Goal: Task Accomplishment & Management: Manage account settings

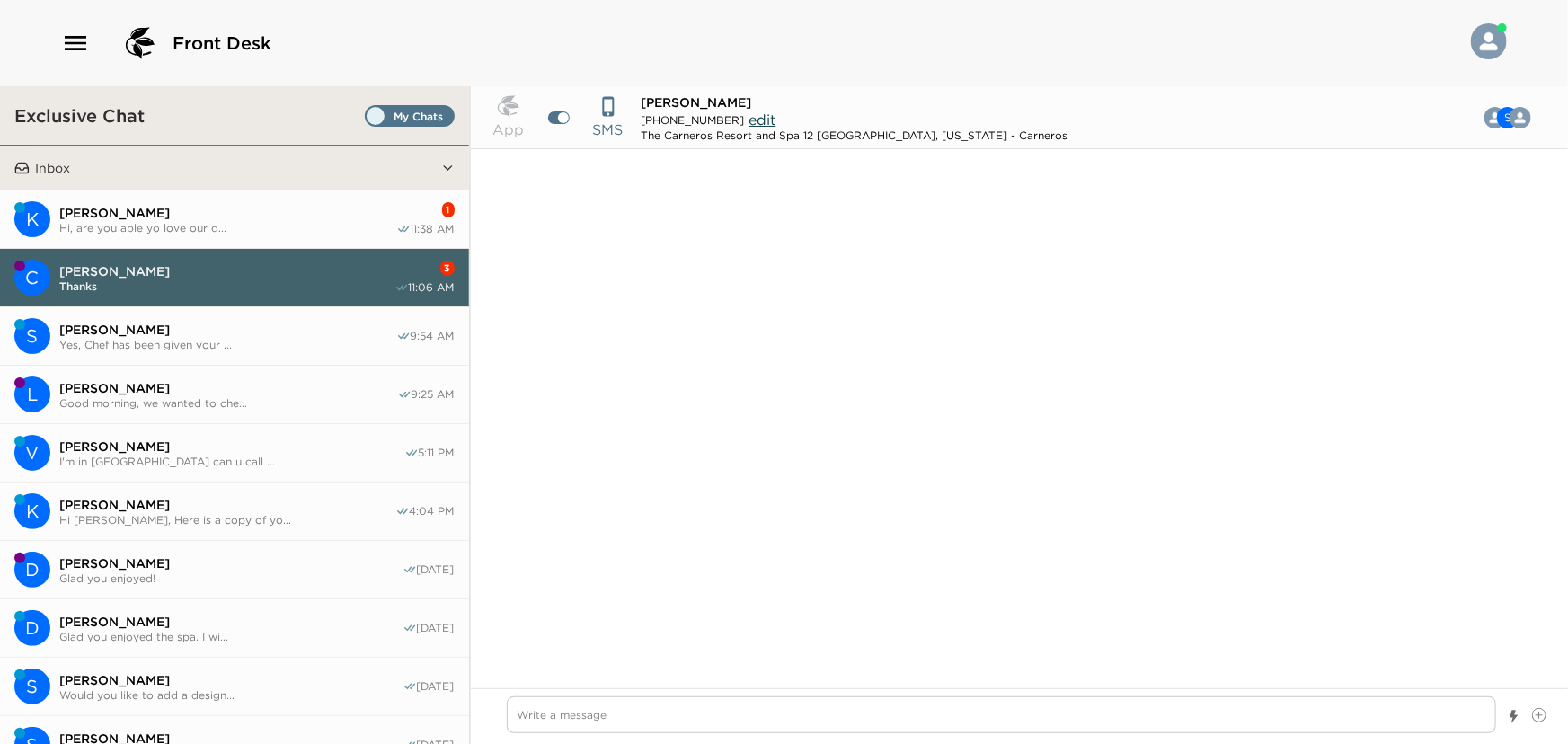
scroll to position [2472, 0]
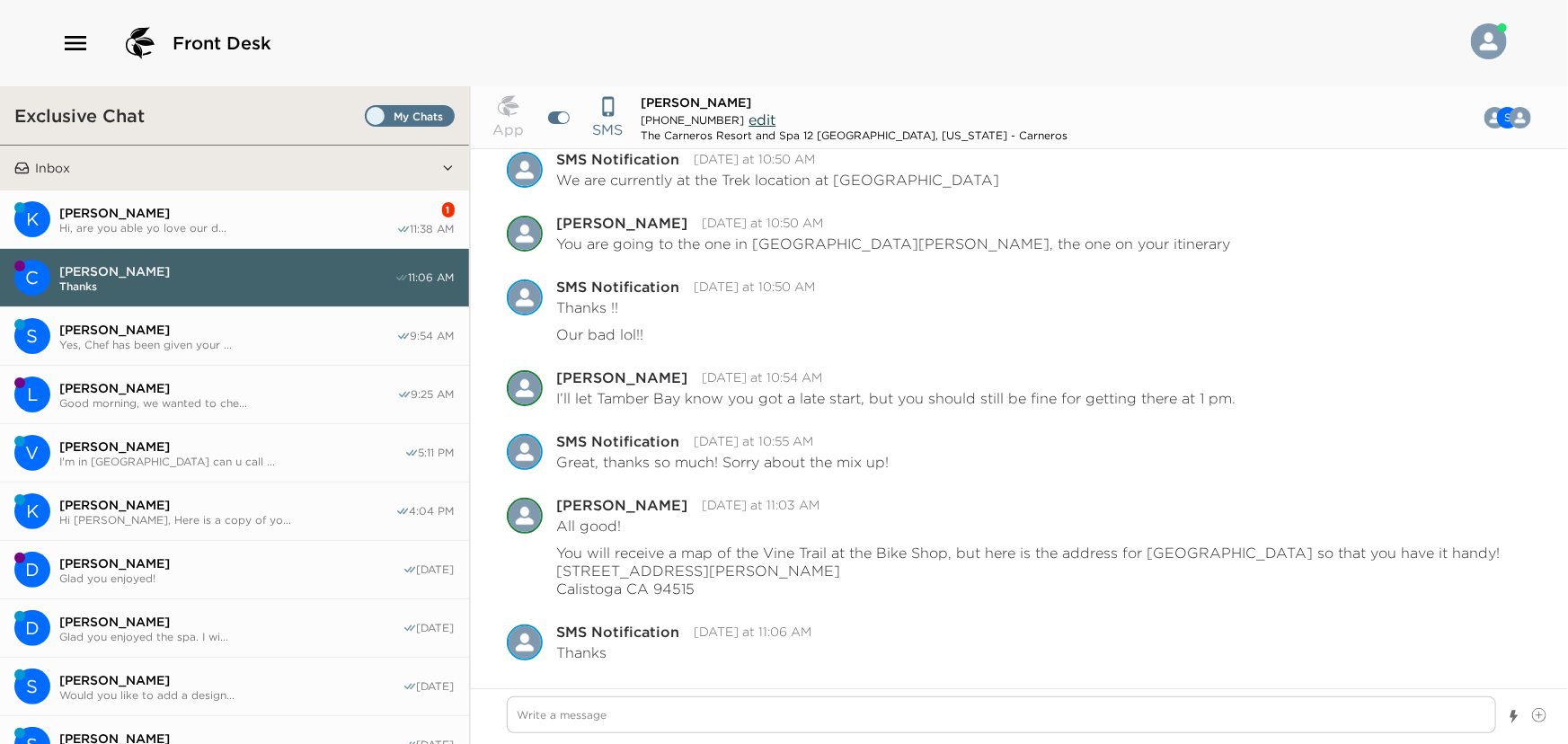
click at [130, 215] on span "[PERSON_NAME]" at bounding box center [227, 213] width 337 height 16
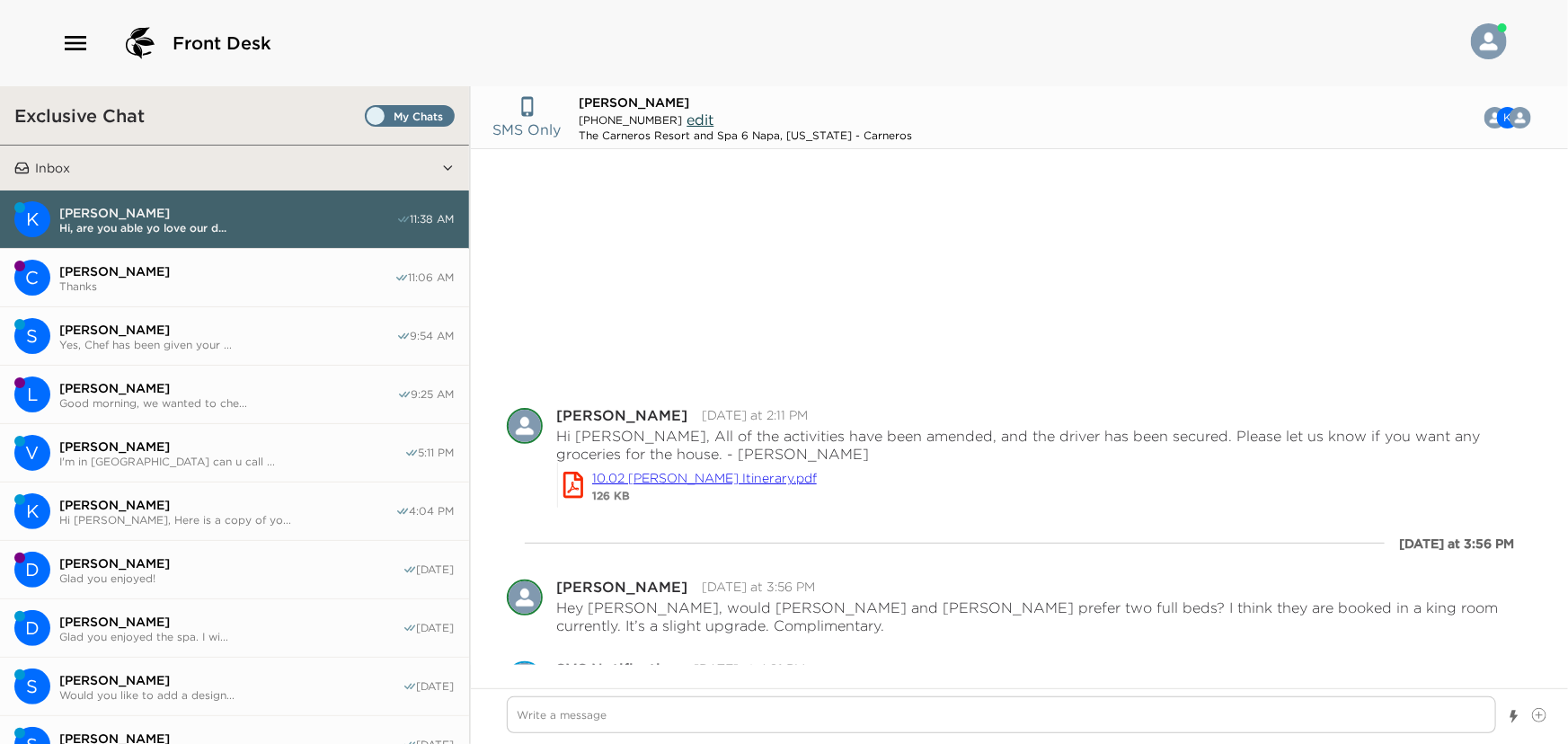
scroll to position [334, 0]
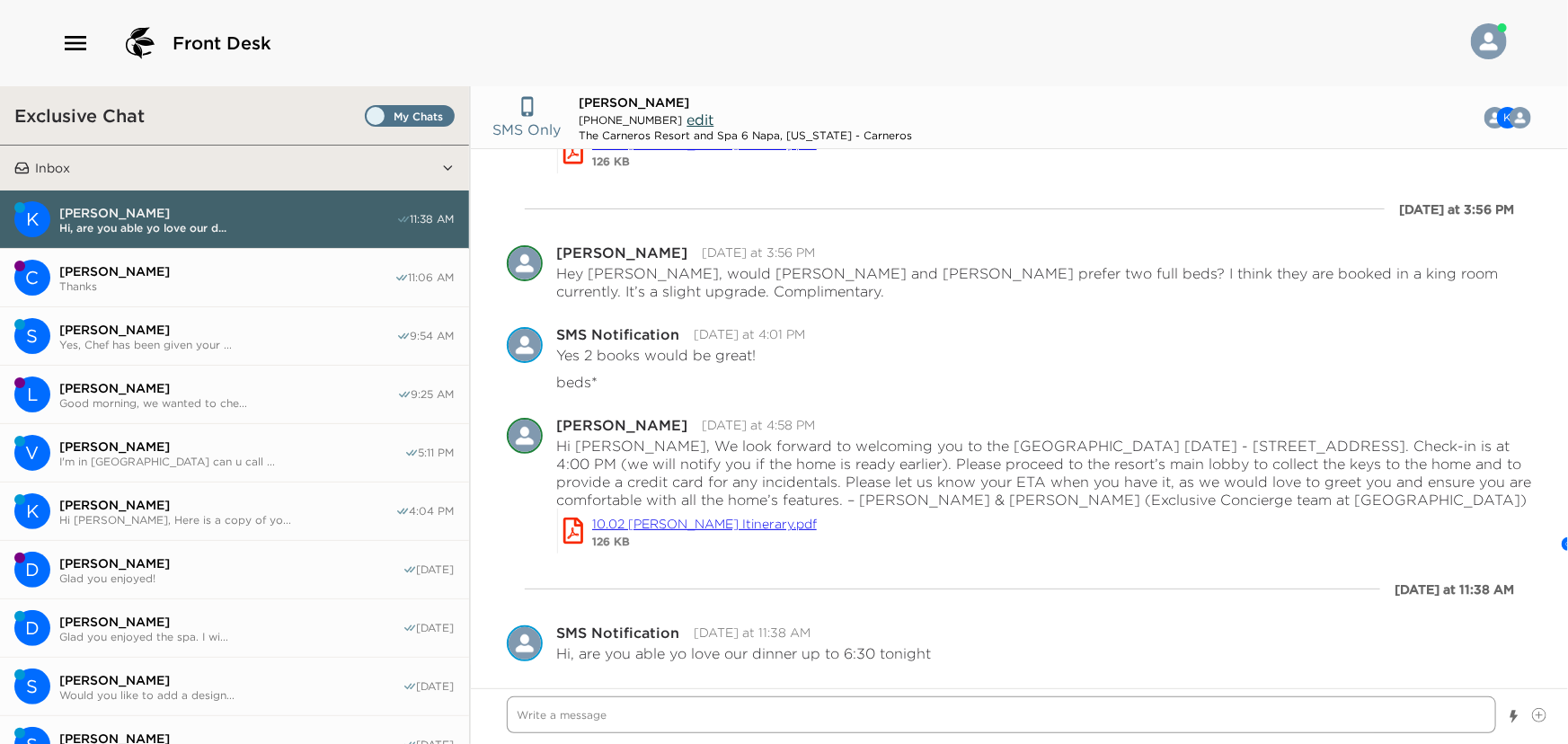
click at [639, 721] on textarea "Write a message" at bounding box center [1002, 715] width 990 height 37
type textarea "x"
type textarea "S"
type textarea "x"
type textarea "Su"
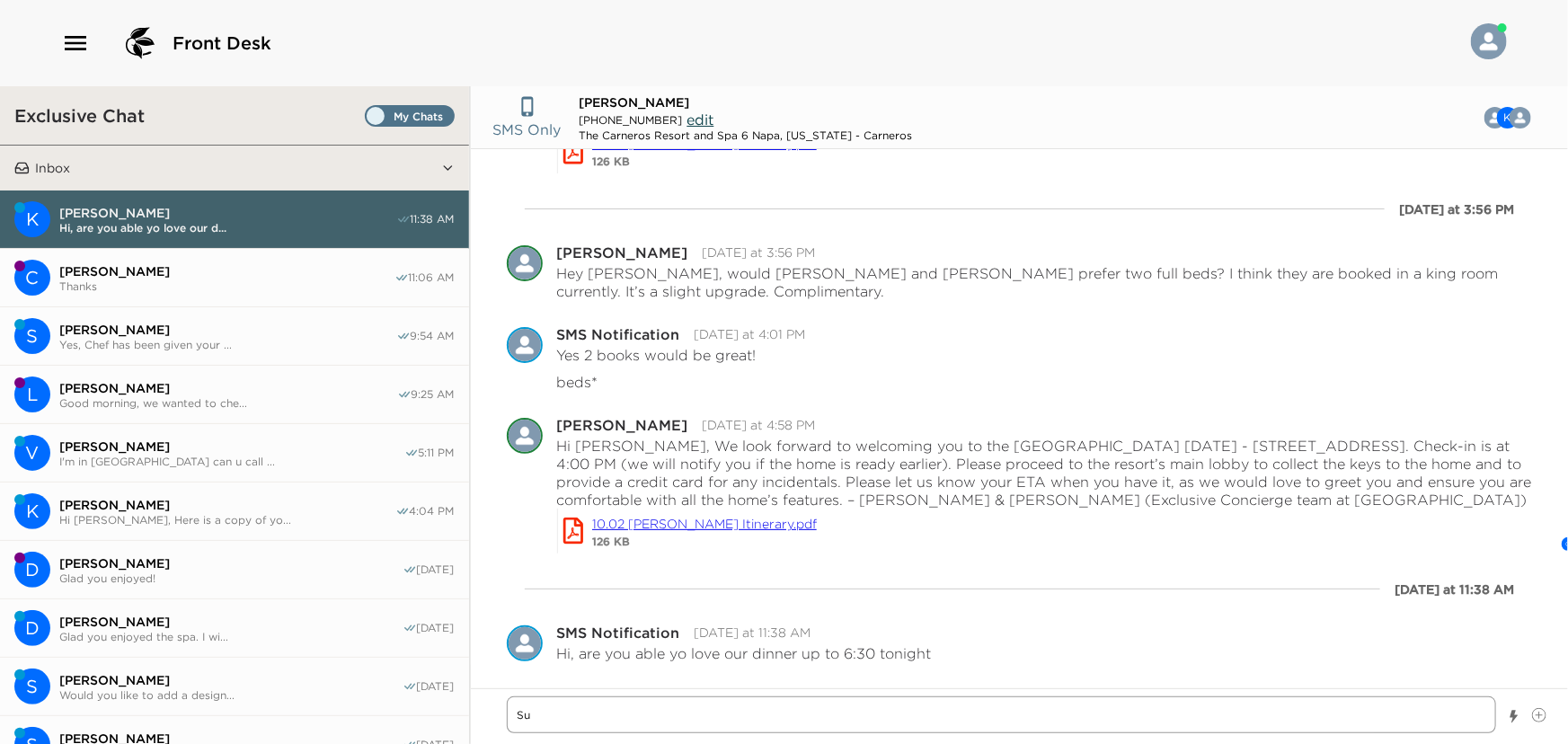
type textarea "x"
type textarea "Sur"
type textarea "x"
type textarea "Sure"
type textarea "x"
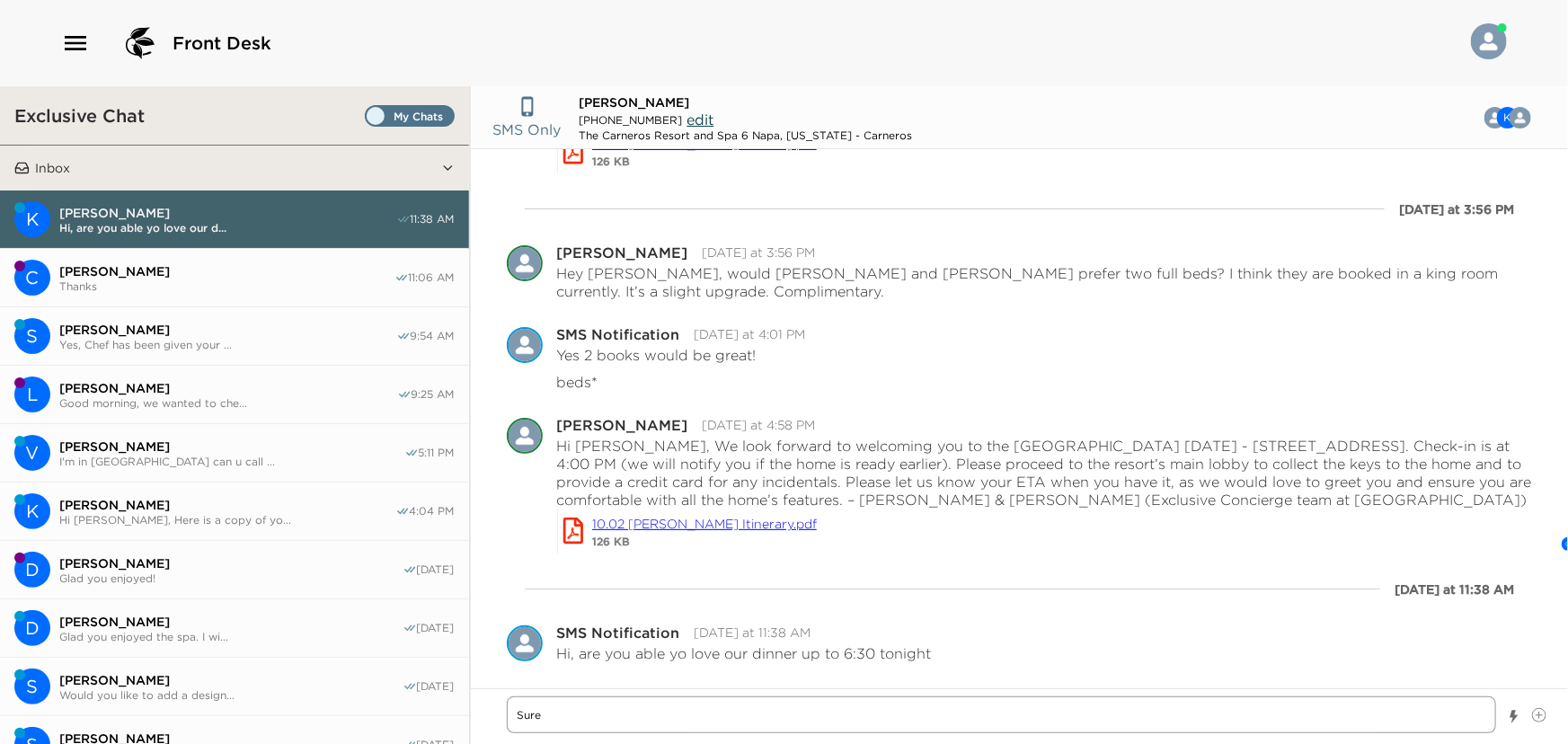
type textarea "Sure,"
type textarea "x"
type textarea "Sure,"
type textarea "x"
type textarea "Sure, y"
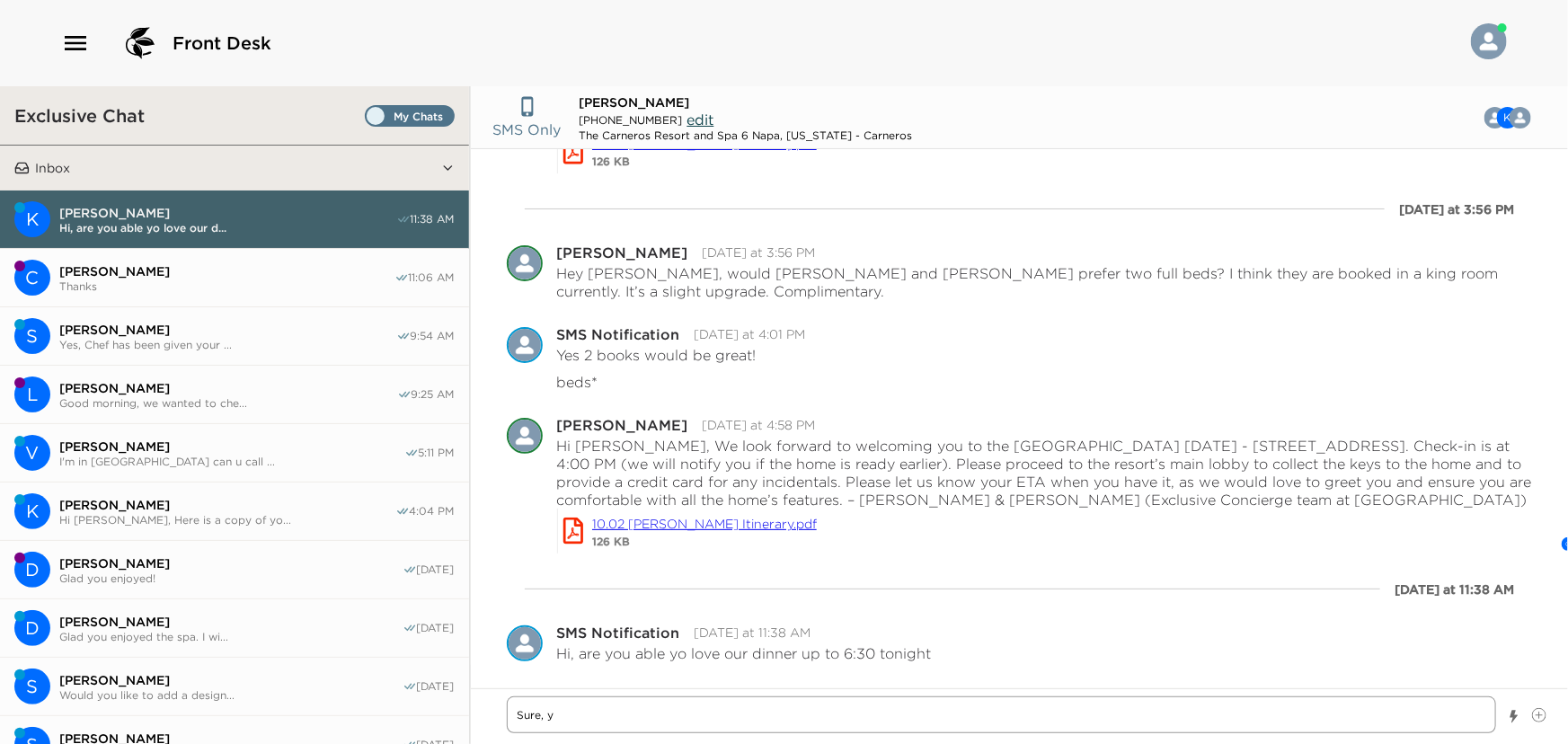
type textarea "x"
type textarea "Sure, yo"
type textarea "x"
type textarea "Sure, you"
type textarea "x"
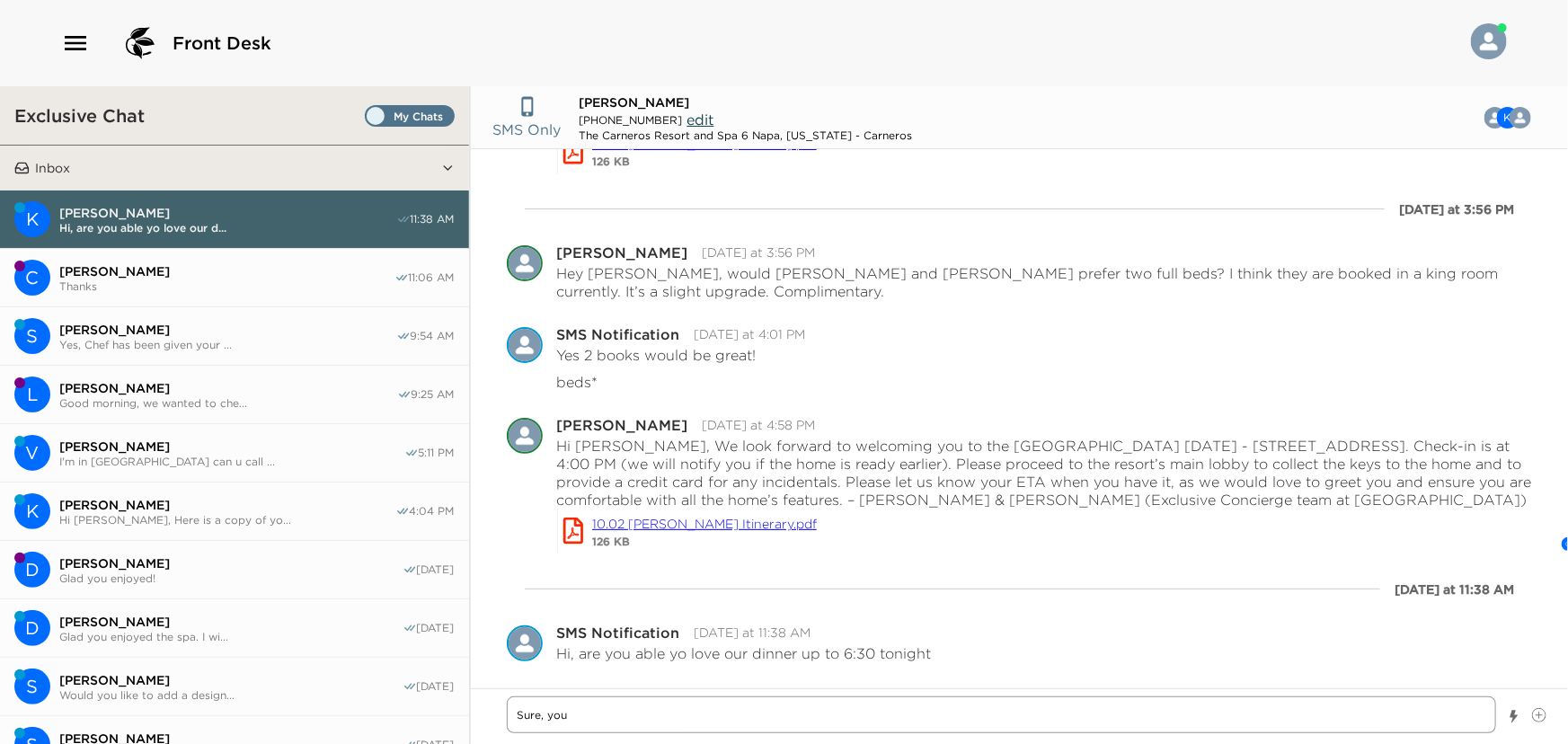
type textarea "Sure, you"
type textarea "x"
type textarea "Sure, you a"
type textarea "x"
type textarea "Sure, you ar"
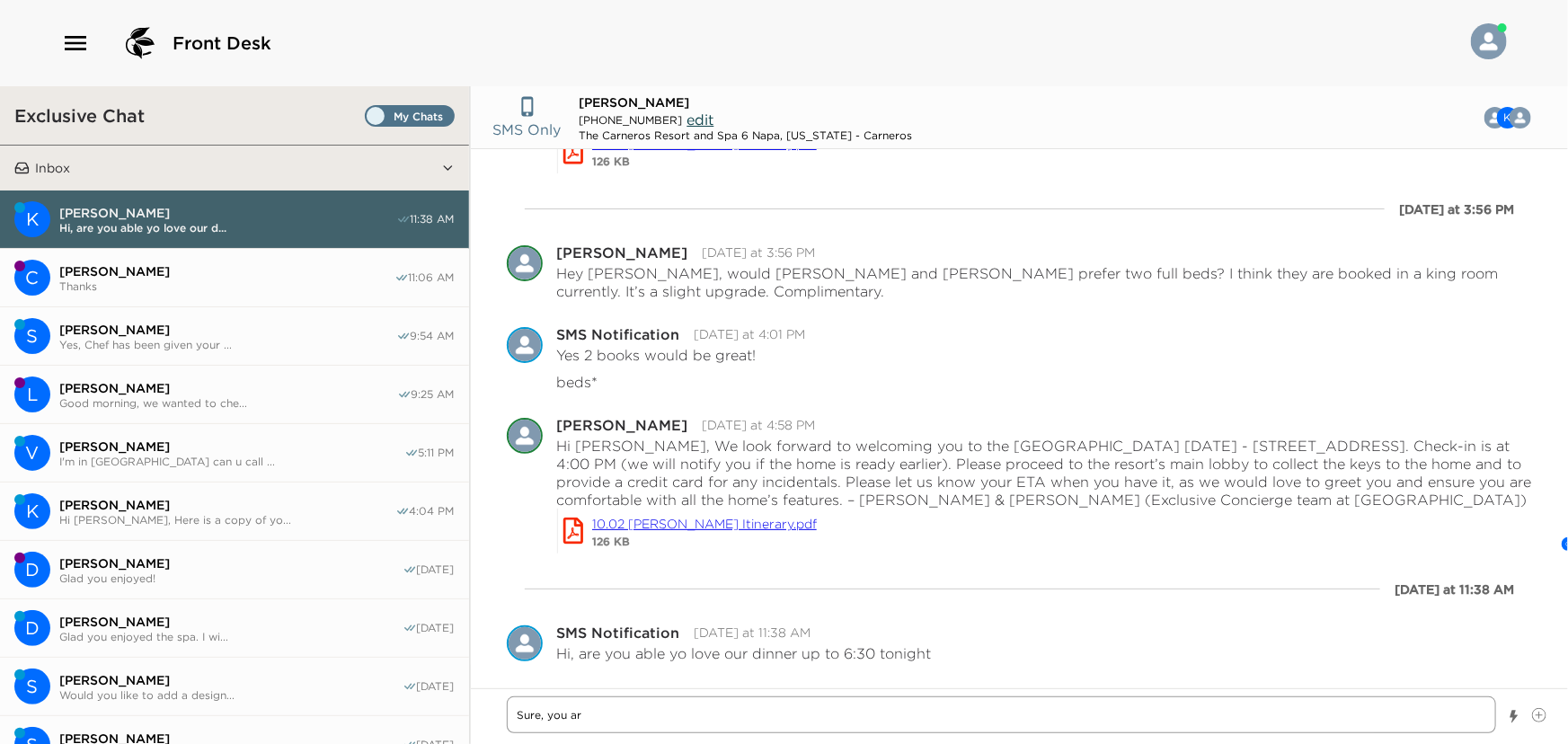
type textarea "x"
type textarea "Sure, you are"
type textarea "x"
type textarea "Sure, you are"
type textarea "x"
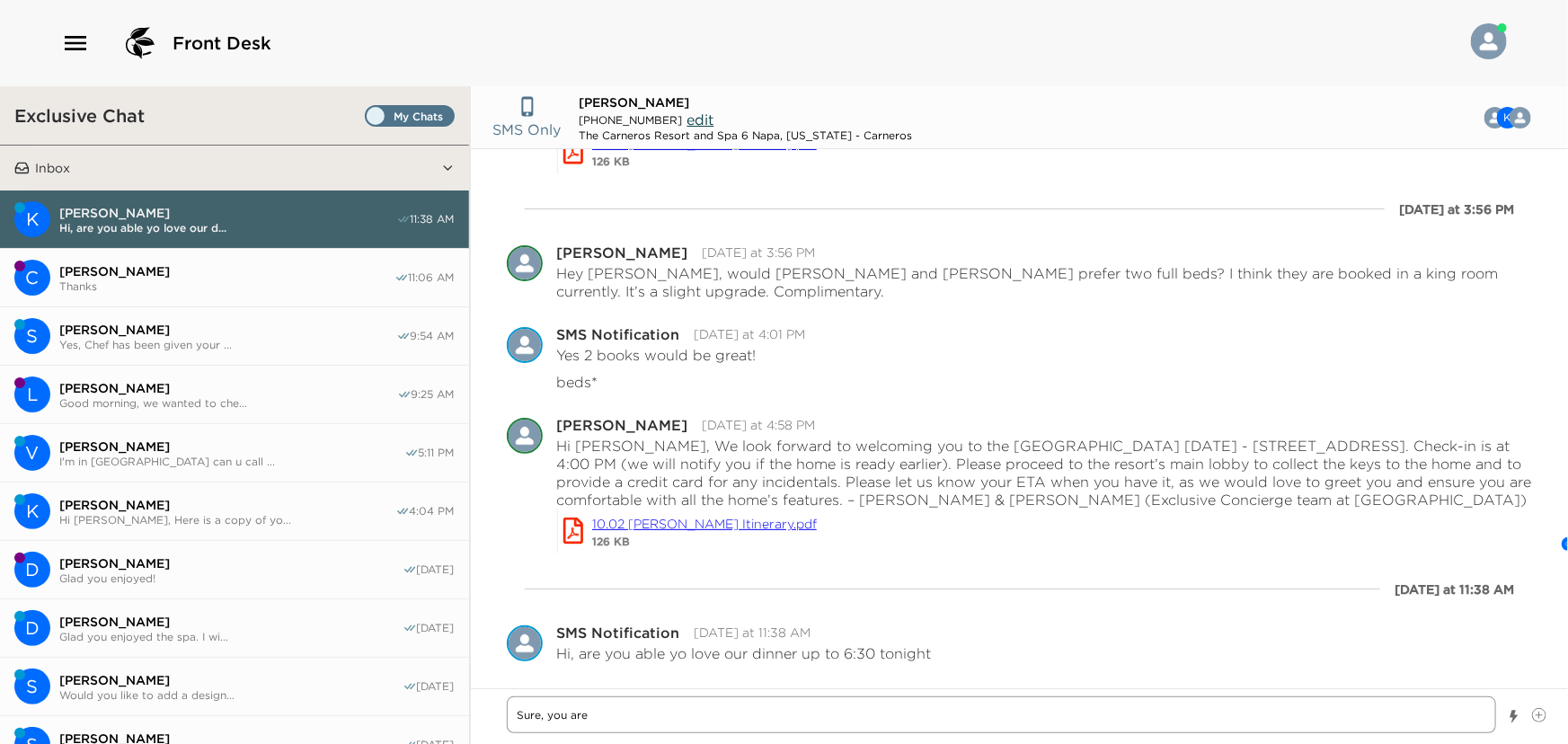
type textarea "Sure, you are a"
type textarea "x"
type textarea "Sure, you are al"
type textarea "x"
type textarea "Sure, you are all"
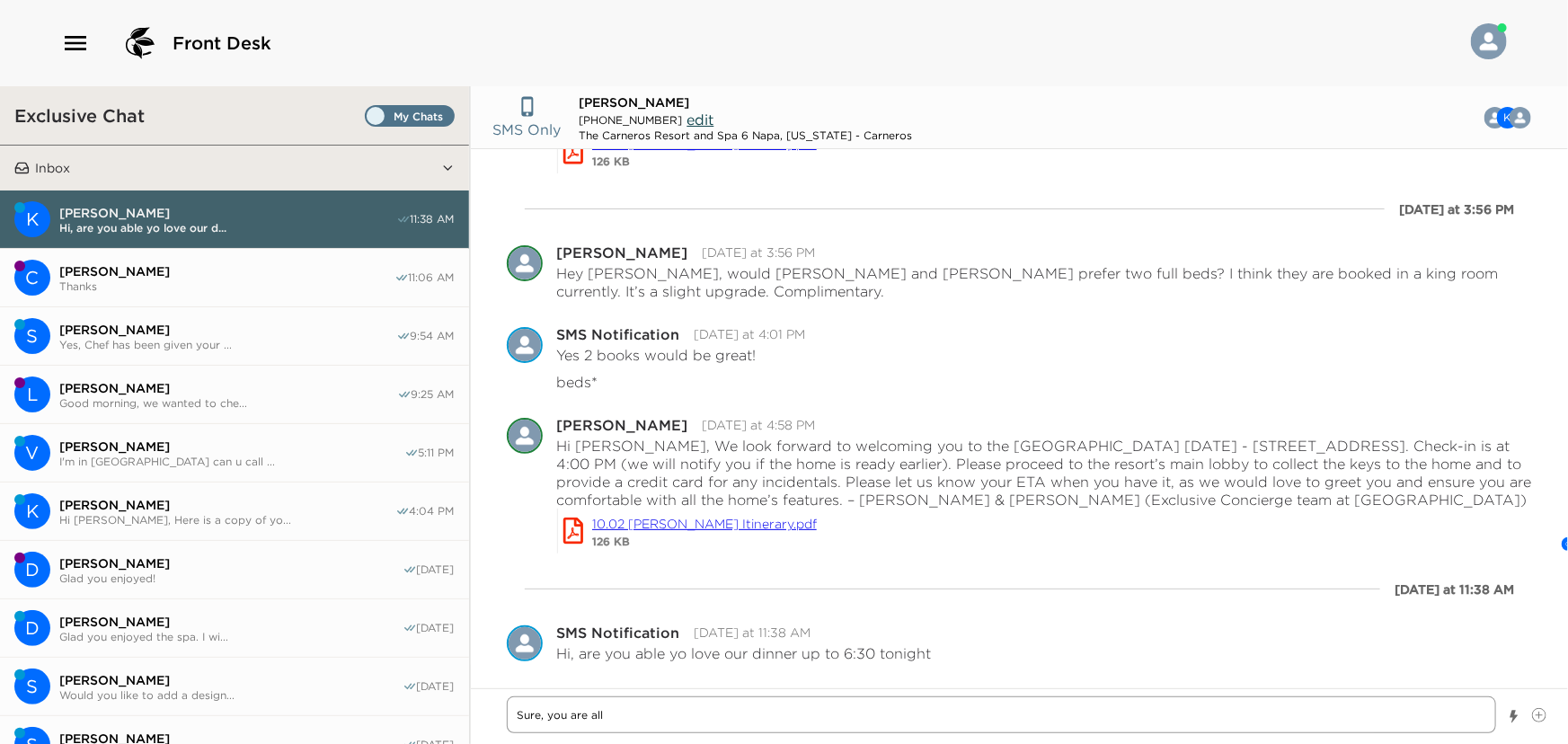
type textarea "x"
type textarea "Sure, you are all"
type textarea "x"
type textarea "Sure, you are all s"
type textarea "x"
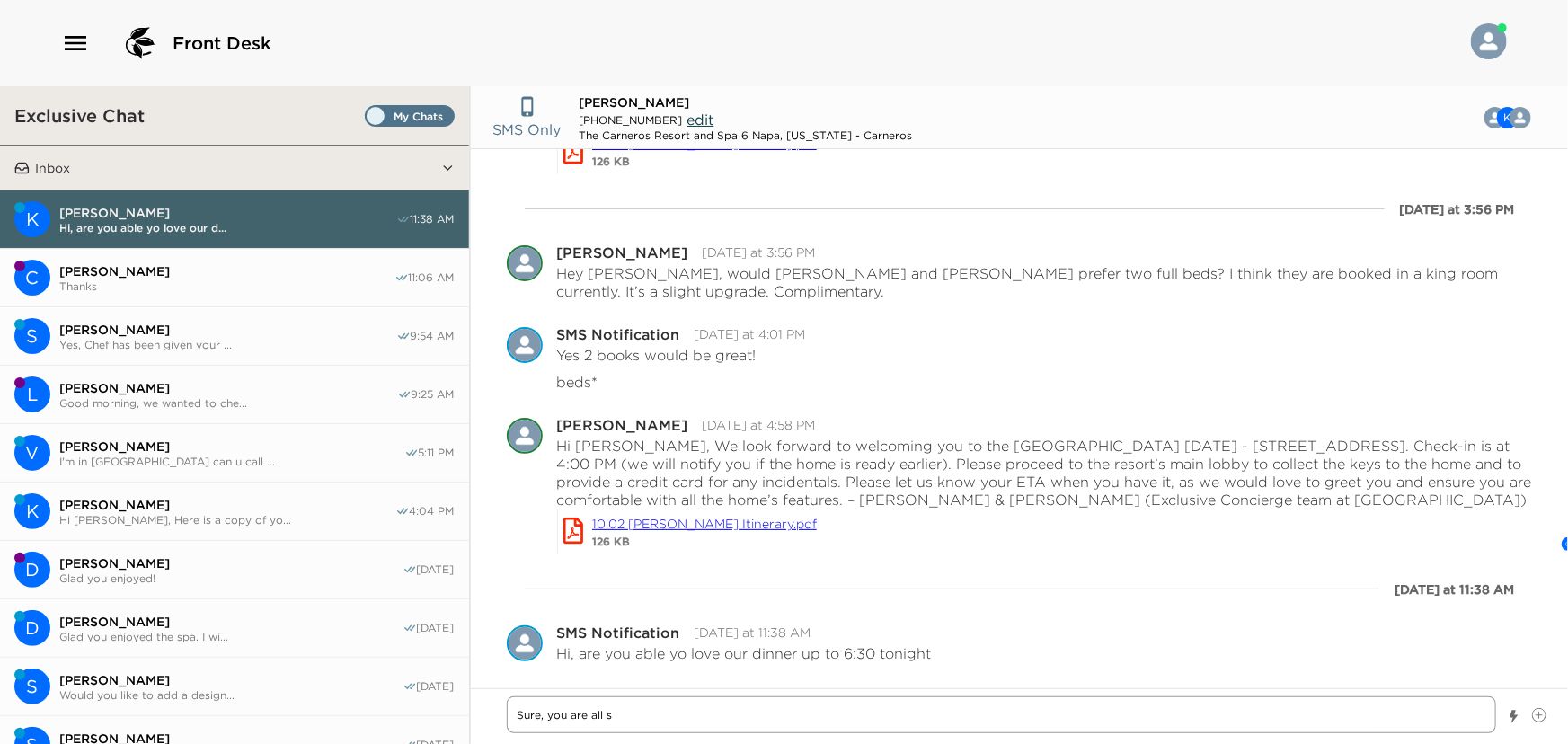
type textarea "Sure, you are all se"
type textarea "x"
type textarea "Sure, you are all set"
type textarea "x"
type textarea "Sure, you are all set."
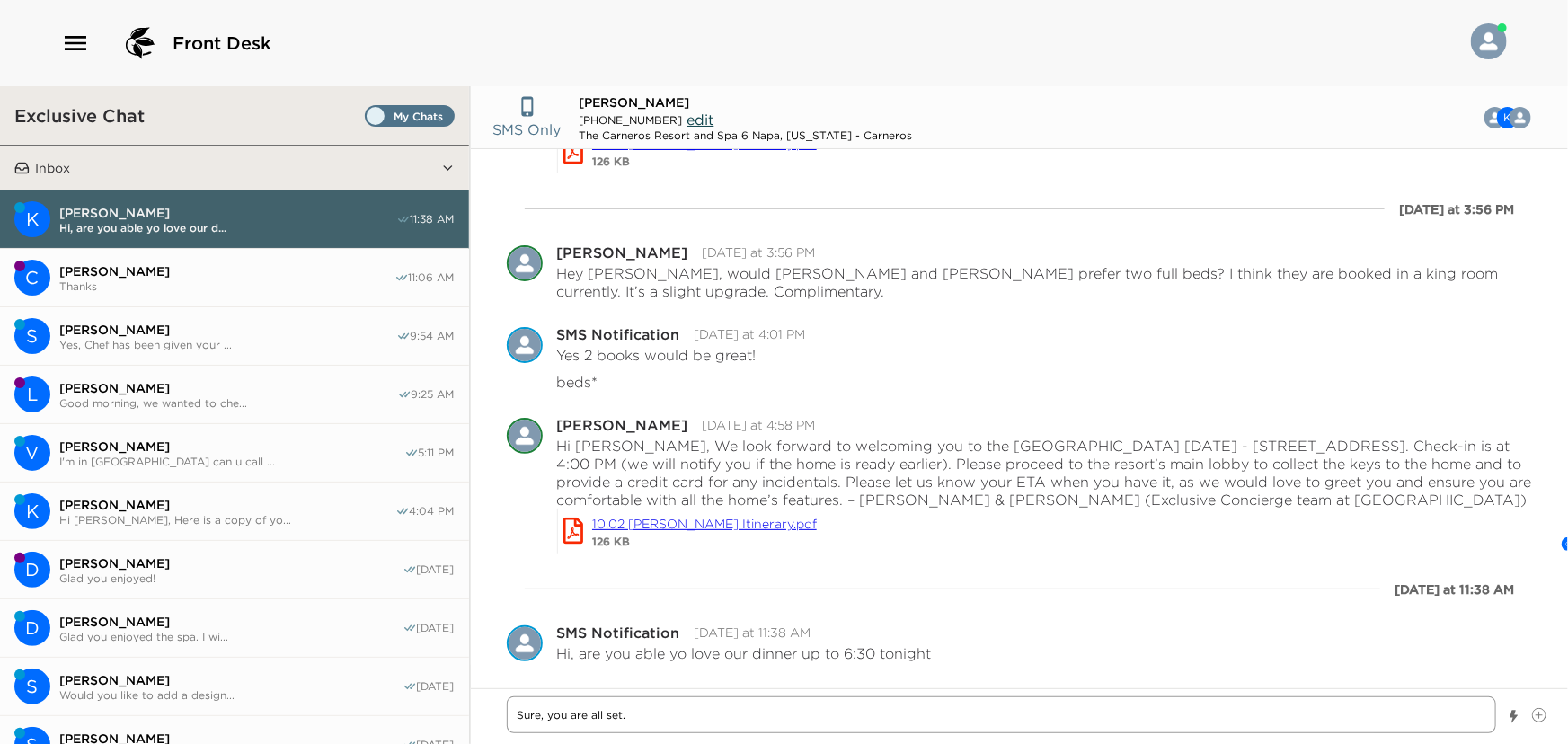
type textarea "x"
type textarea "Sure, you are all set."
type textarea "x"
type textarea "Sure, you are all set. T"
type textarea "x"
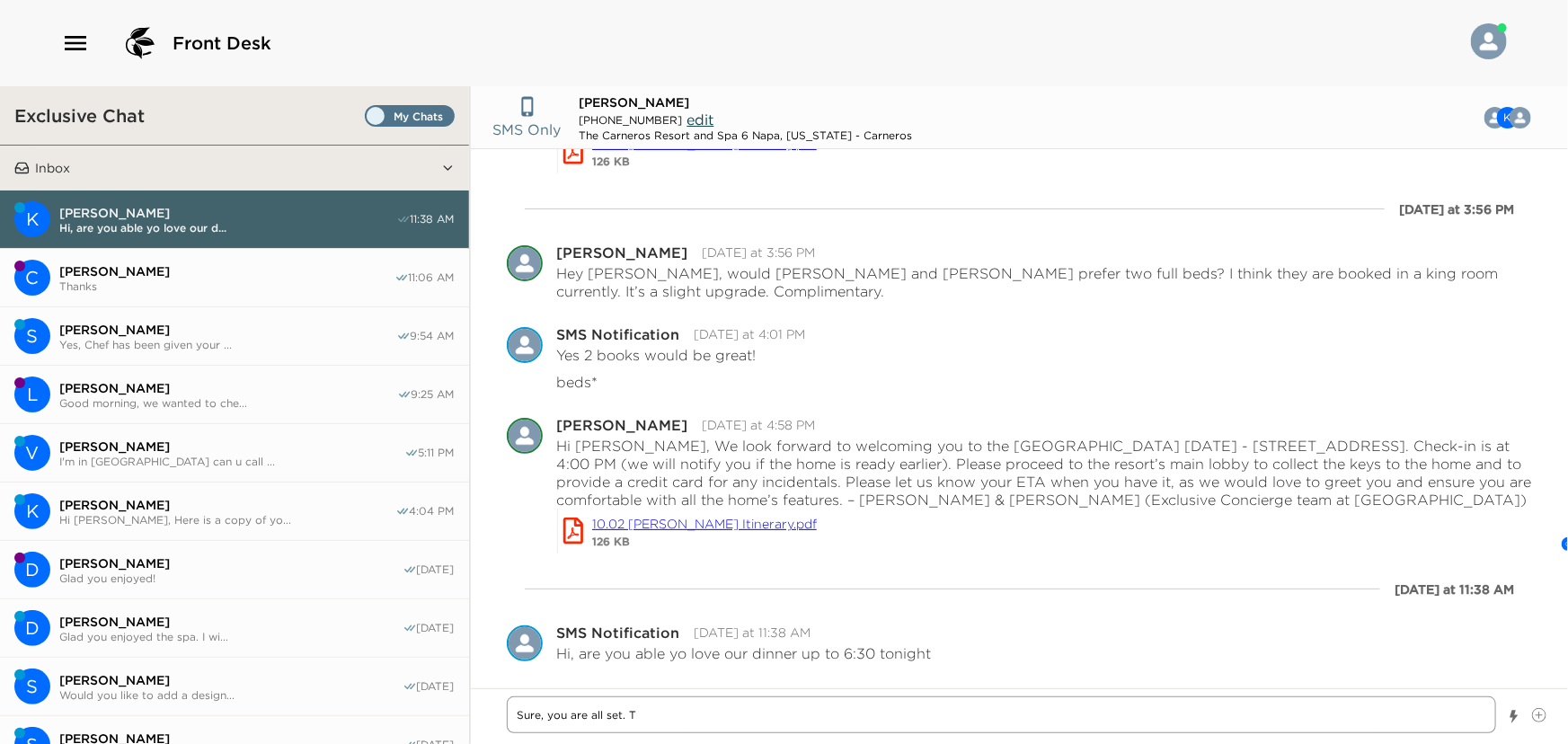
type textarea "Sure, you are all set. Th"
type textarea "x"
type textarea "Sure, you are all set. The"
type textarea "x"
type textarea "Sure, you are all set. They"
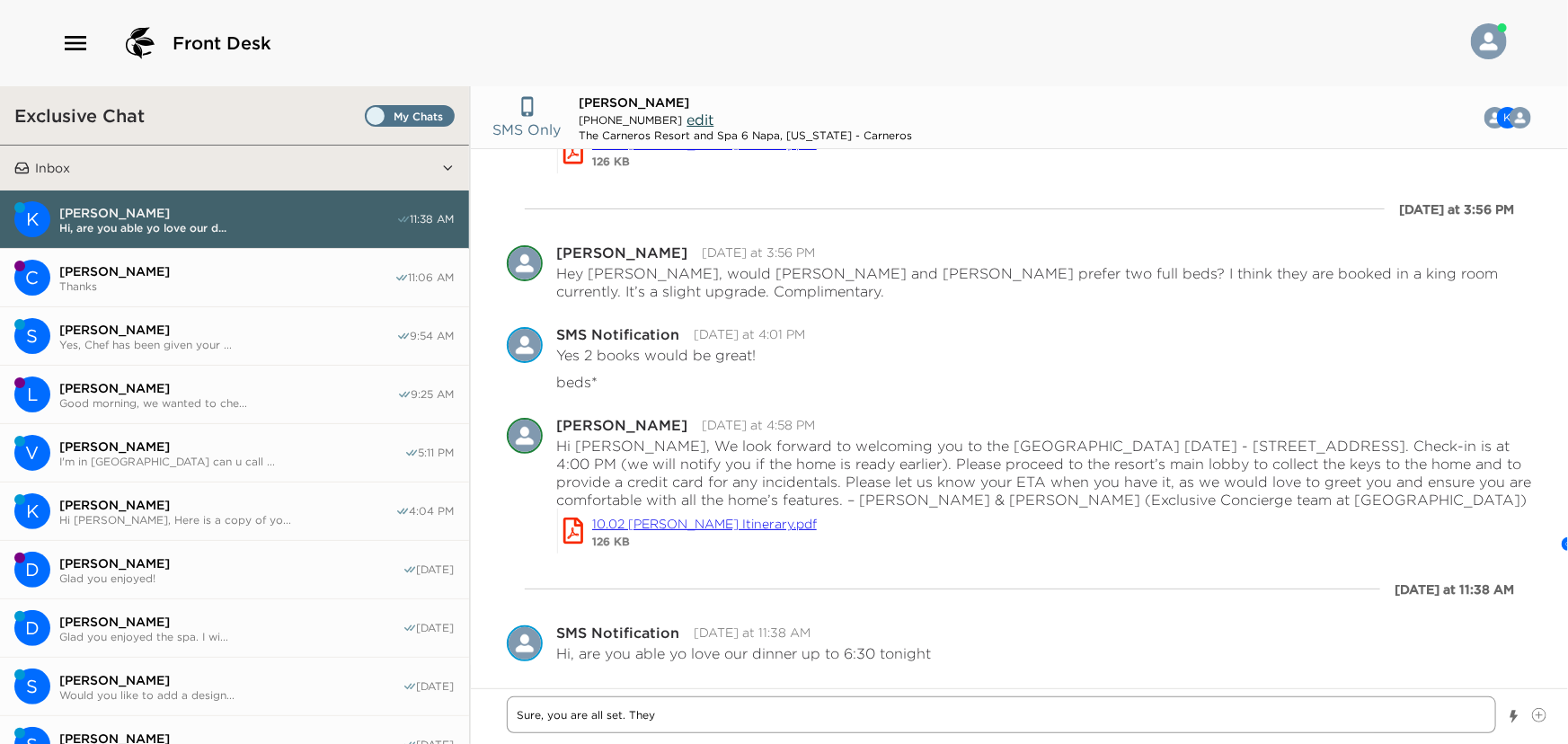
type textarea "x"
type textarea "Sure, you are all set. They"
type textarea "x"
type textarea "Sure, you are all set. They w"
type textarea "x"
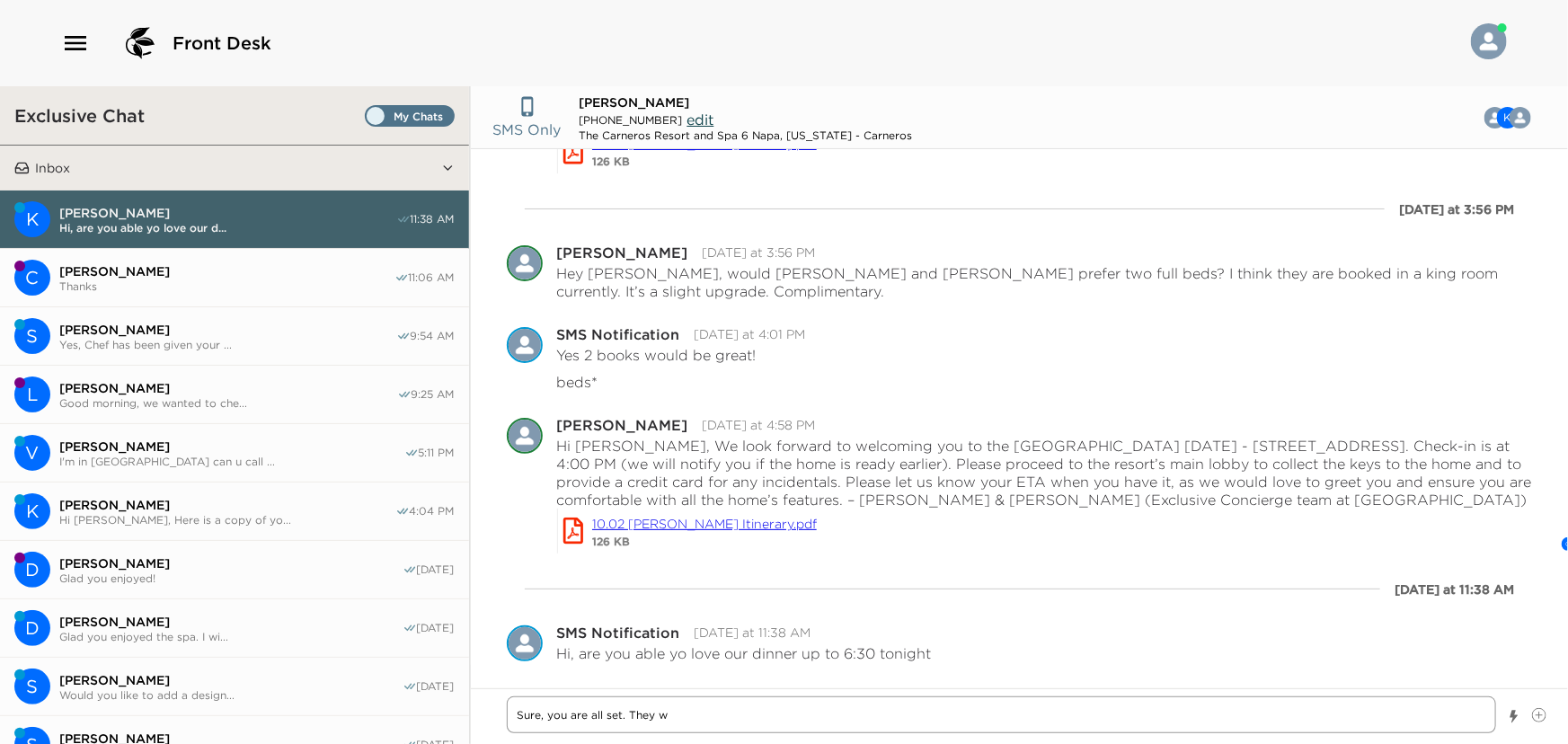
type textarea "Sure, you are all set. They we"
type textarea "x"
type textarea "Sure, you are all set. They wer"
type textarea "x"
type textarea "Sure, you are all set. They were"
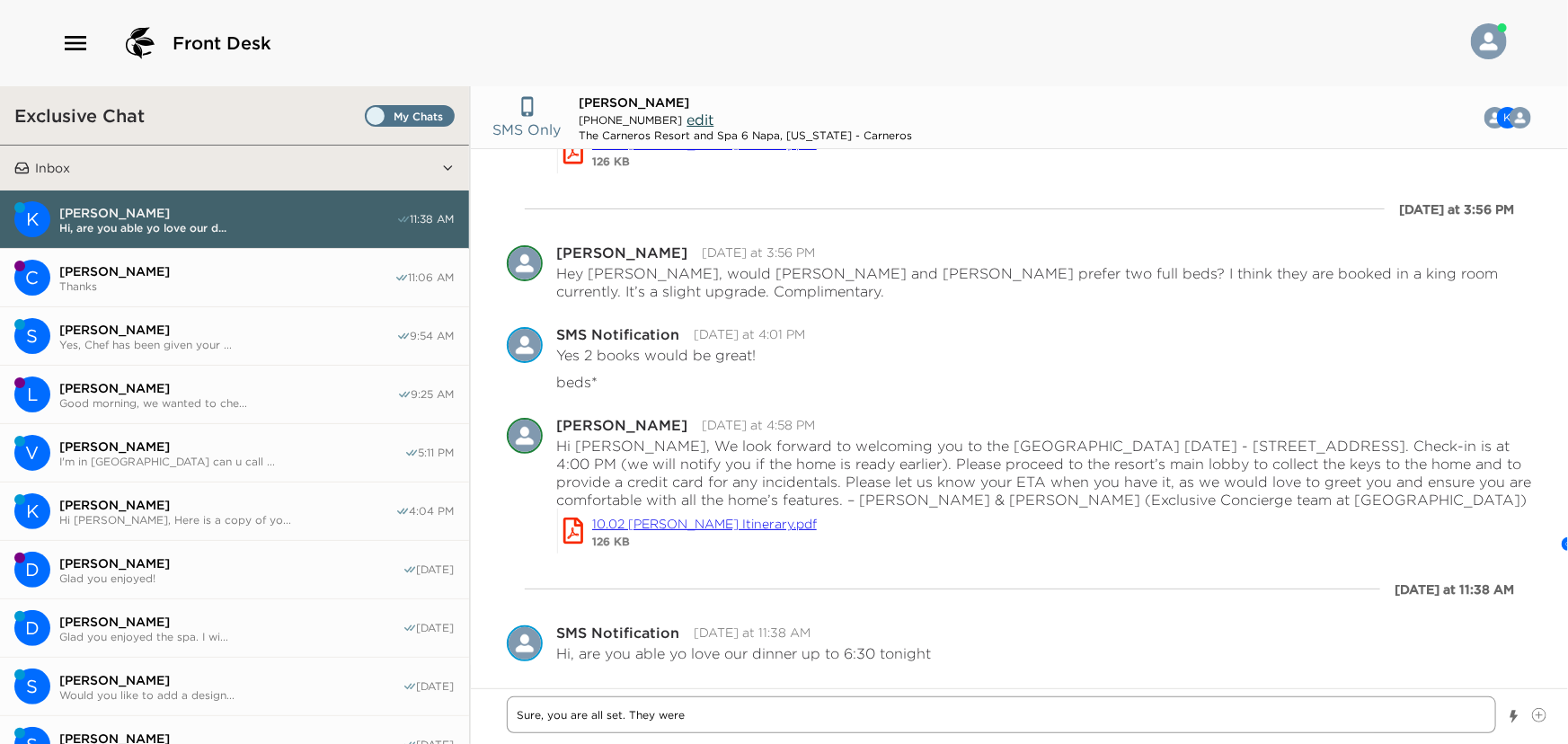
type textarea "x"
type textarea "Sure, you are all set. They were"
type textarea "x"
type textarea "Sure, you are all set. They were a"
type textarea "x"
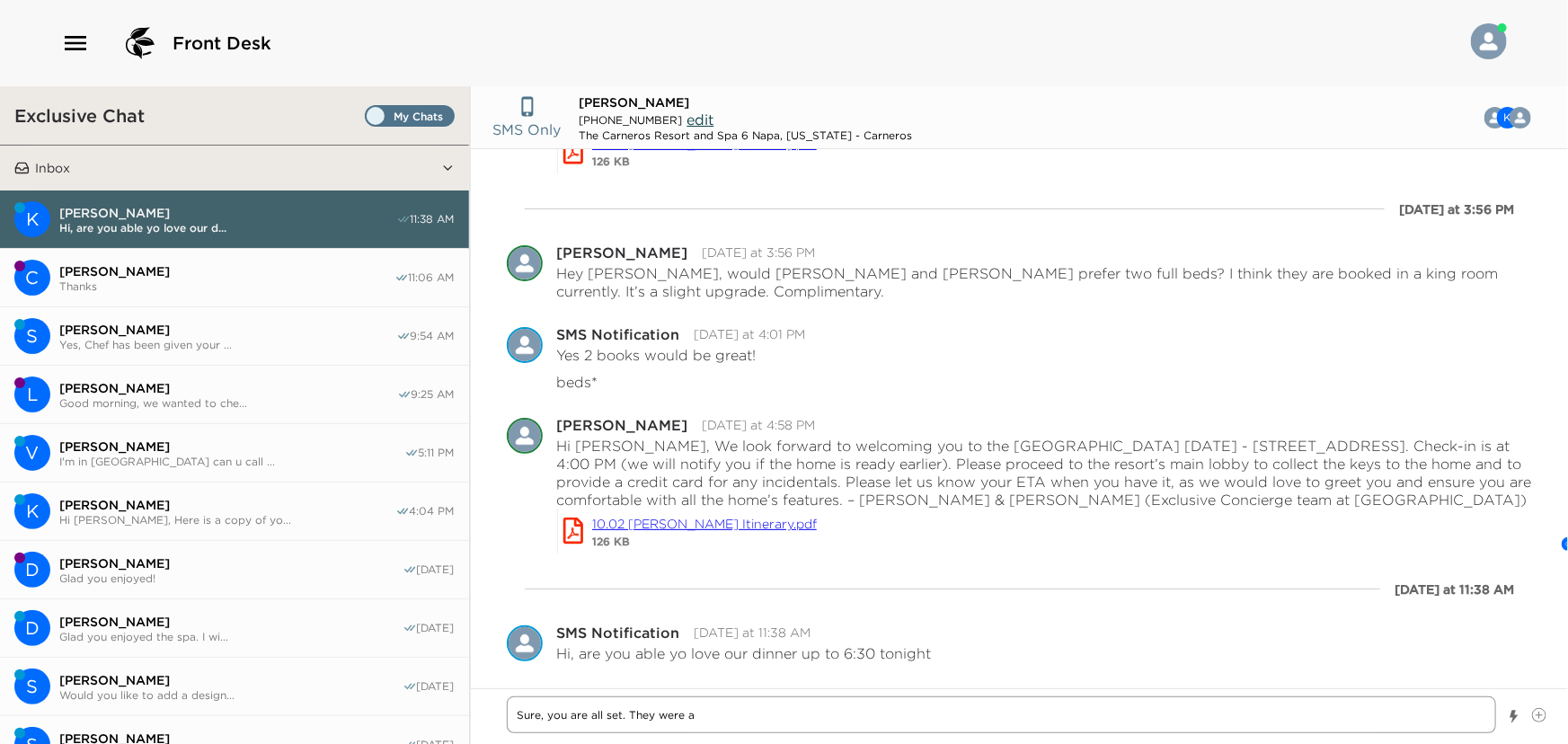
type textarea "Sure, you are all set. They were ab"
type textarea "x"
type textarea "Sure, you are all set. They were abl"
type textarea "x"
type textarea "Sure, you are all set. They were able"
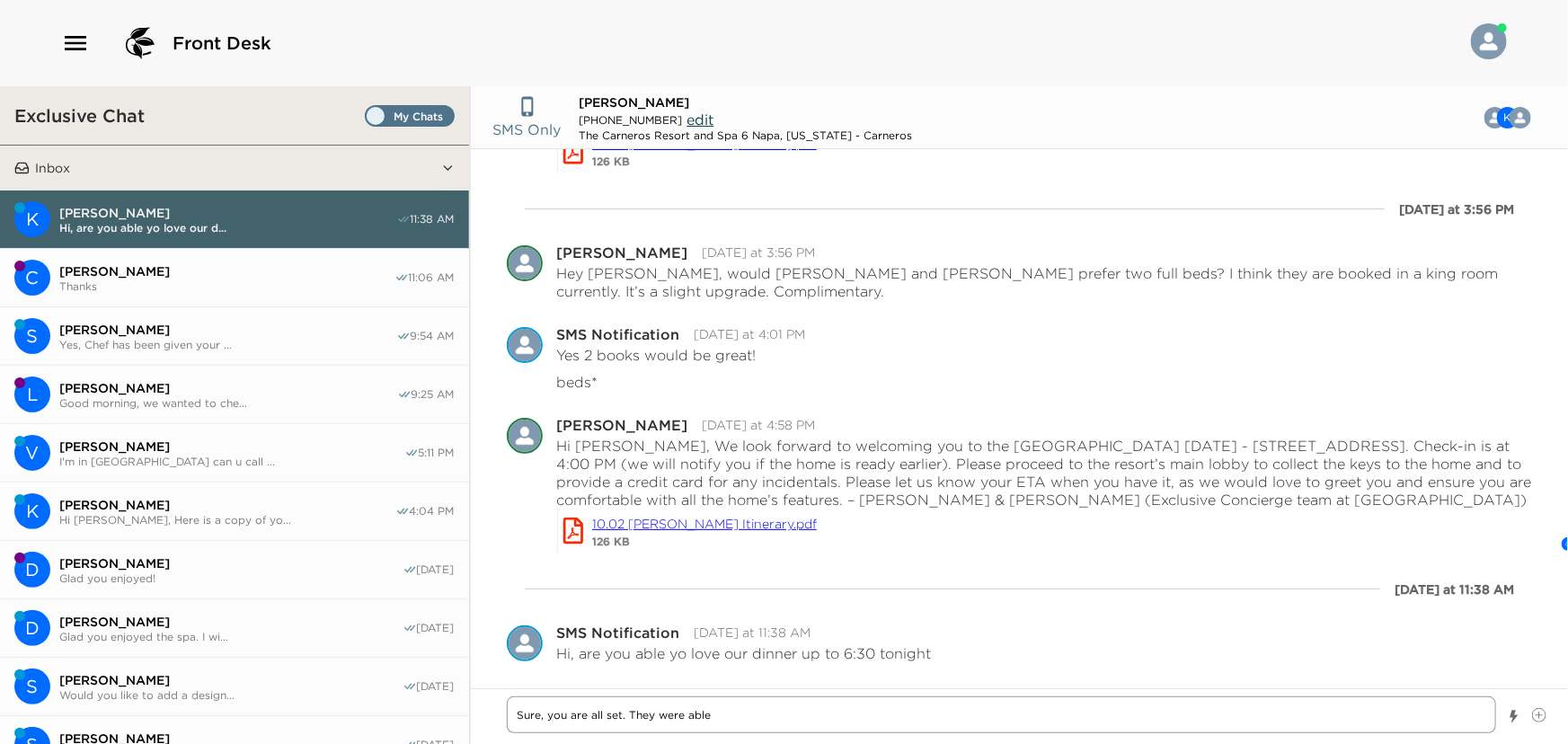
type textarea "x"
type textarea "Sure, you are all set. They were abl"
type textarea "x"
type textarea "Sure, you are all set. They were ab"
type textarea "x"
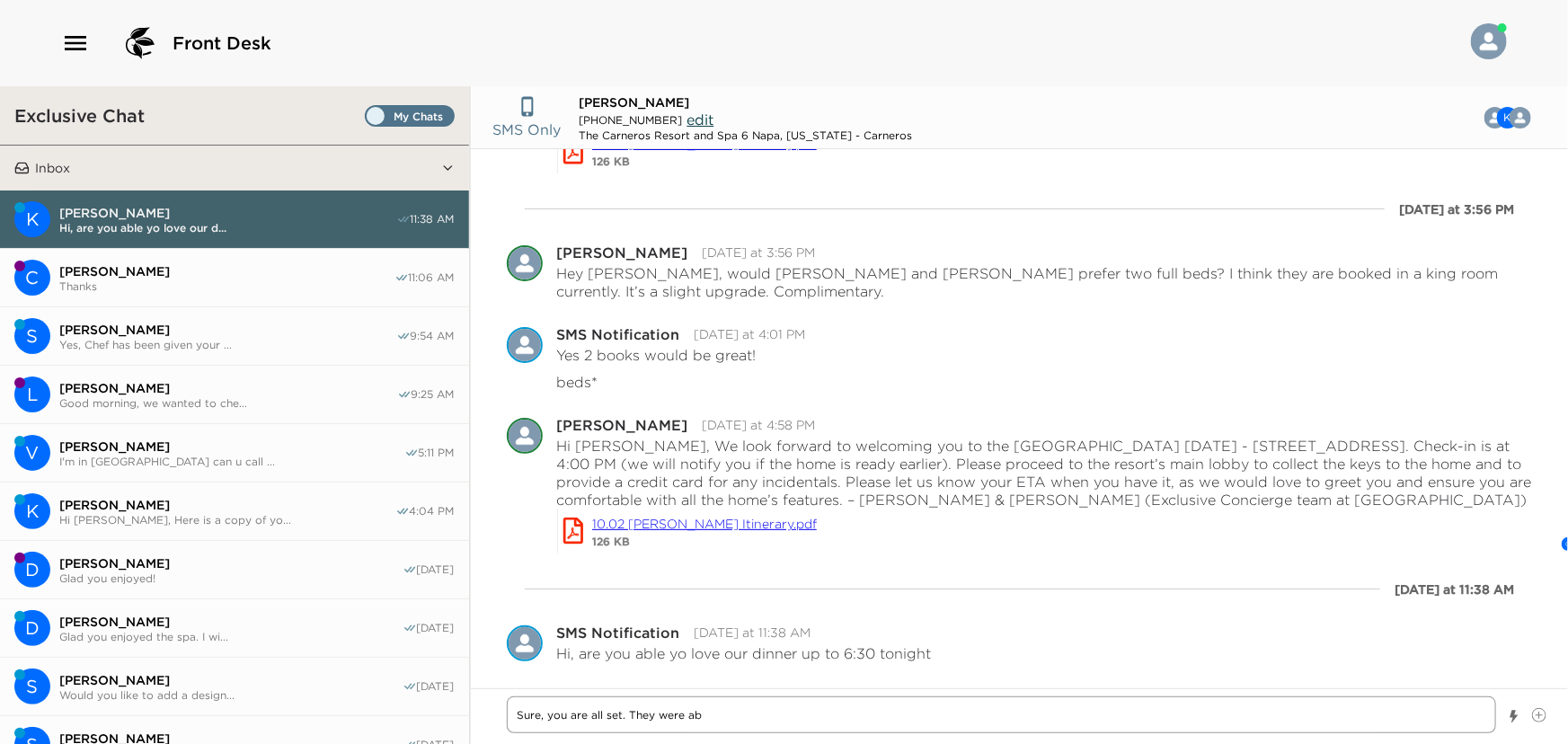
type textarea "Sure, you are all set. They were a"
type textarea "x"
type textarea "Sure, you are all set. They were"
type textarea "x"
type textarea "Sure, you are all set. They were"
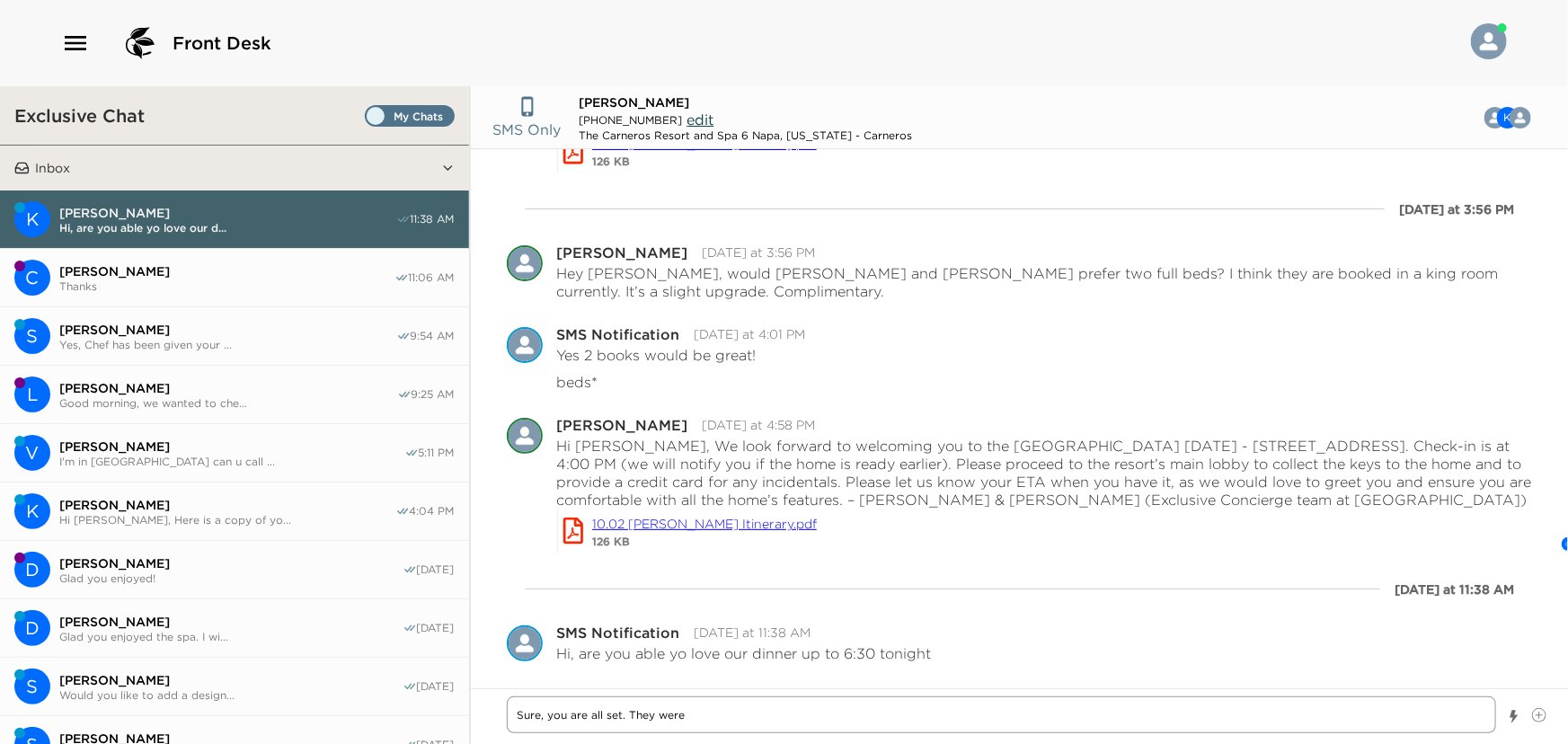
type textarea "x"
type textarea "Sure, you are all set. They wer"
type textarea "x"
type textarea "Sure, you are all set. They we"
type textarea "x"
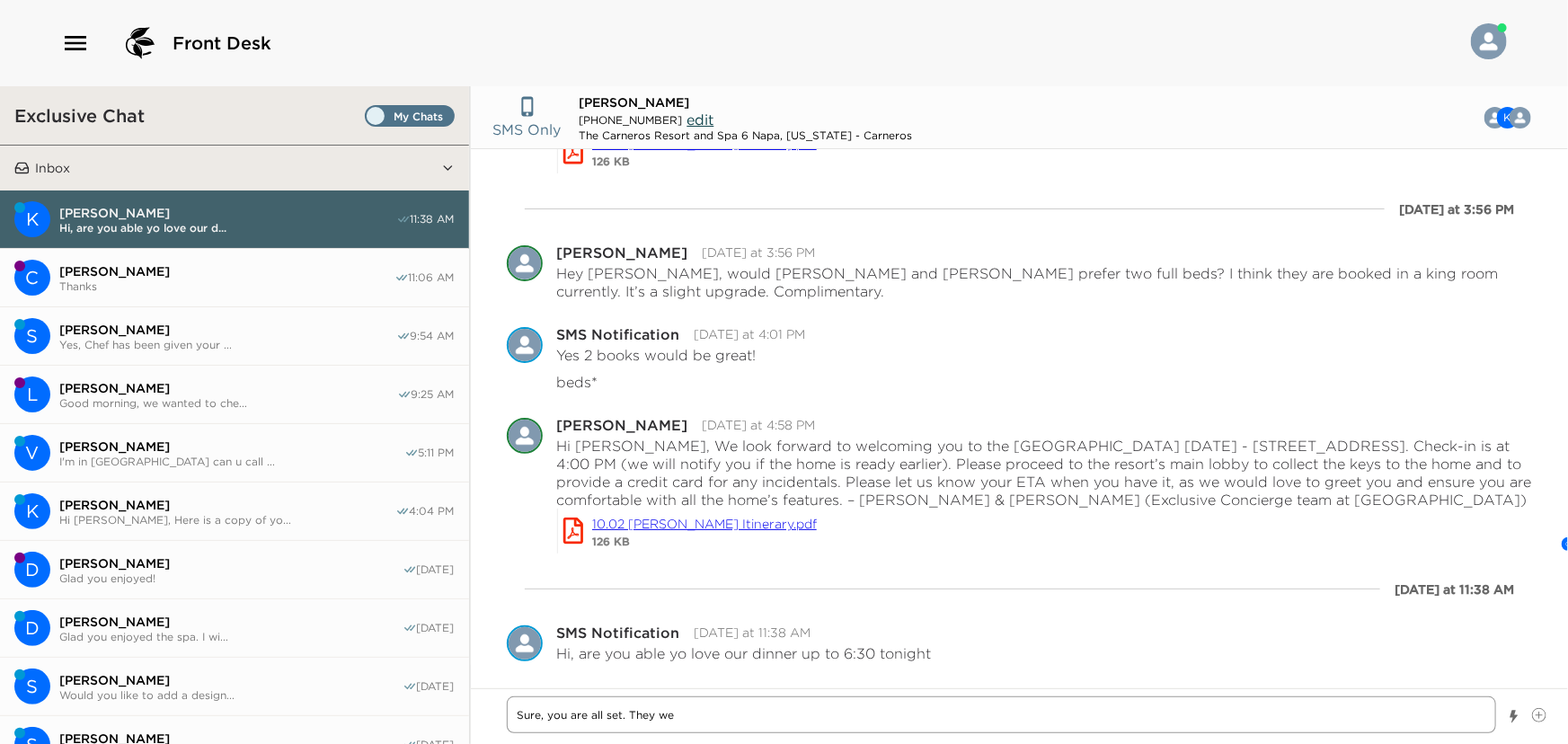
type textarea "Sure, you are all set. They w"
type textarea "x"
type textarea "Sure, you are all set. They"
type textarea "x"
type textarea "Sure, you are all set. They"
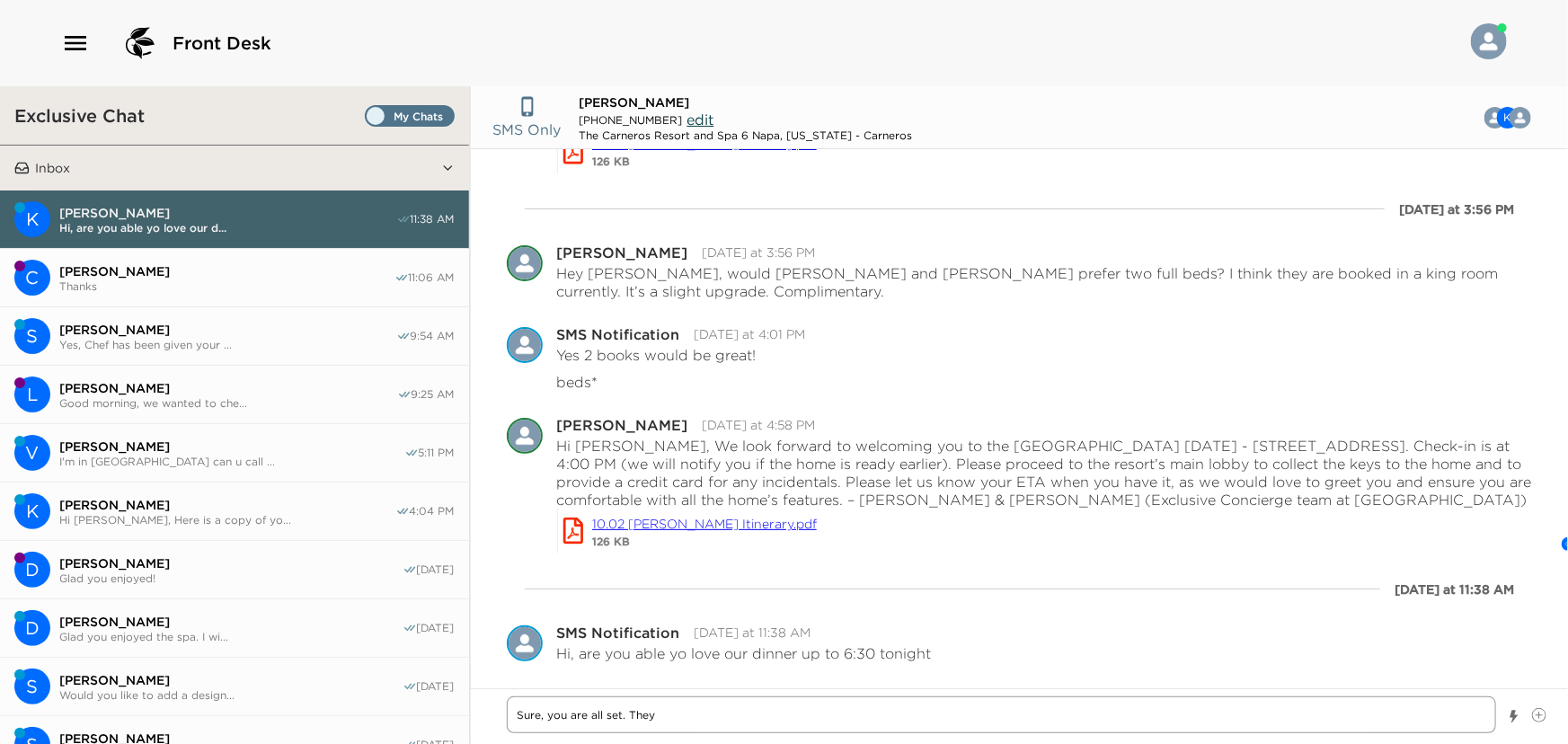
type textarea "x"
type textarea "Sure, you are all set. The"
type textarea "x"
type textarea "Sure, you are all set. Th"
type textarea "x"
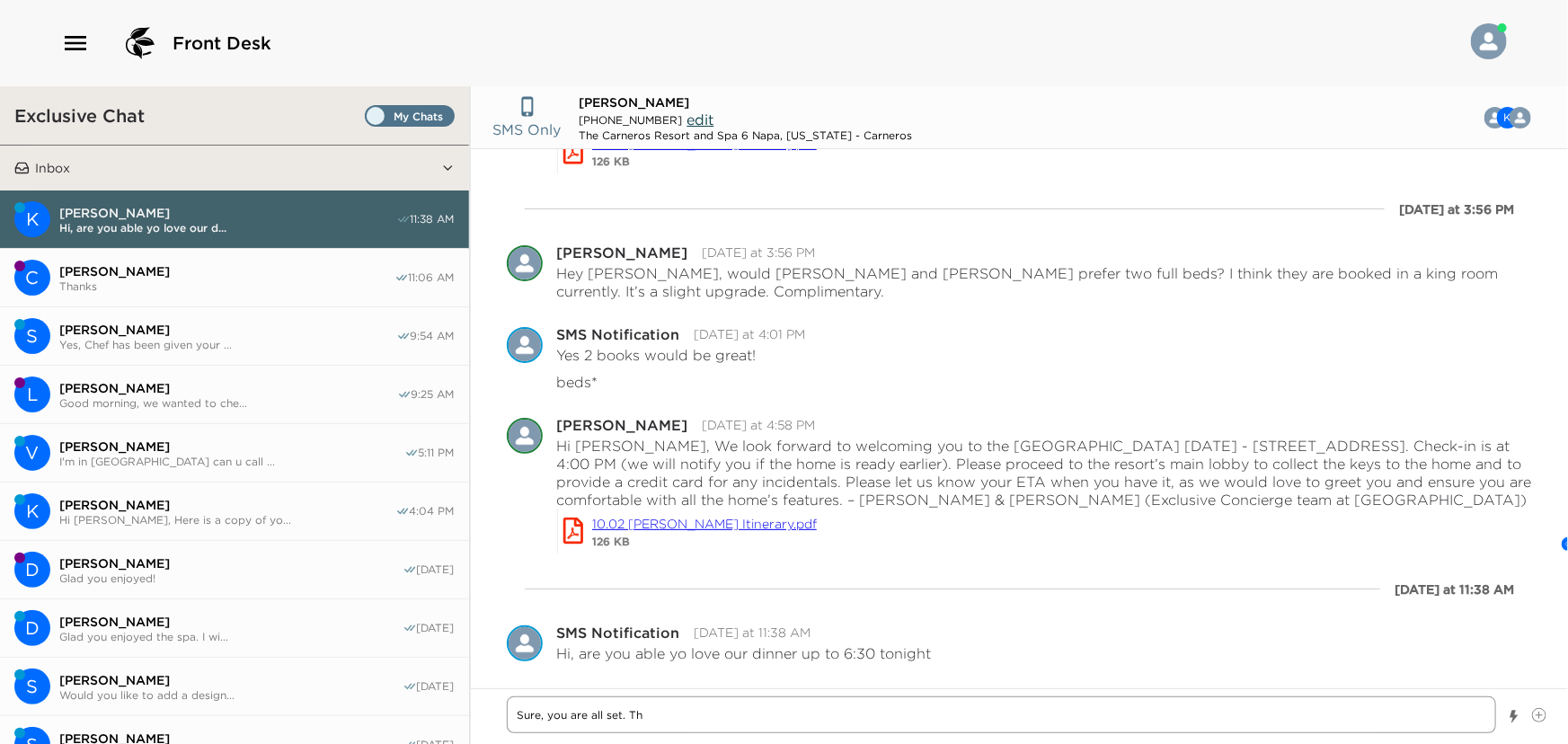
type textarea "Sure, you are all set. T"
type textarea "x"
type textarea "Sure, you are all set."
type textarea "x"
type textarea "Sure, you are all set."
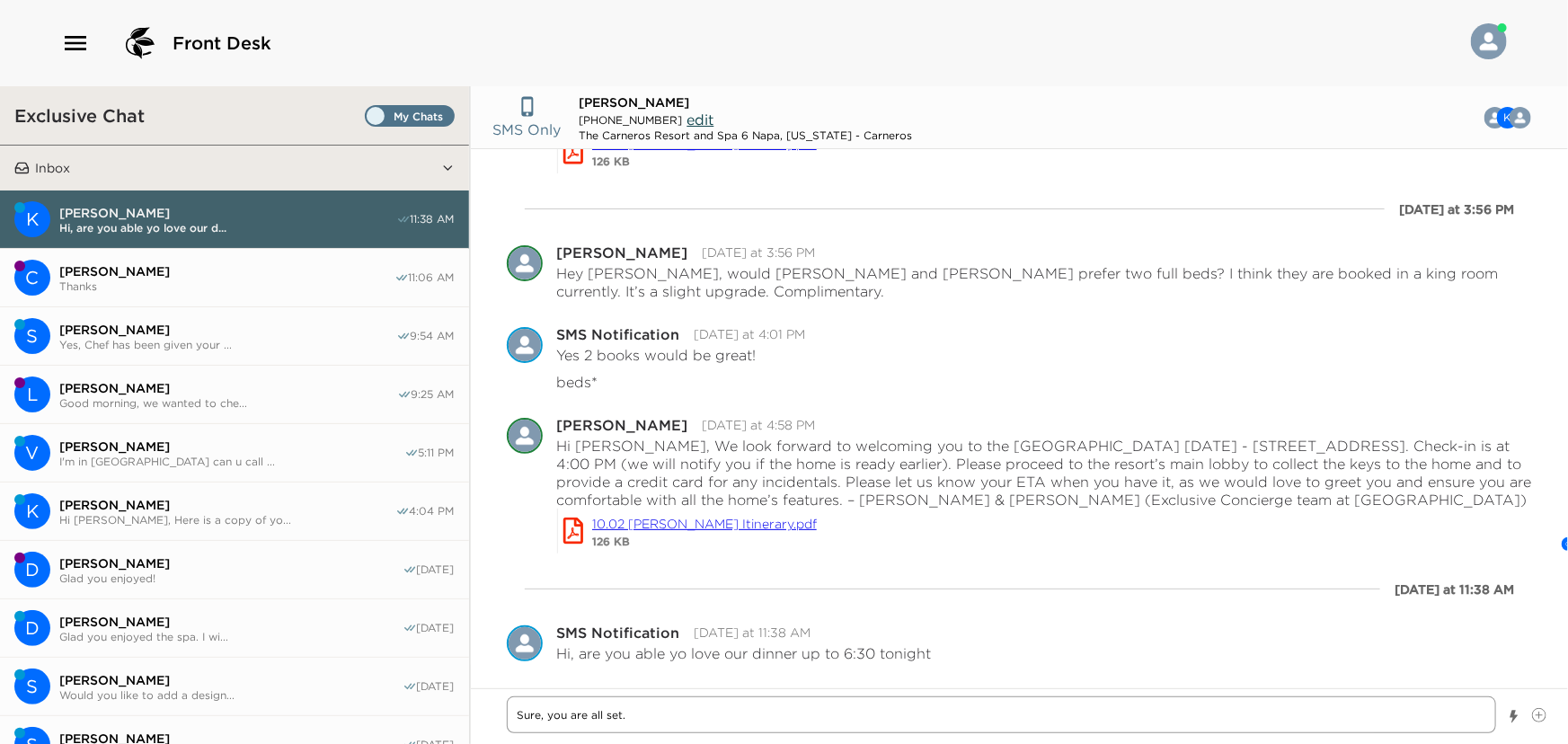
type textarea "x"
type textarea "Sure, you are all set"
type textarea "x"
type textarea "Sure, you are all se"
type textarea "x"
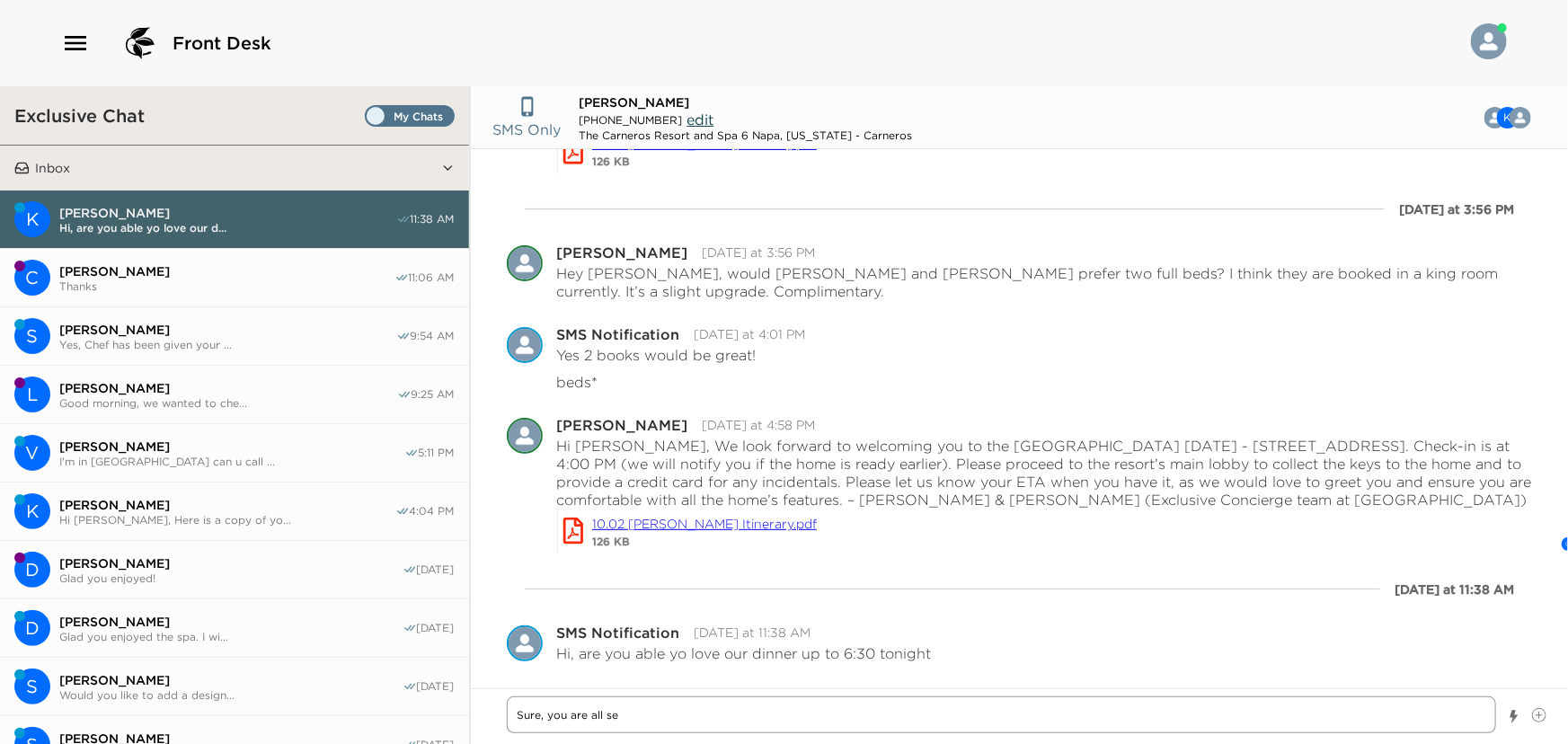
type textarea "Sure, you are all s"
type textarea "x"
type textarea "Sure, you are all"
type textarea "x"
type textarea "Sure, you are all"
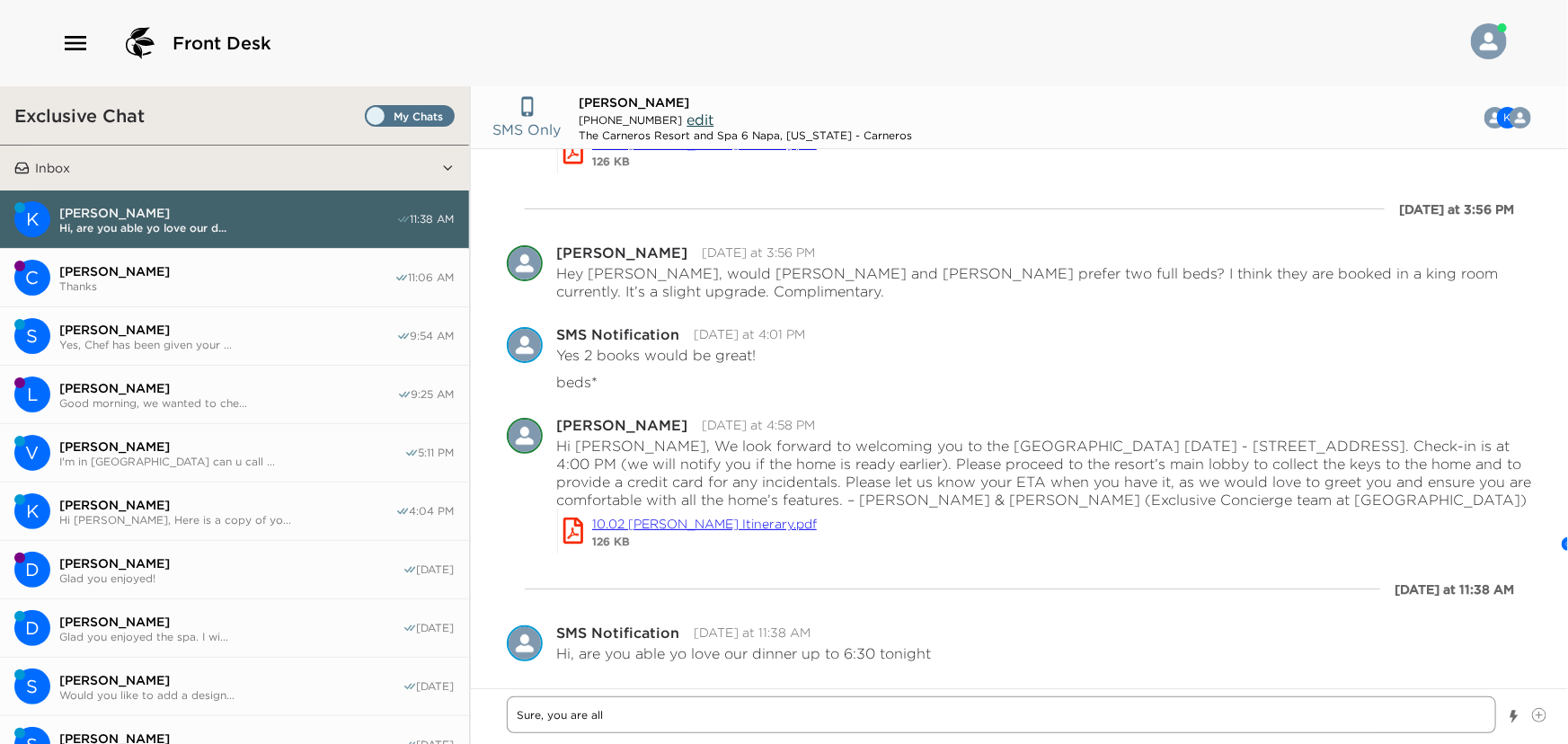
type textarea "x"
type textarea "Sure, you are al"
type textarea "x"
type textarea "Sure, you are a"
type textarea "x"
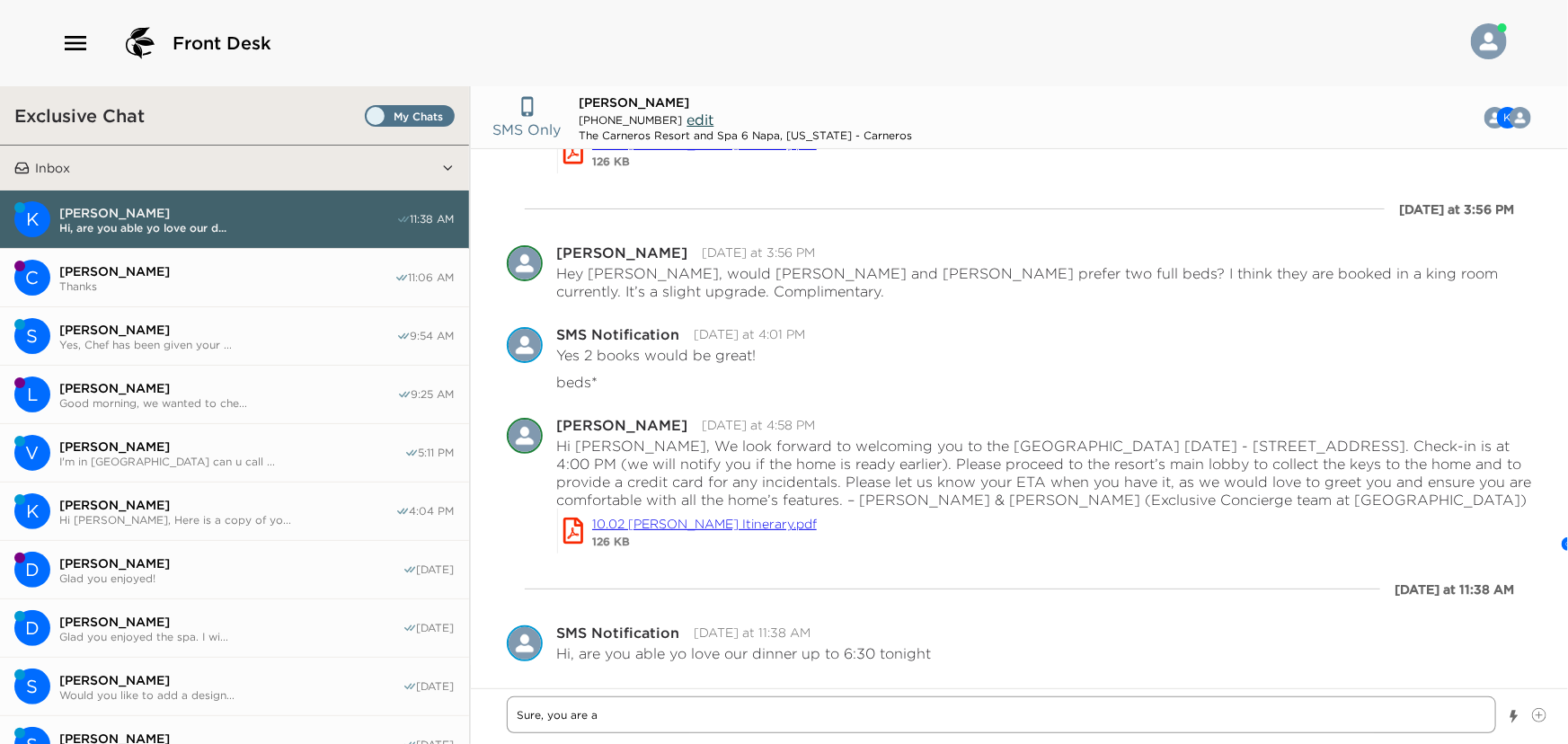
type textarea "Sure, you are"
type textarea "x"
type textarea "Sure, you are"
type textarea "x"
type textarea "Sure, you ar"
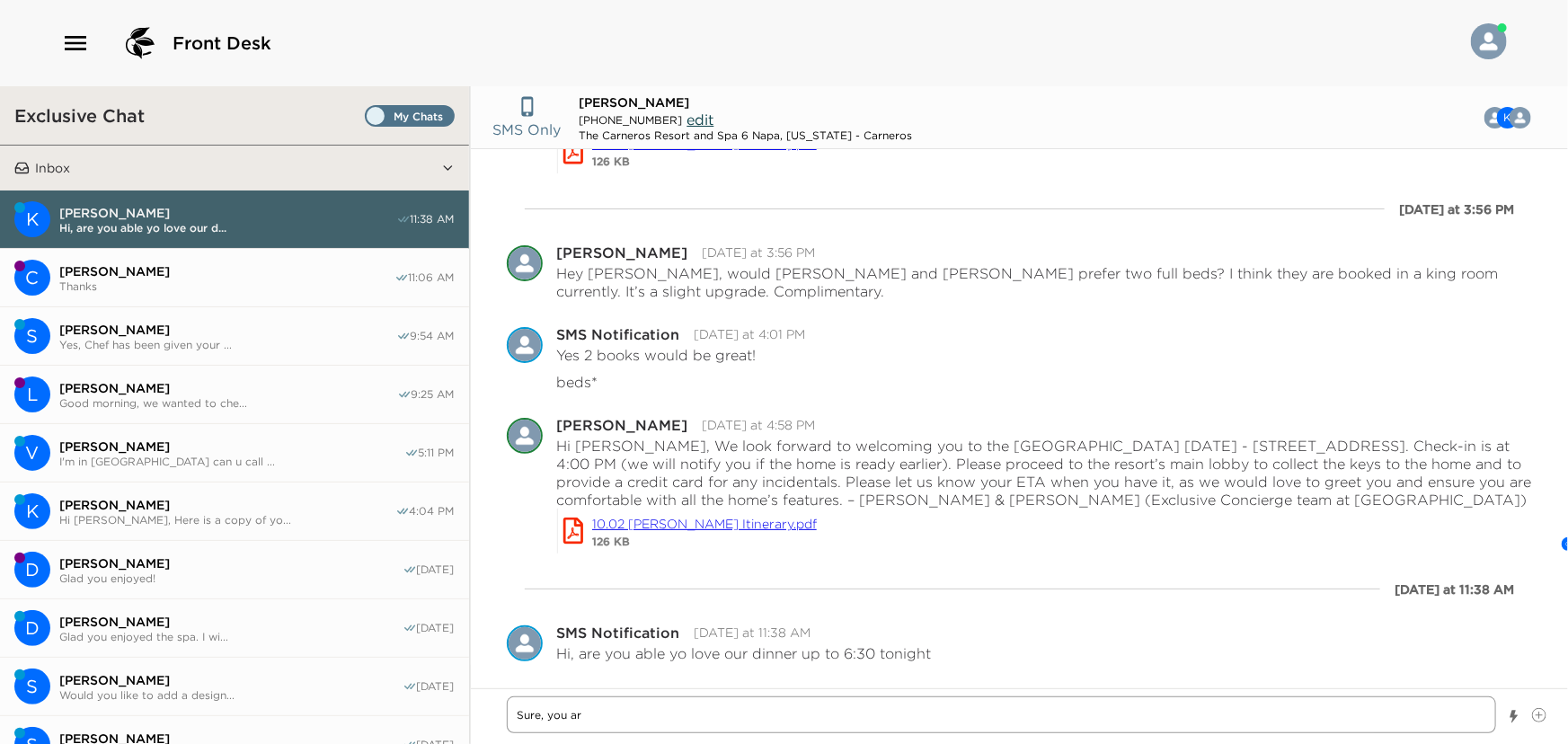
type textarea "x"
type textarea "Sure, you a"
type textarea "x"
type textarea "Sure, you"
type textarea "x"
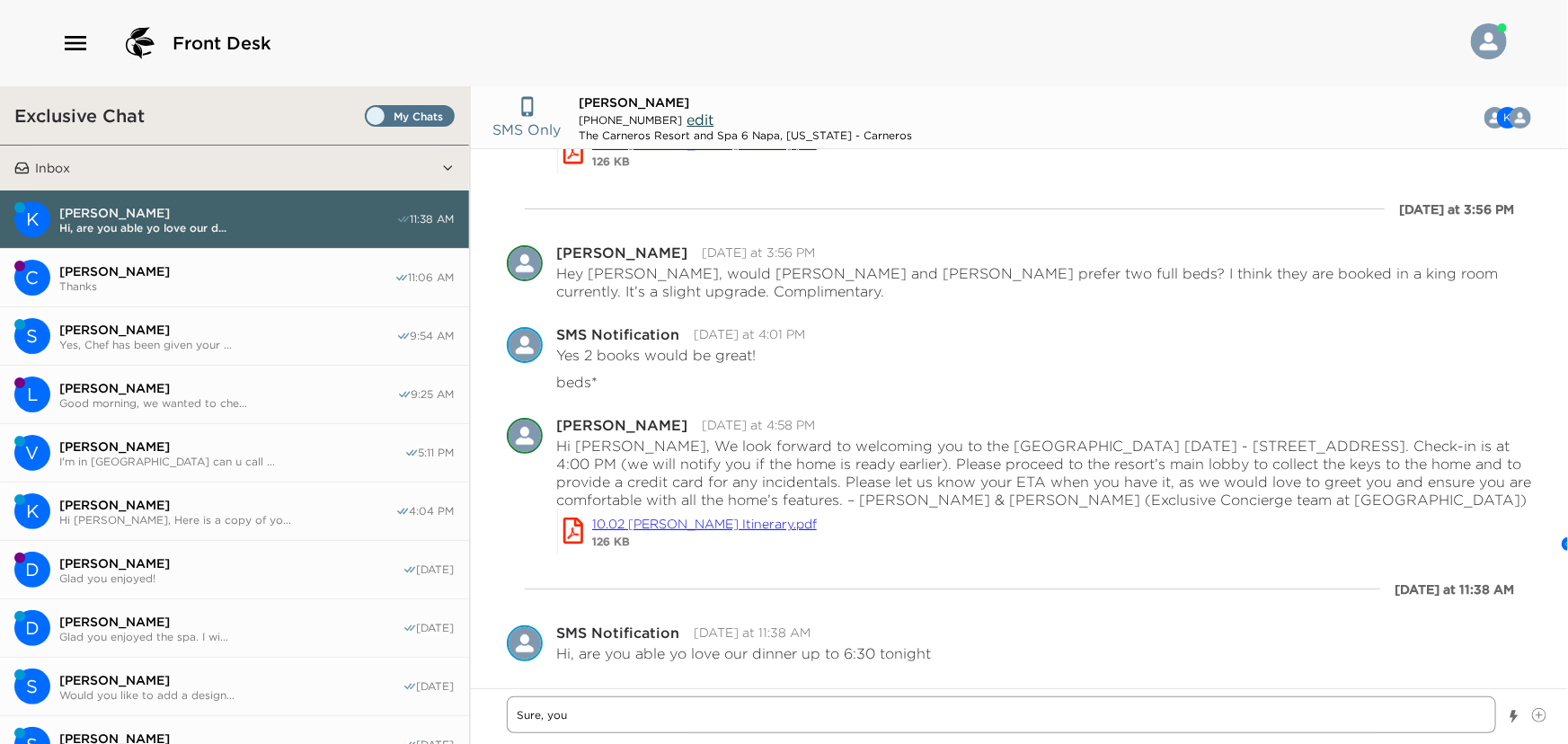
type textarea "Sure, yo"
type textarea "x"
type textarea "Sure, y"
type textarea "x"
type textarea "Sure,"
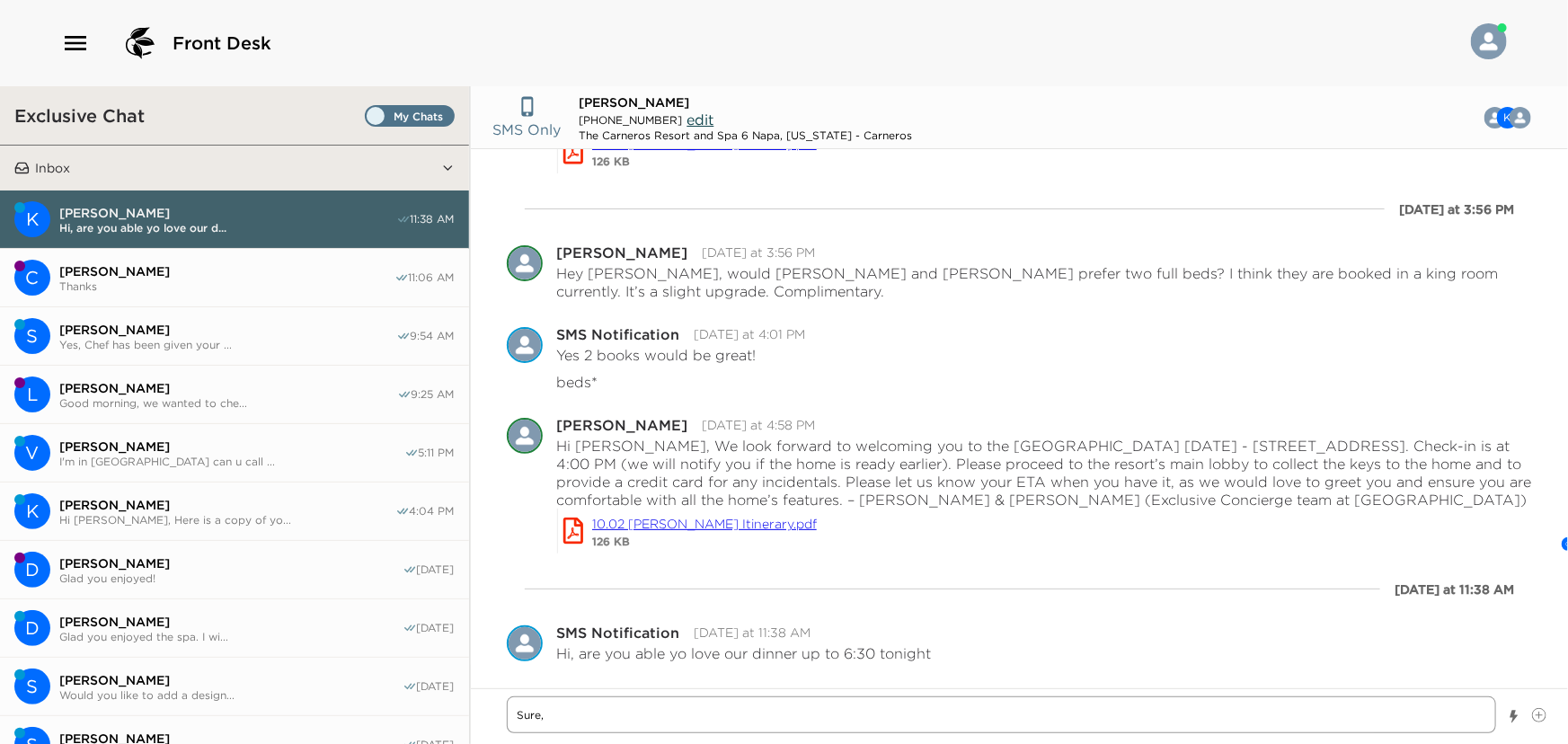
type textarea "x"
type textarea "Sure, t"
type textarea "x"
type textarea "Sure, th"
type textarea "x"
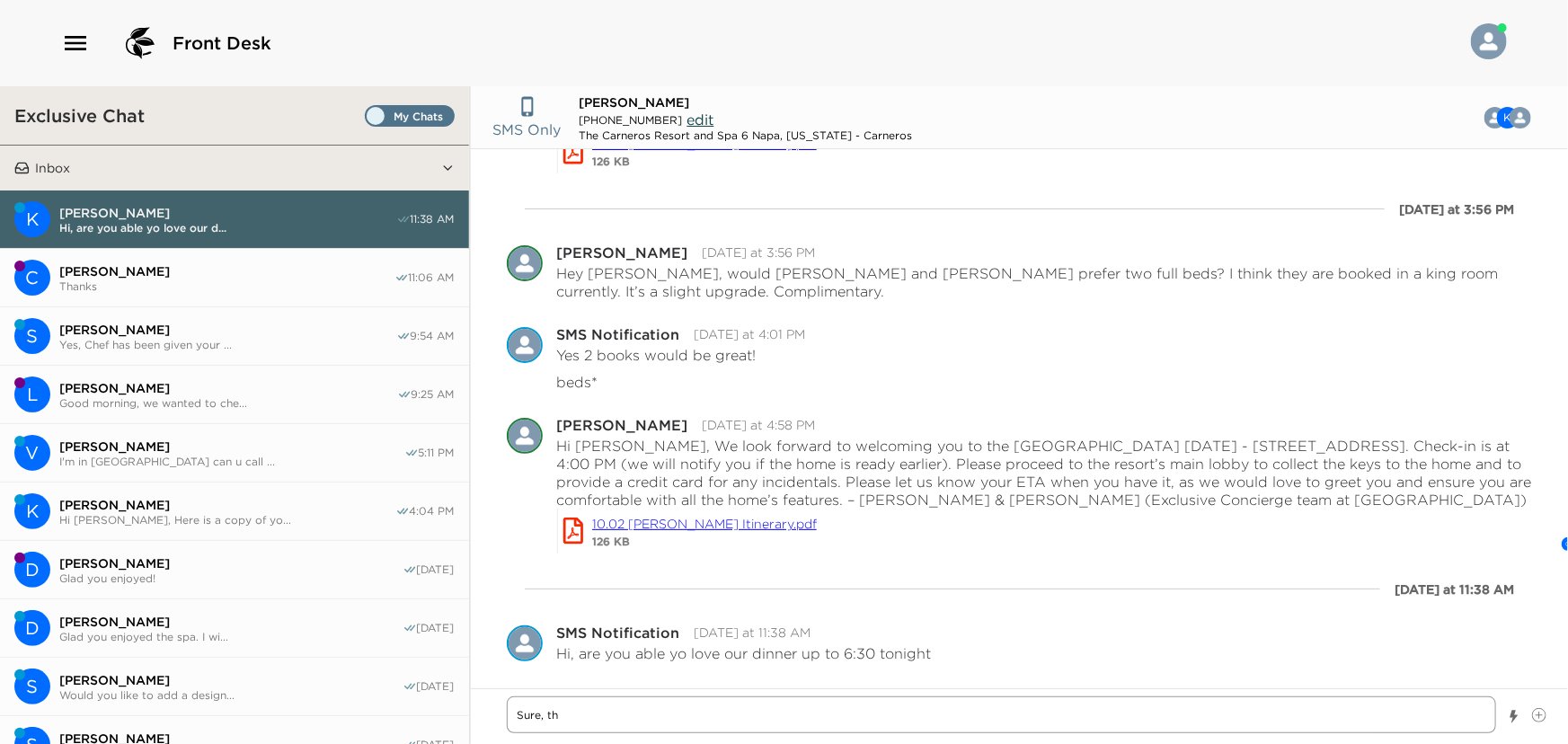
type textarea "Sure, the"
type textarea "x"
type textarea "Sure, they"
type textarea "x"
type textarea "Sure, they"
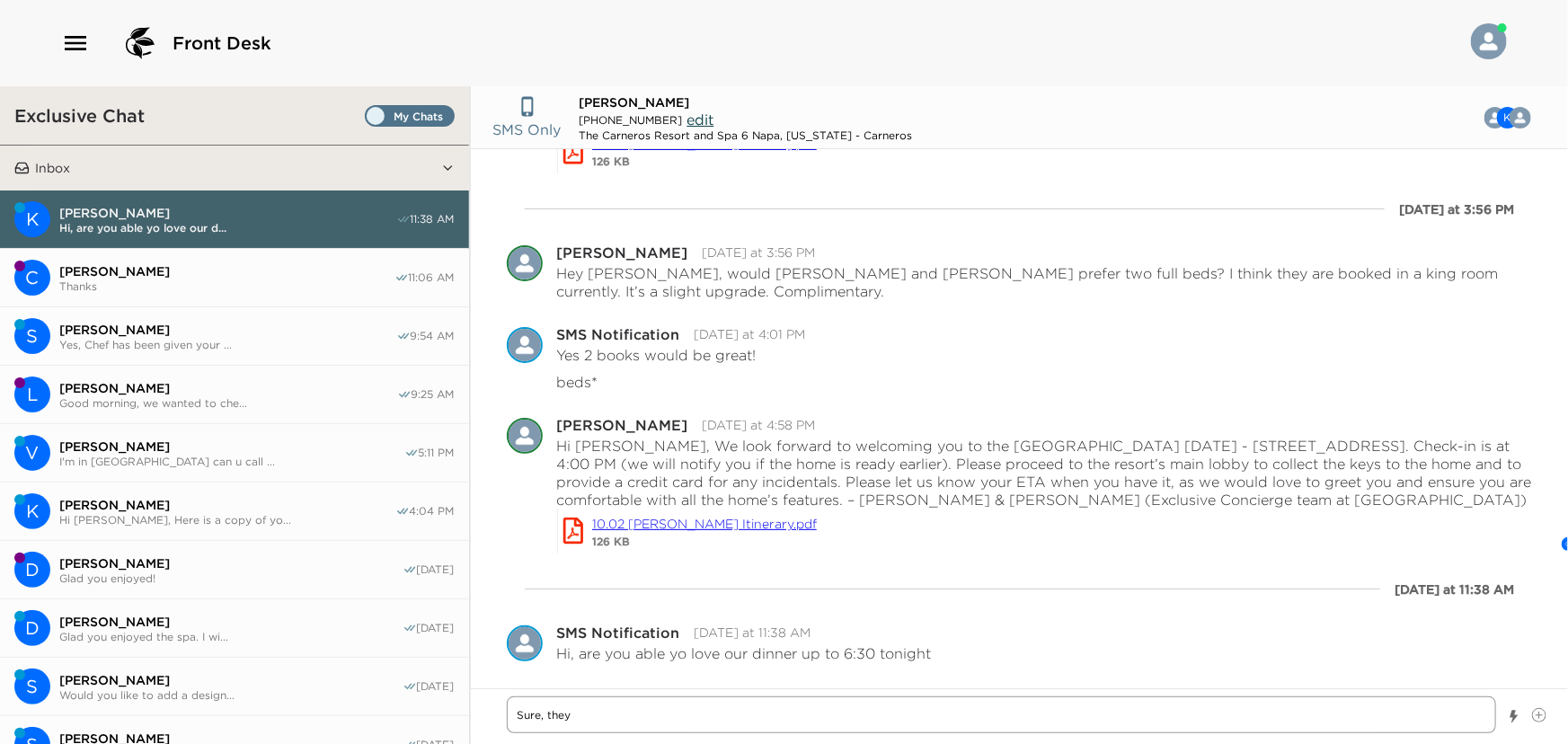
type textarea "x"
type textarea "Sure, they w"
type textarea "x"
type textarea "Sure, they we"
type textarea "x"
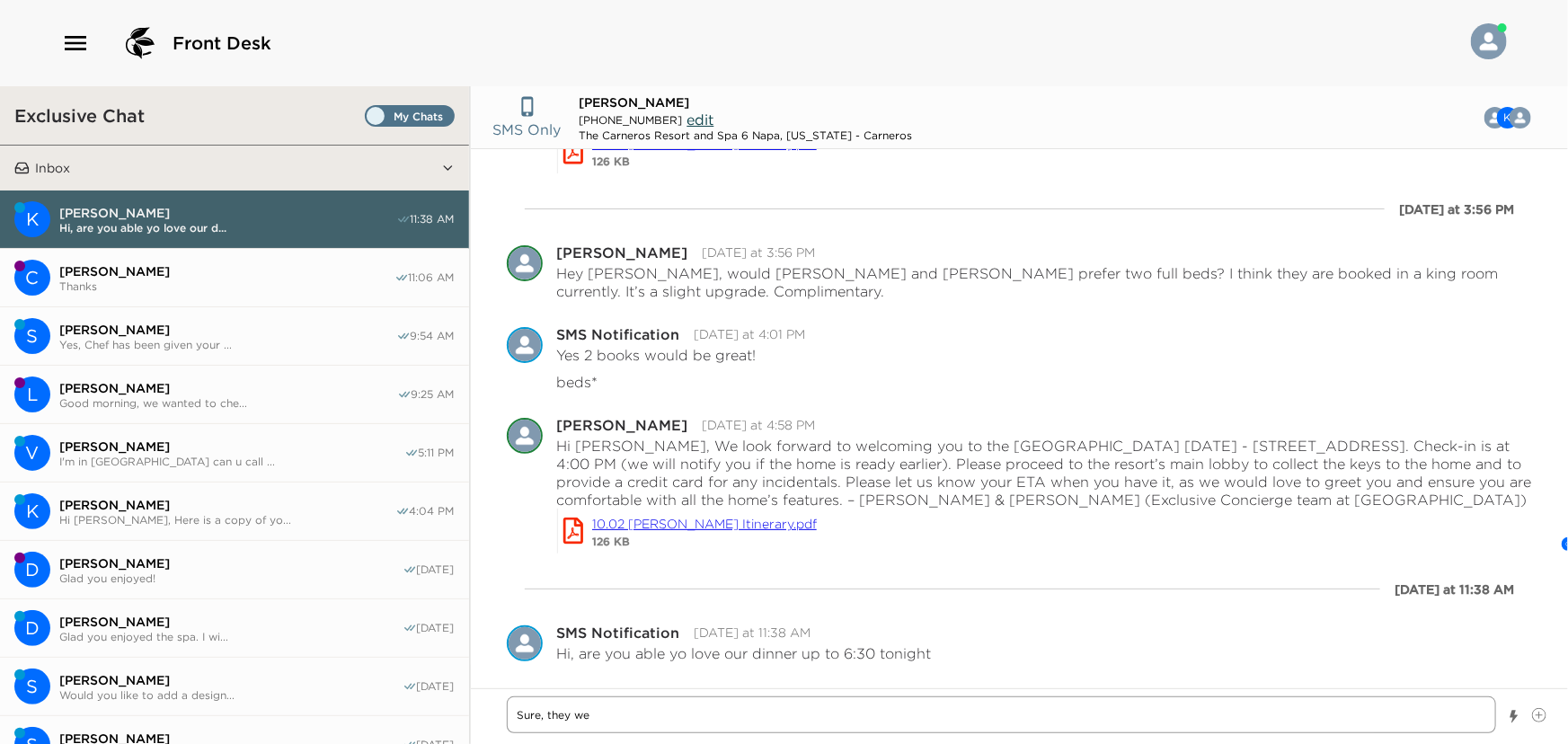
type textarea "Sure, they wer"
type textarea "x"
type textarea "Sure, they were"
type textarea "x"
type textarea "Sure, they were"
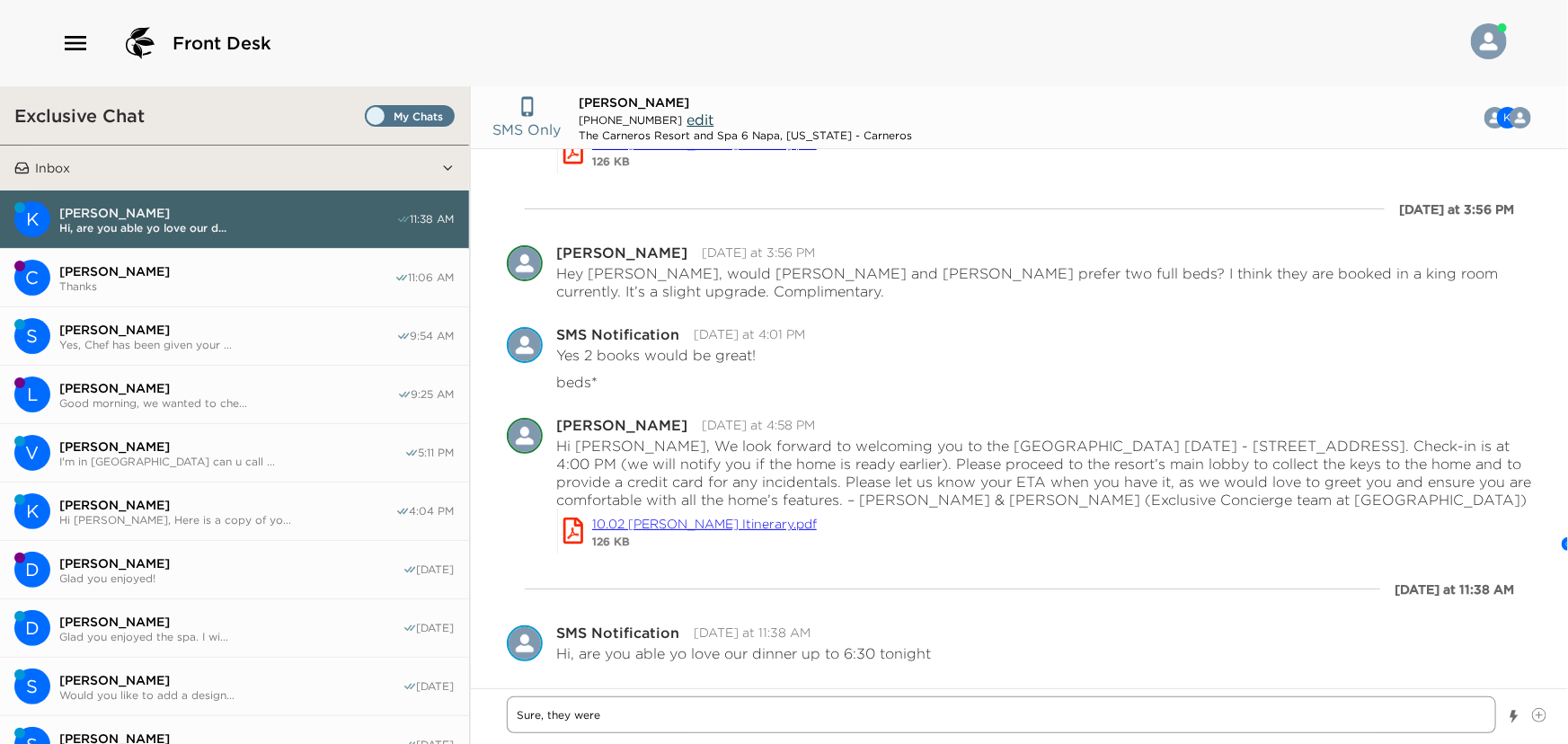
type textarea "x"
type textarea "Sure, they were a"
type textarea "x"
type textarea "Sure, they were ab"
type textarea "x"
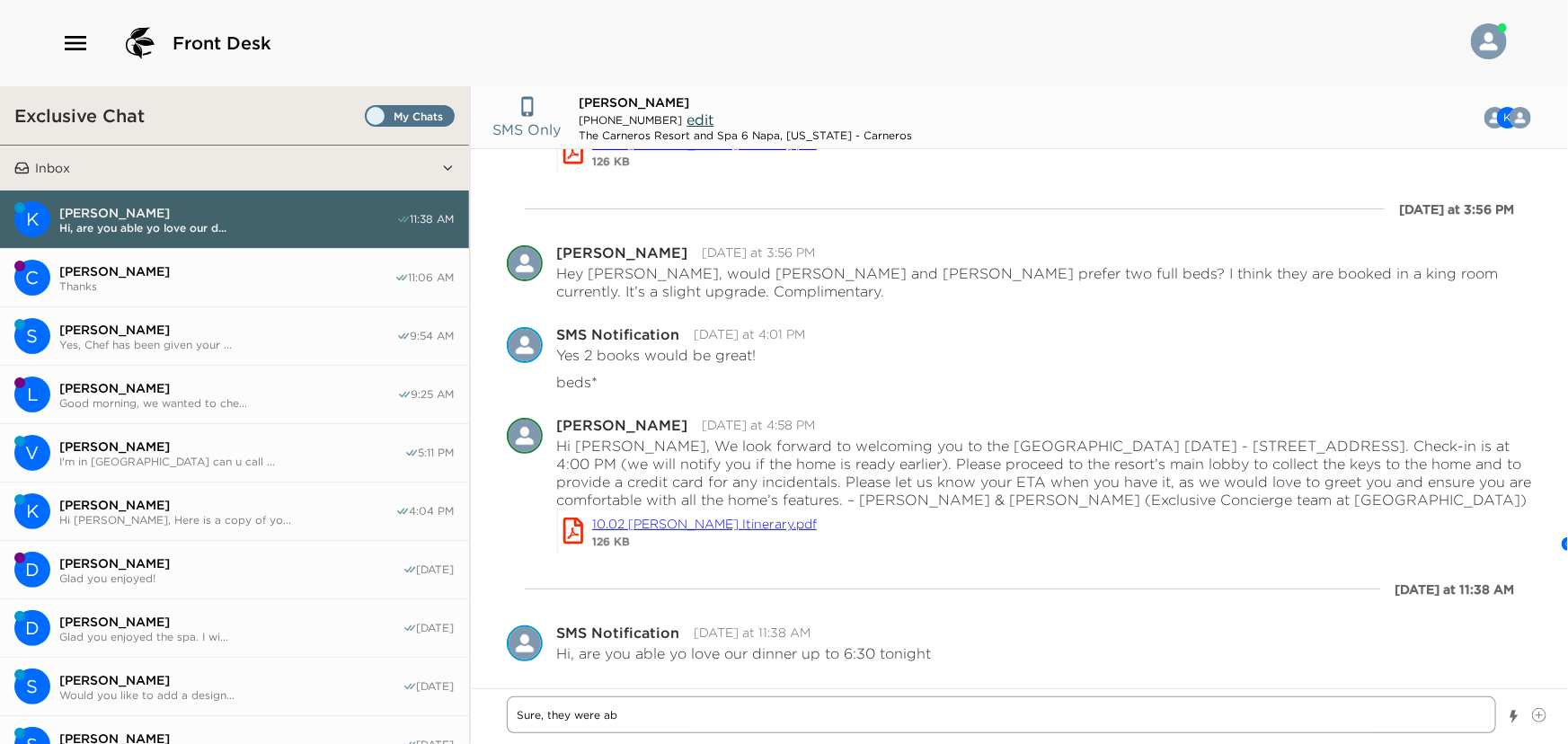
type textarea "Sure, they were abl"
type textarea "x"
type textarea "Sure, they were able"
type textarea "x"
type textarea "Sure, they were able"
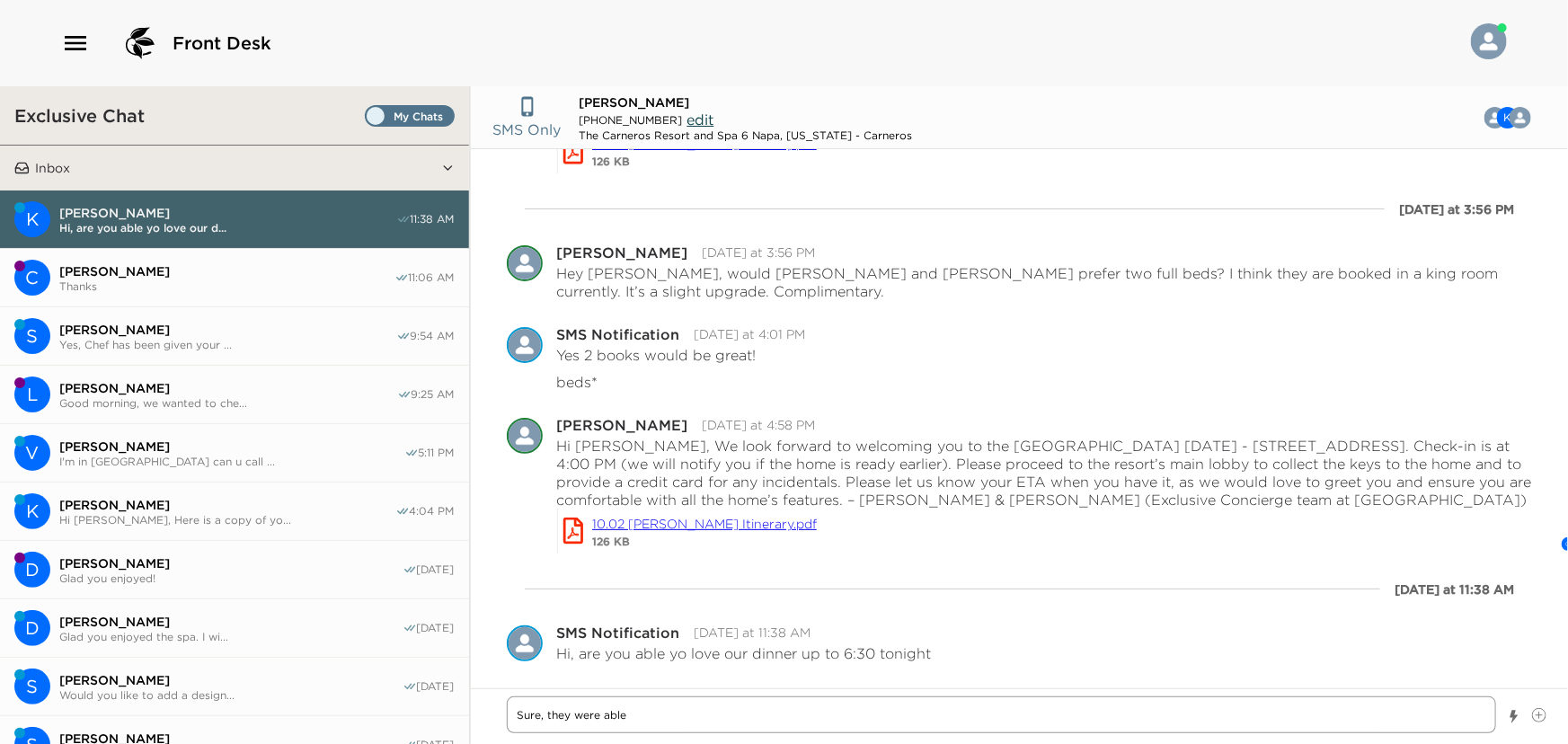
type textarea "x"
type textarea "Sure, they were able t"
type textarea "x"
type textarea "Sure, they were able to"
type textarea "x"
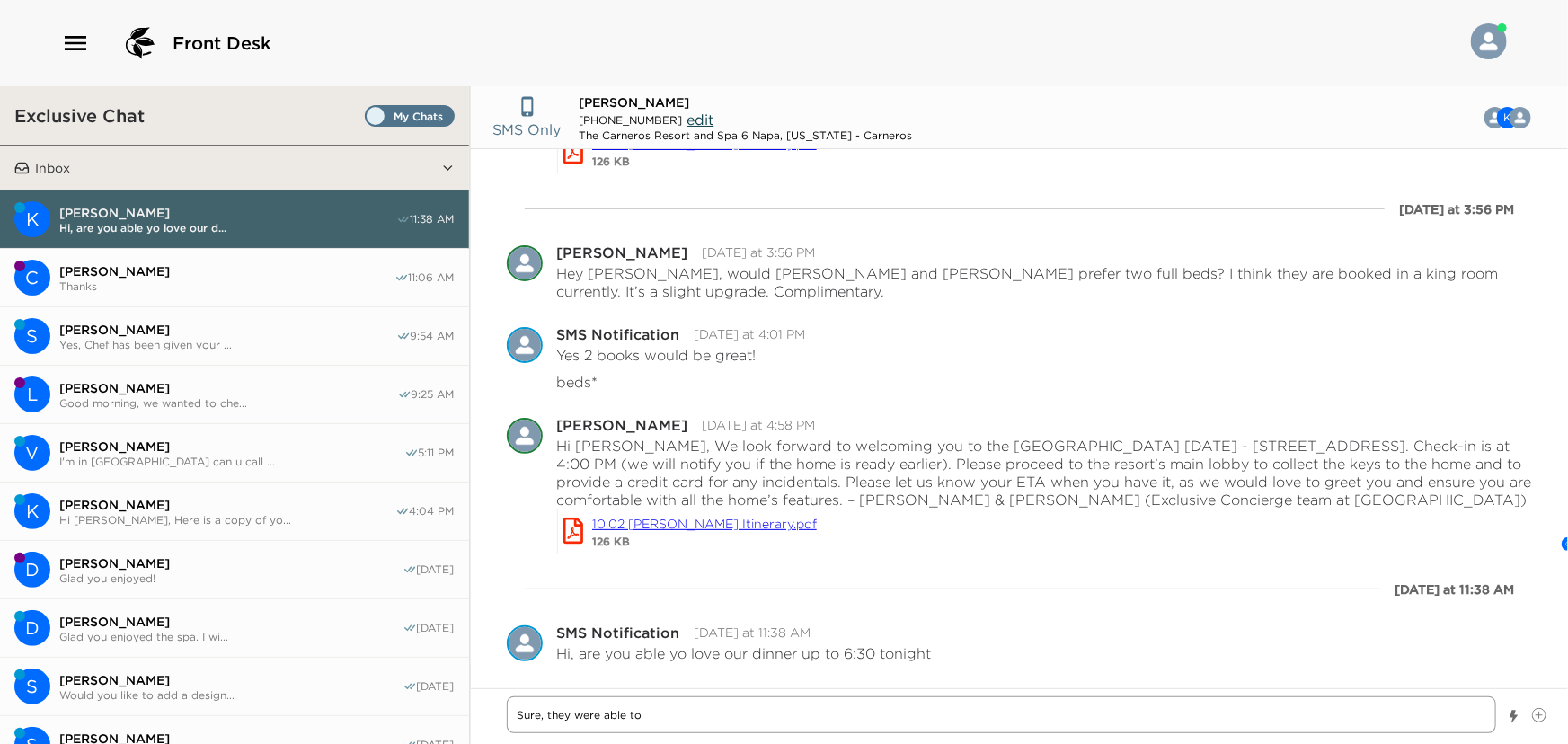
type textarea "Sure, they were able to"
type textarea "x"
type textarea "Sure, they were able to m"
type textarea "x"
type textarea "Sure, they were able to mo"
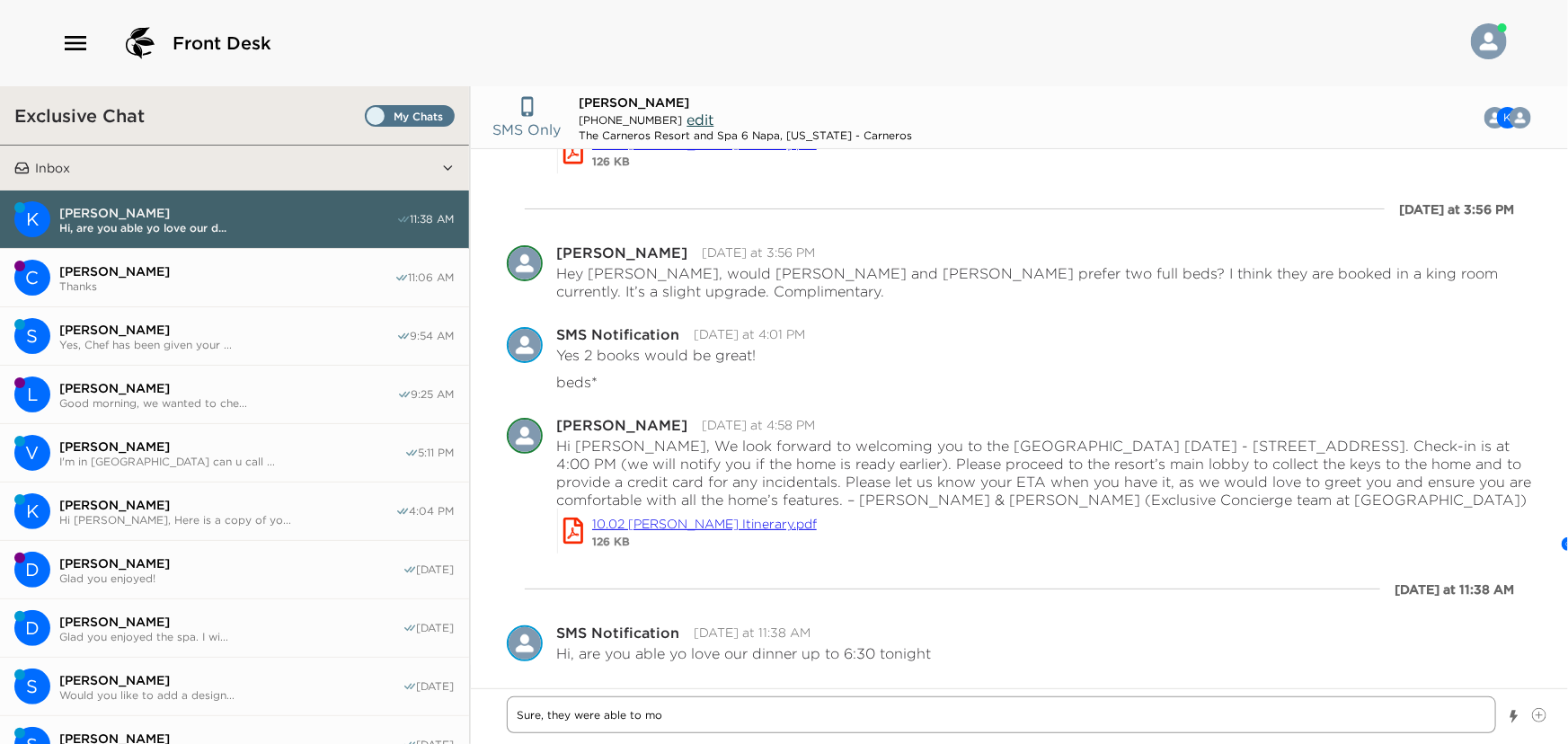
type textarea "x"
type textarea "Sure, they were able to mov"
type textarea "x"
type textarea "Sure, they were able to move"
type textarea "x"
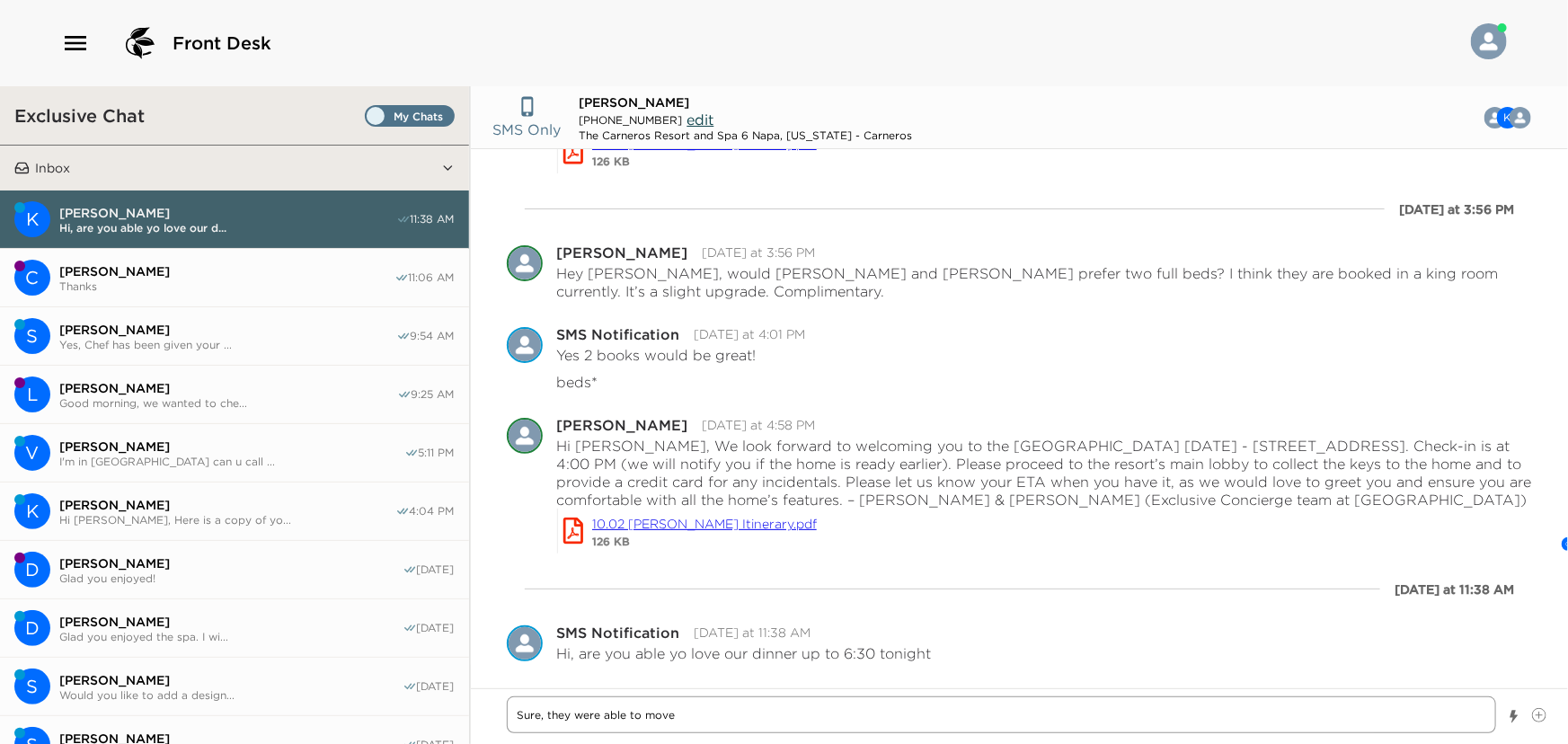
type textarea "Sure, they were able to move"
type textarea "x"
type textarea "Sure, they were able to move t"
type textarea "x"
type textarea "Sure, they were able to move th"
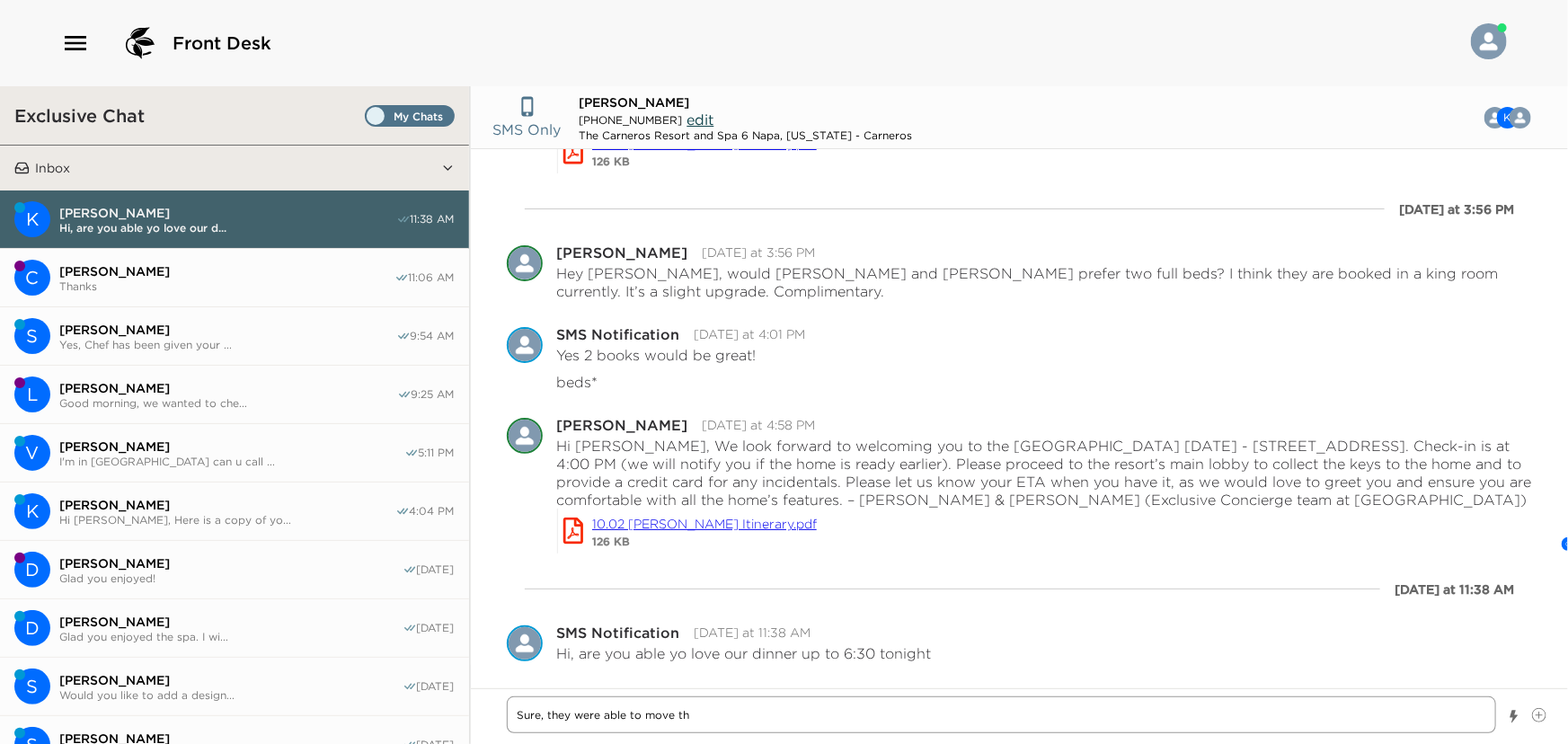
type textarea "x"
type textarea "Sure, they were able to move tha"
type textarea "x"
type textarea "Sure, they were able to move that"
type textarea "x"
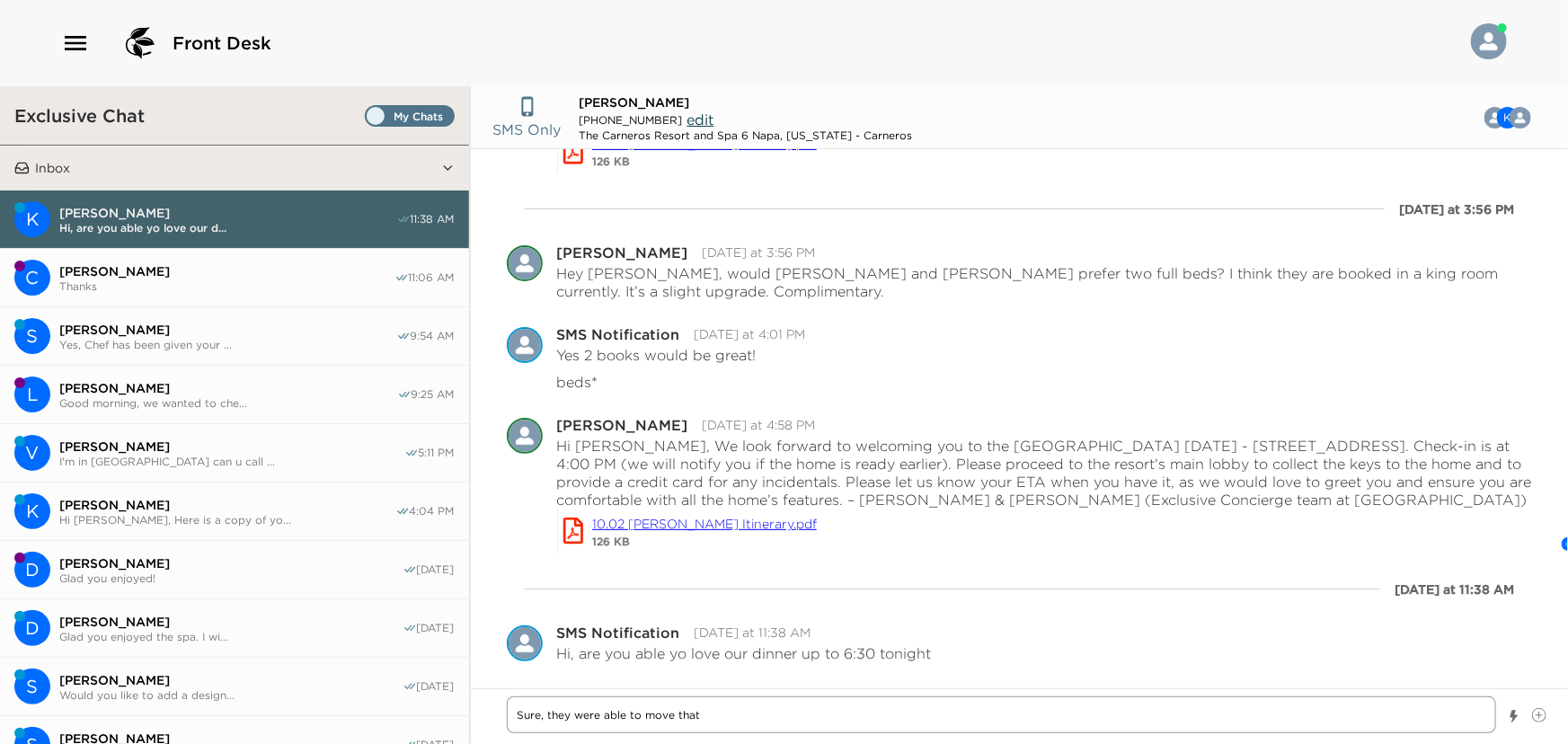
type textarea "Sure, they were able to move that"
type textarea "x"
type textarea "Sure, they were able to move that u"
type textarea "x"
type textarea "Sure, they were able to move that up"
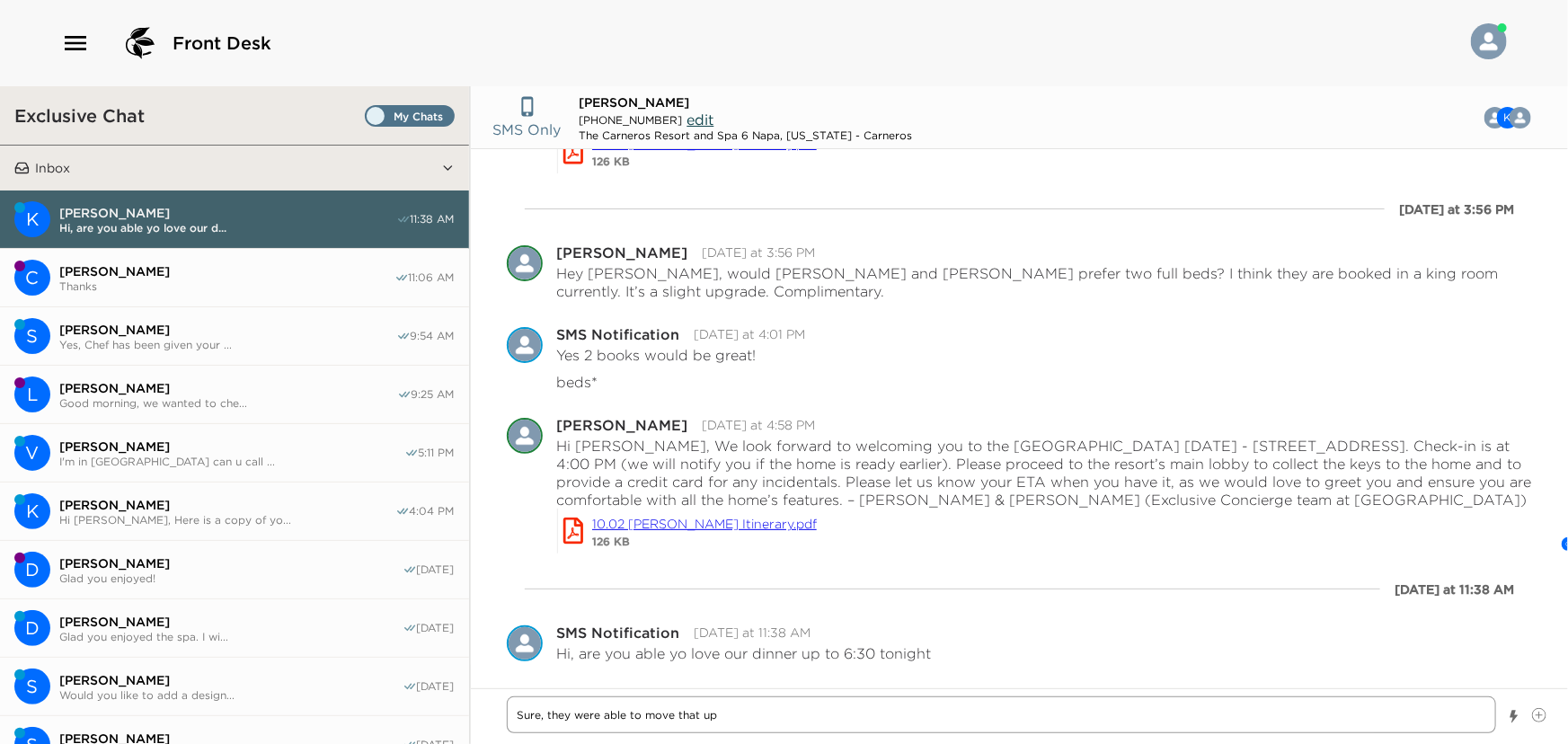
type textarea "x"
type textarea "Sure, they were able to move that up"
type textarea "x"
type textarea "Sure, they were able to move that up t"
type textarea "x"
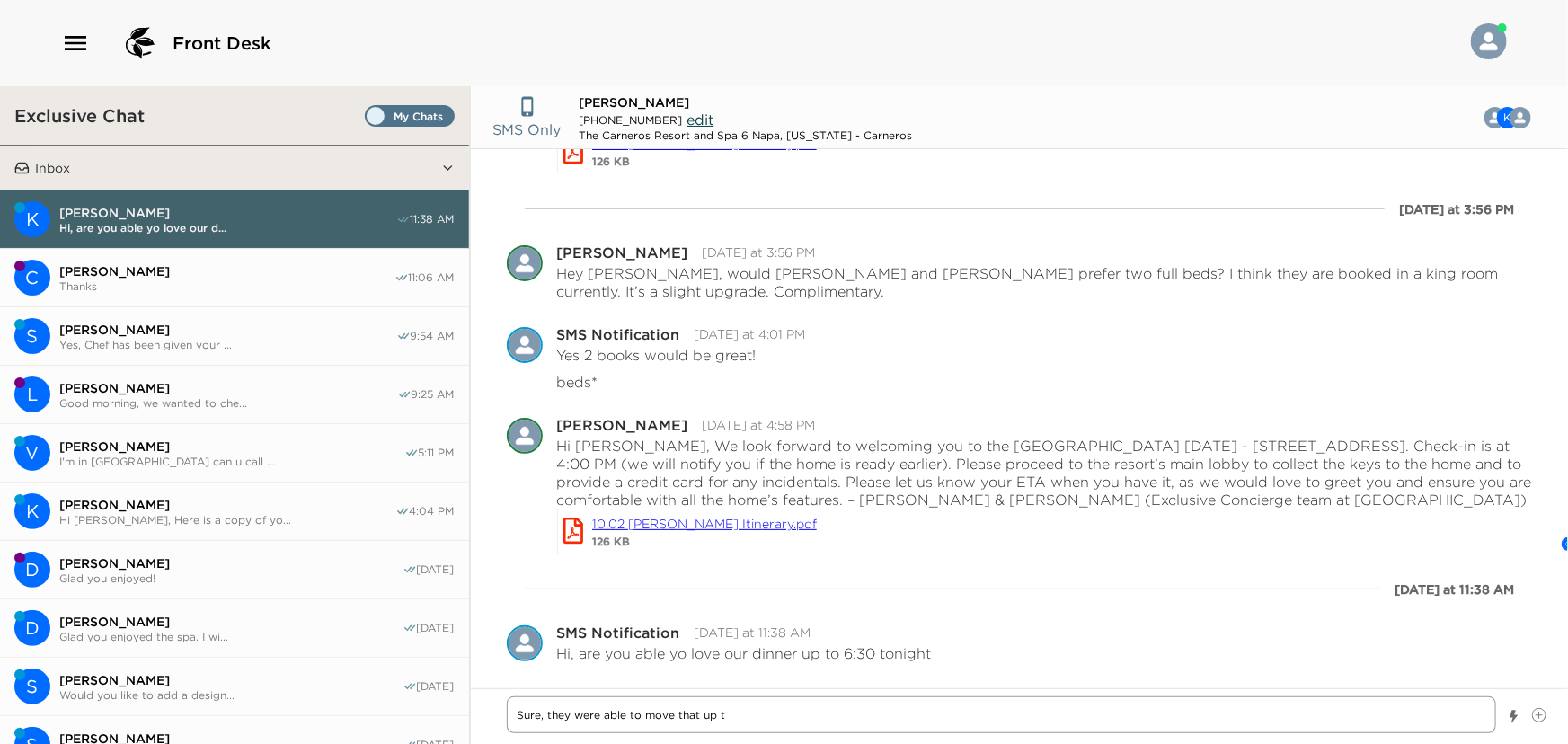
type textarea "Sure, they were able to move that up to"
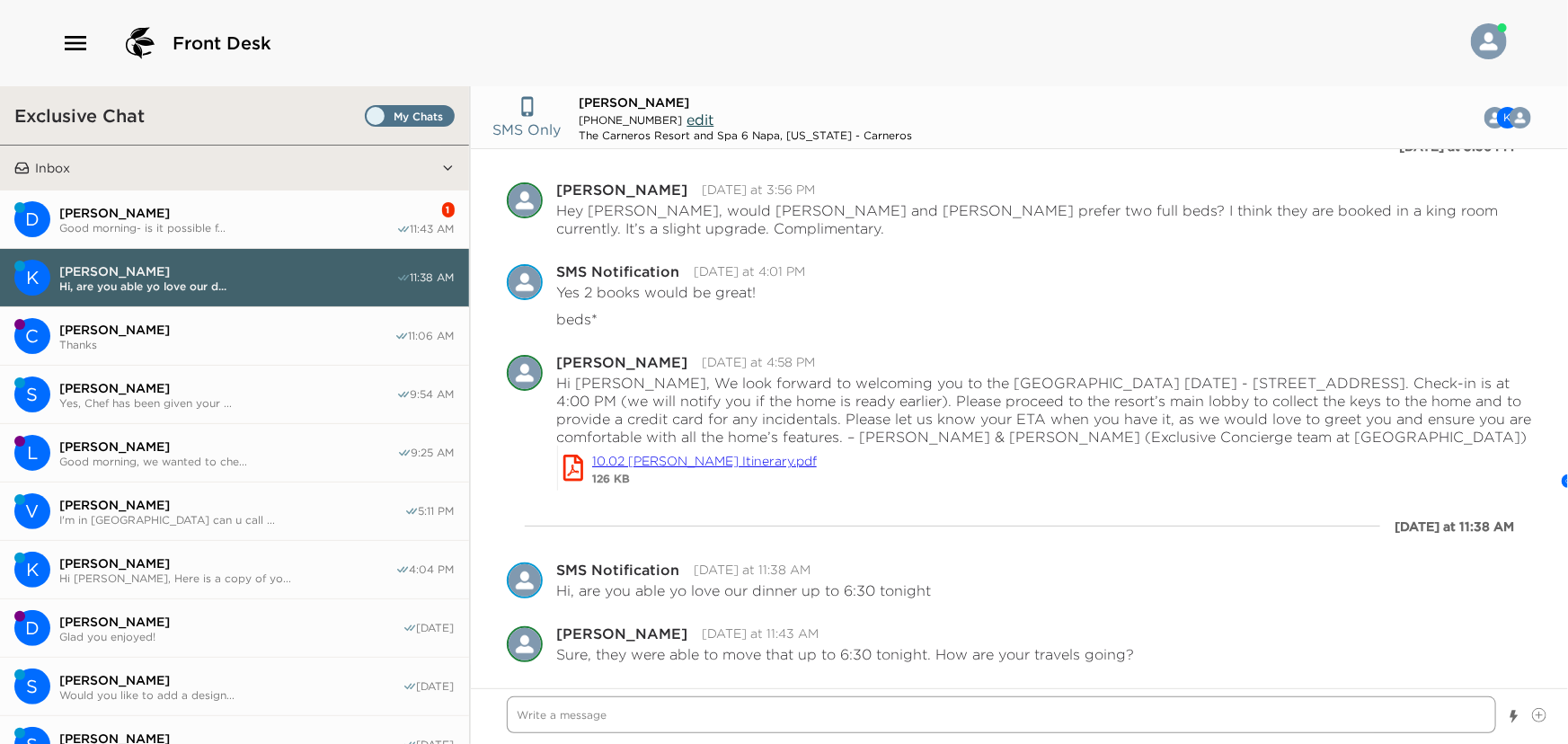
scroll to position [398, 0]
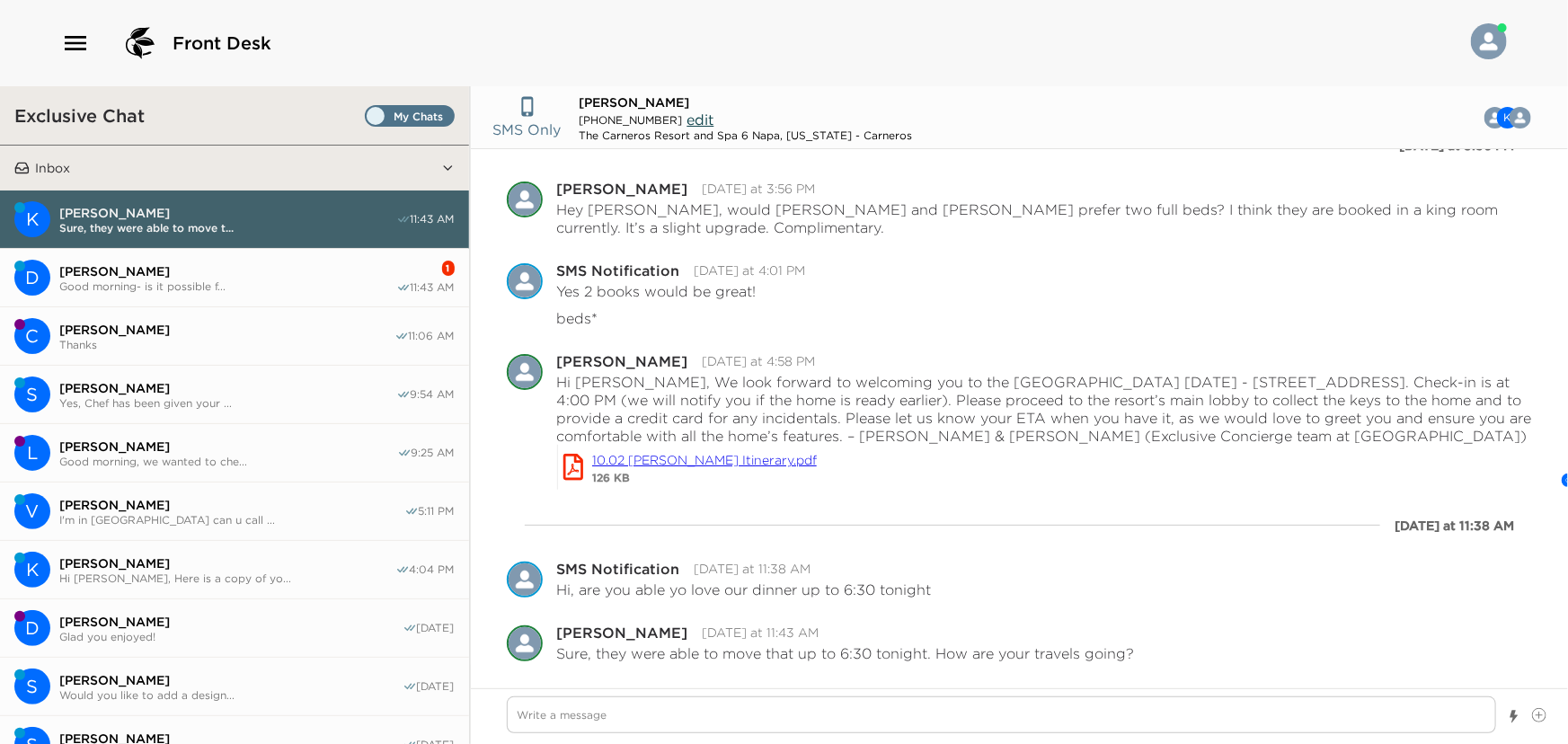
click at [111, 284] on span "Good morning- is it possible f..." at bounding box center [227, 287] width 337 height 14
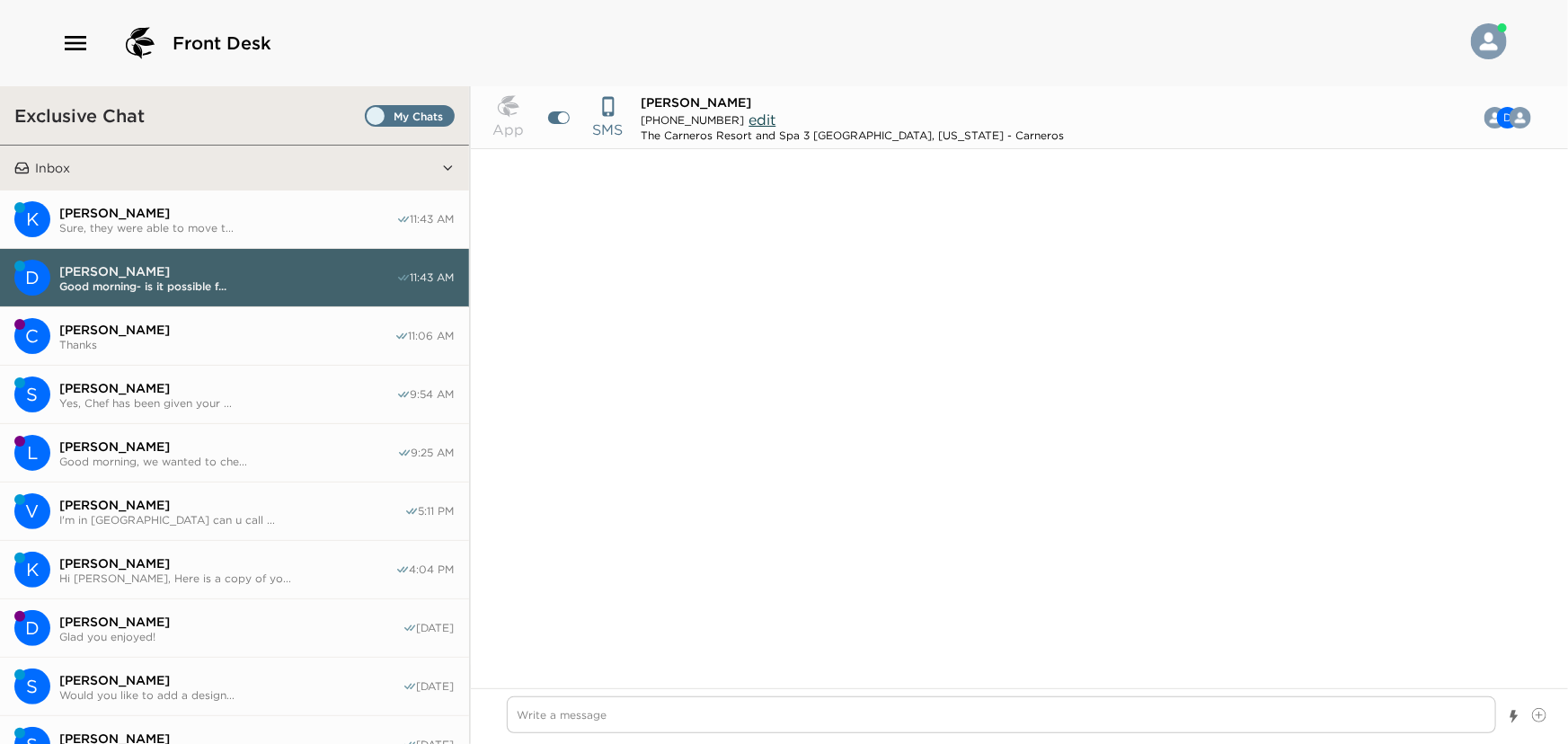
scroll to position [620, 0]
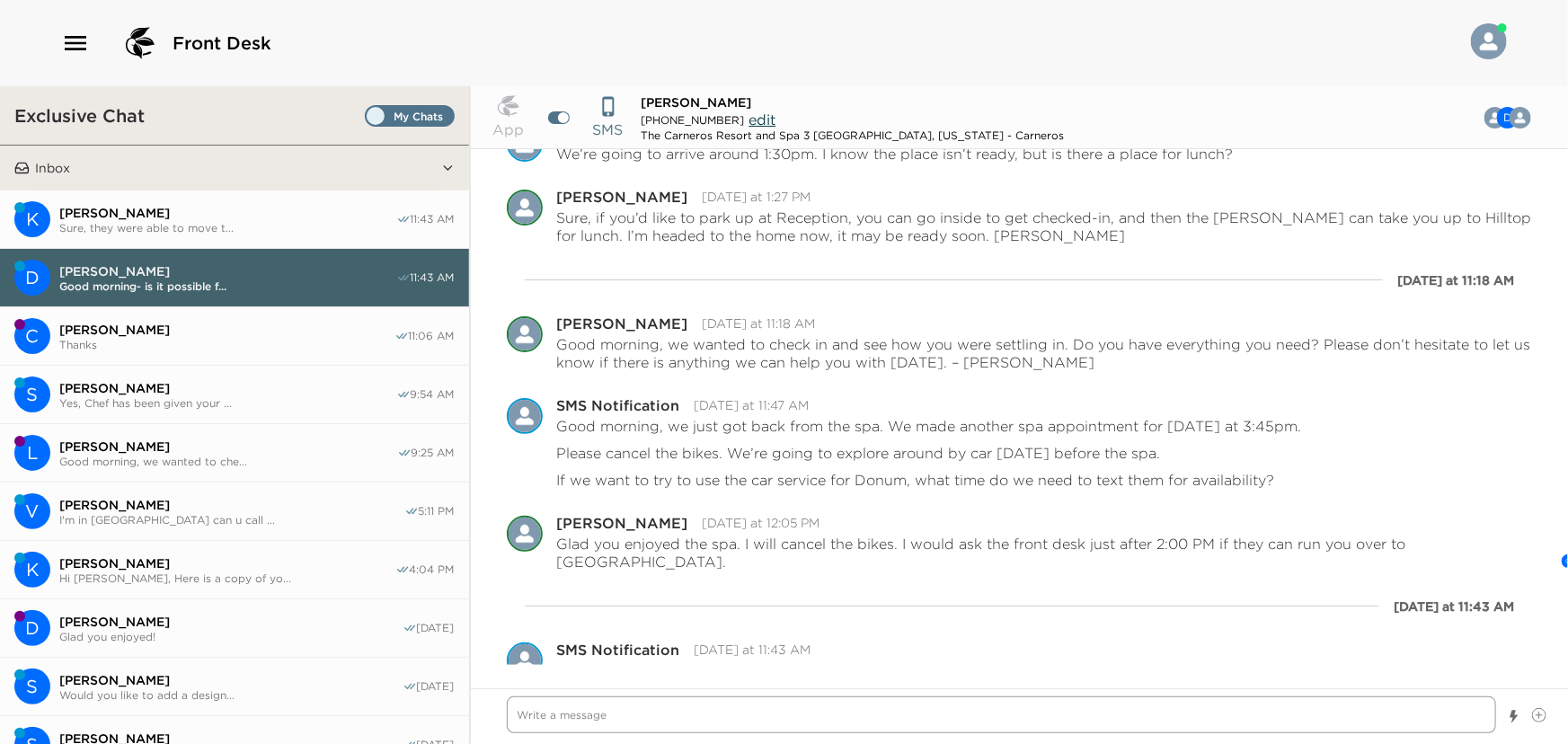
click at [740, 712] on textarea "Write a message" at bounding box center [1002, 715] width 990 height 37
click at [734, 714] on textarea "Write a message" at bounding box center [1002, 715] width 990 height 37
click at [643, 713] on textarea "Write a message" at bounding box center [1002, 715] width 990 height 37
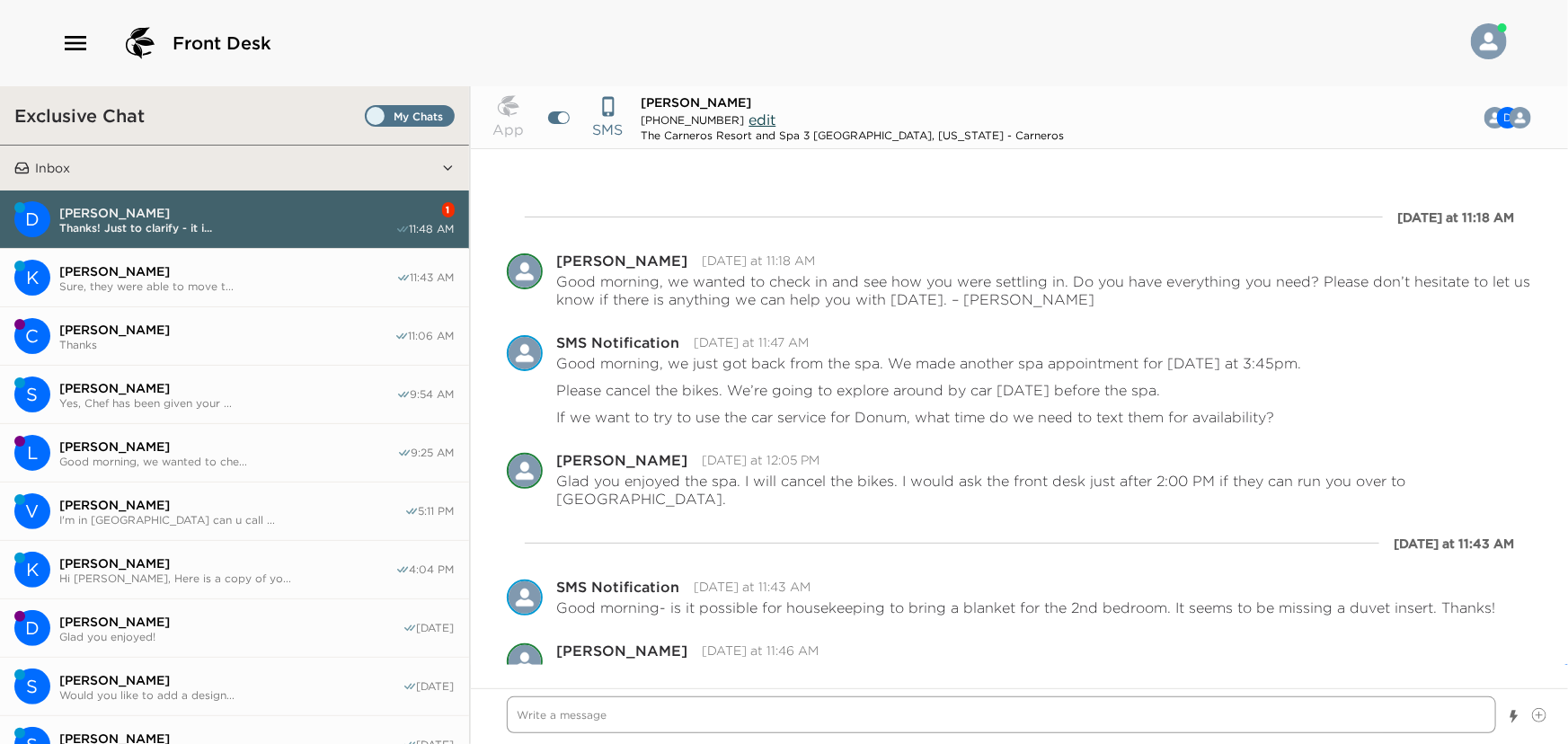
scroll to position [747, 0]
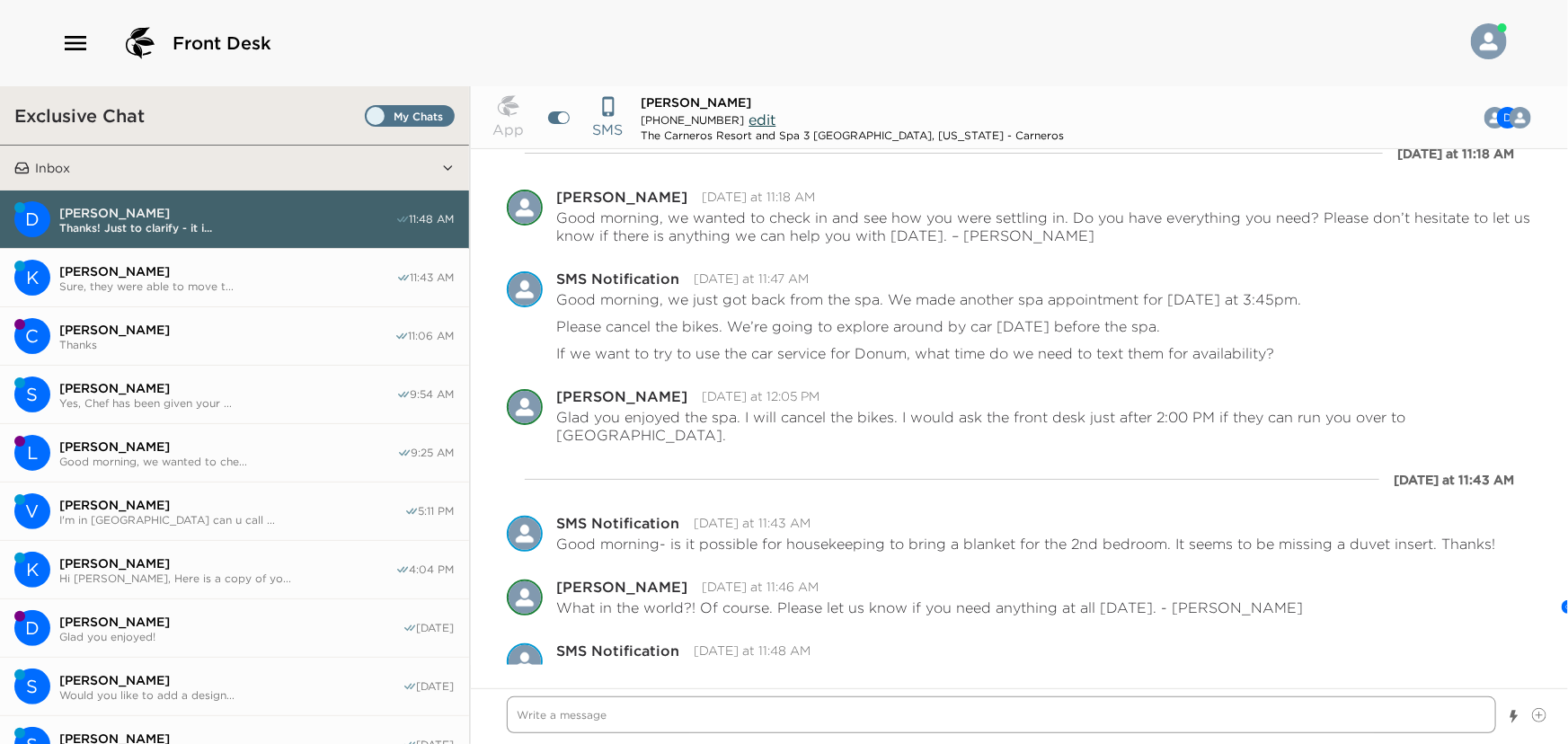
click at [616, 724] on textarea "Write a message" at bounding box center [1002, 715] width 990 height 37
drag, startPoint x: 847, startPoint y: 715, endPoint x: 830, endPoint y: 713, distance: 17.1
click at [830, 713] on textarea "I knew what you meant. I am wondering how they forgot" at bounding box center [1002, 715] width 990 height 37
drag, startPoint x: 646, startPoint y: 715, endPoint x: 484, endPoint y: 715, distance: 162.0
click at [484, 715] on div "I knew what you meant. I am guessing they requested one be brought over and the…" at bounding box center [1020, 716] width 1098 height 56
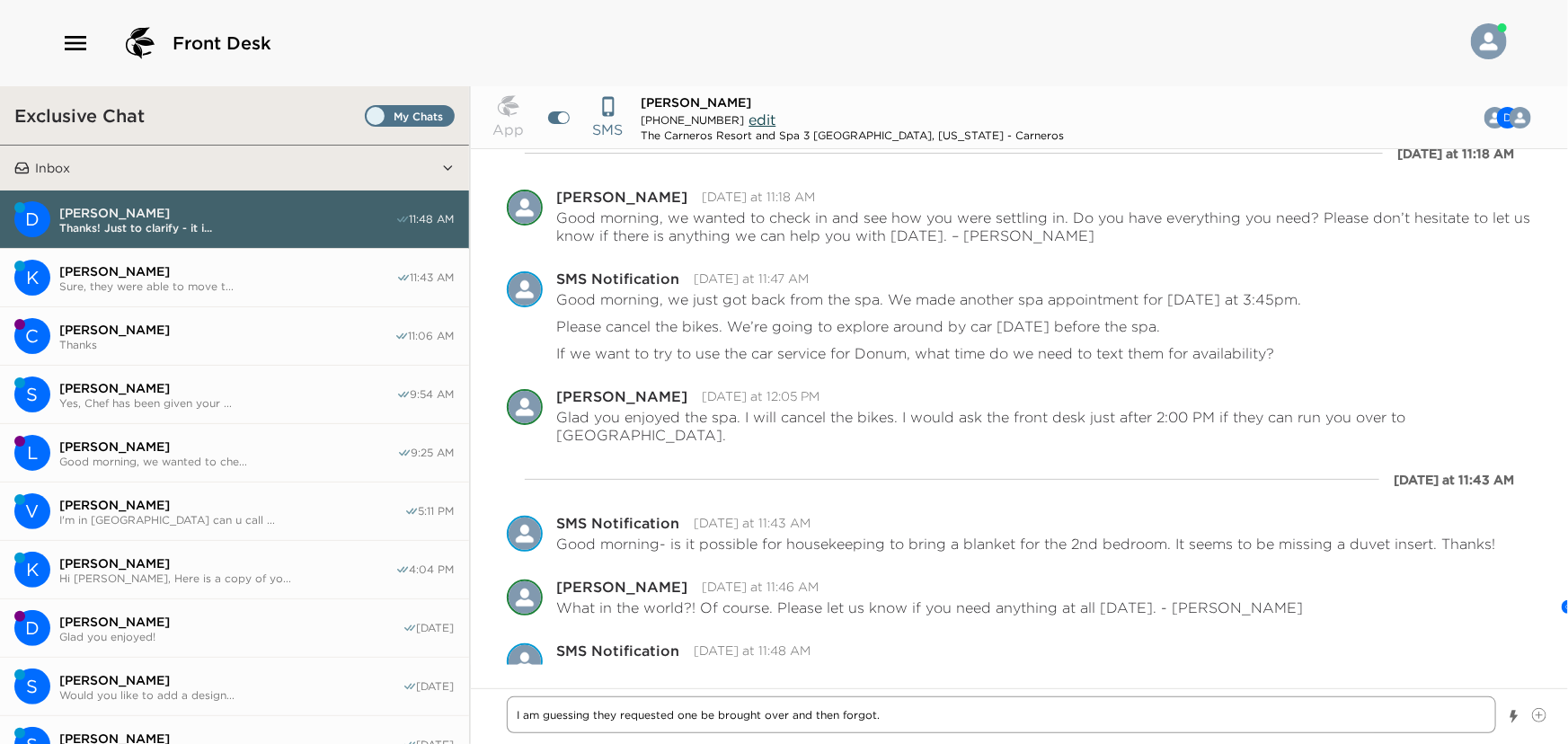
drag, startPoint x: 842, startPoint y: 715, endPoint x: 874, endPoint y: 713, distance: 32.1
click at [874, 713] on textarea "I am guessing they requested one be brought over and then forgot." at bounding box center [1002, 715] width 990 height 37
drag, startPoint x: 899, startPoint y: 713, endPoint x: 508, endPoint y: 735, distance: 391.6
click at [508, 735] on div "I am guessing they requested one be brought over and it didnt get ." at bounding box center [1002, 716] width 990 height 40
click at [963, 711] on textarea "I figured that is what you meant. I'll make sure they make up the bed correctly." at bounding box center [1002, 715] width 990 height 37
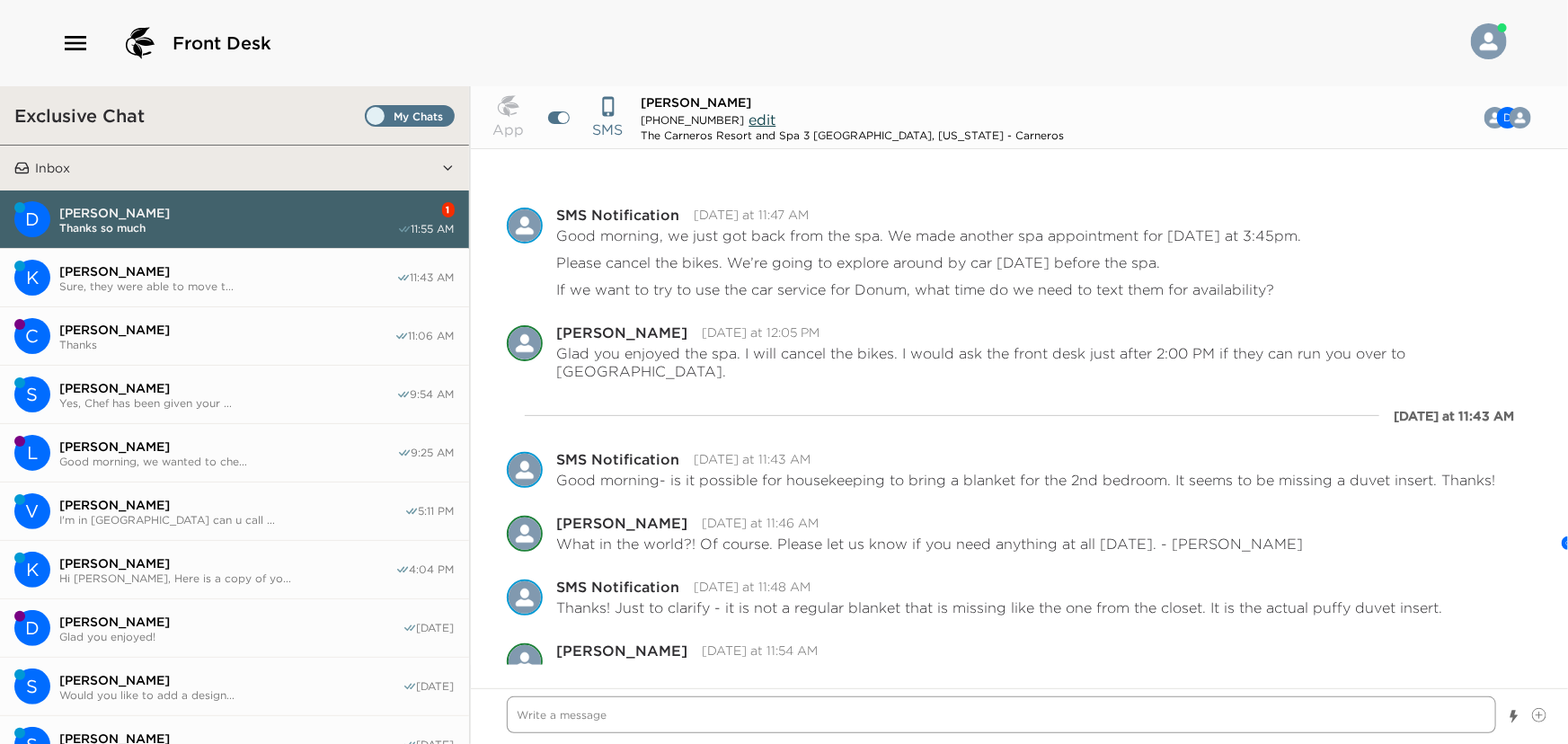
scroll to position [875, 0]
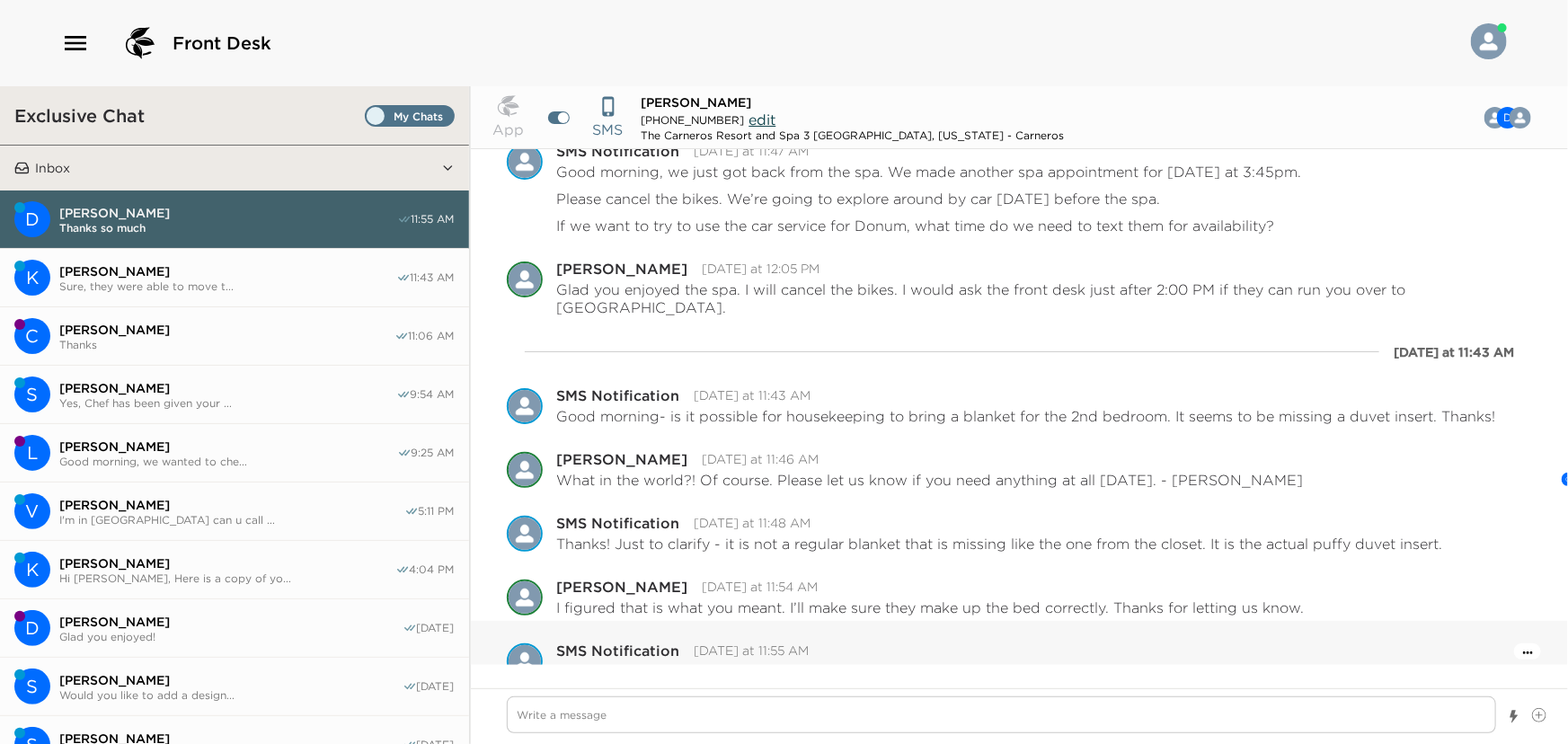
click at [1524, 652] on icon "Open Message Actions Menu" at bounding box center [1529, 654] width 10 height 4
click at [1470, 614] on button "Pause Escalation" at bounding box center [1480, 628] width 108 height 28
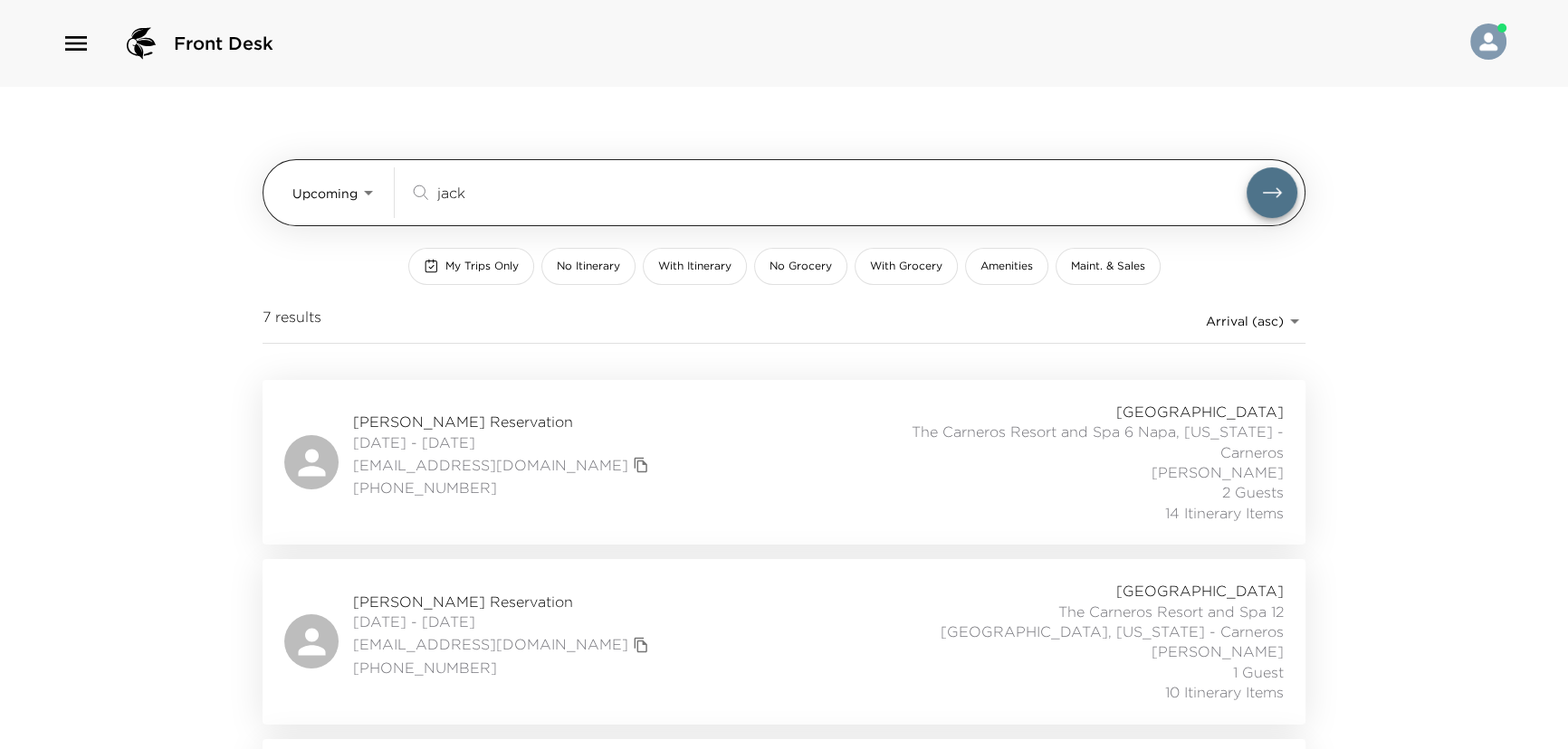
drag, startPoint x: 479, startPoint y: 194, endPoint x: 365, endPoint y: 201, distance: 114.2
click at [365, 201] on div "Upcoming Upcoming jack ​" at bounding box center [794, 192] width 1005 height 50
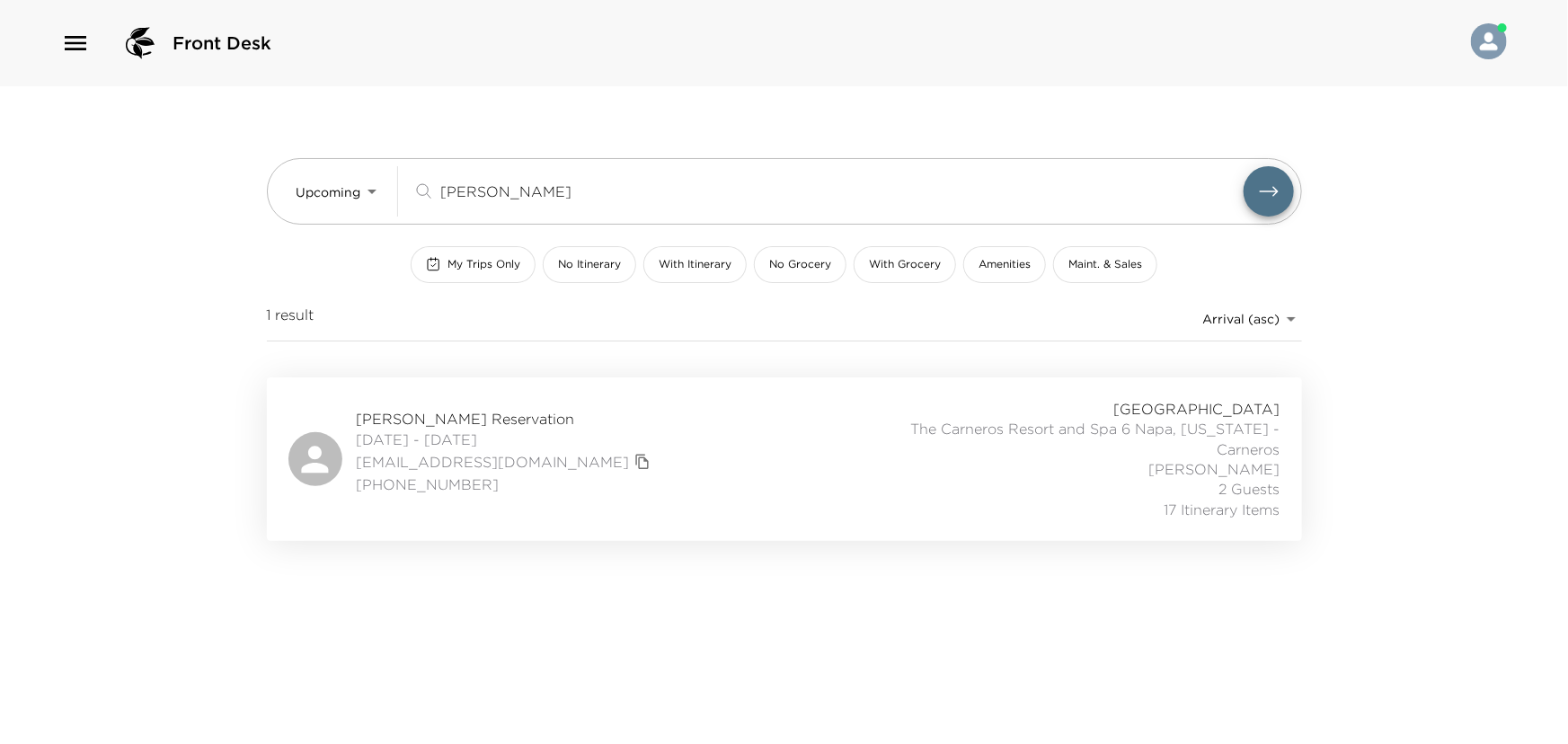
type input "reilly"
click at [638, 458] on div "Bill Reilly Reservation 10/02/2025 - 10/06/2025 billr@championtitle.com (703) 3…" at bounding box center [785, 459] width 992 height 121
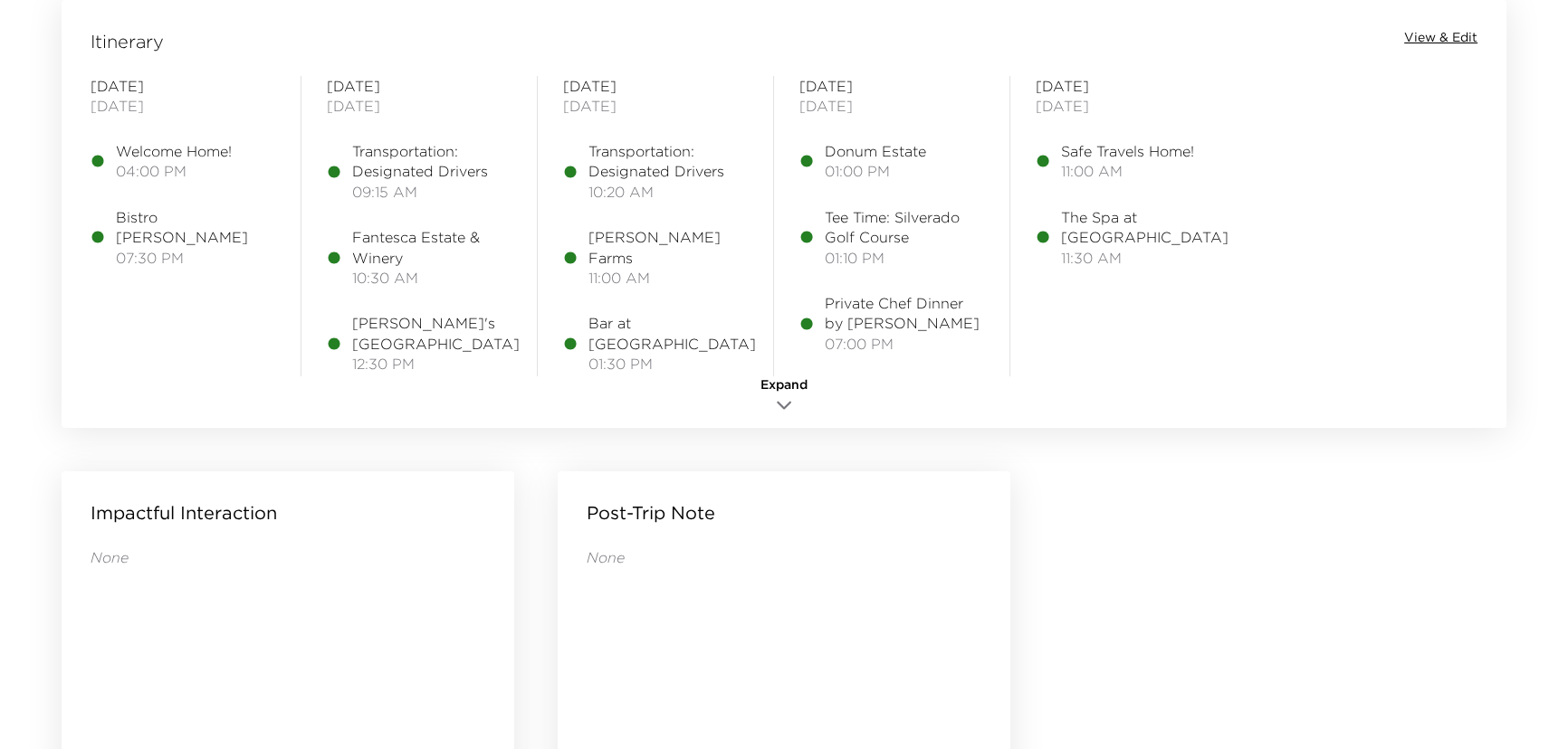
scroll to position [1456, 0]
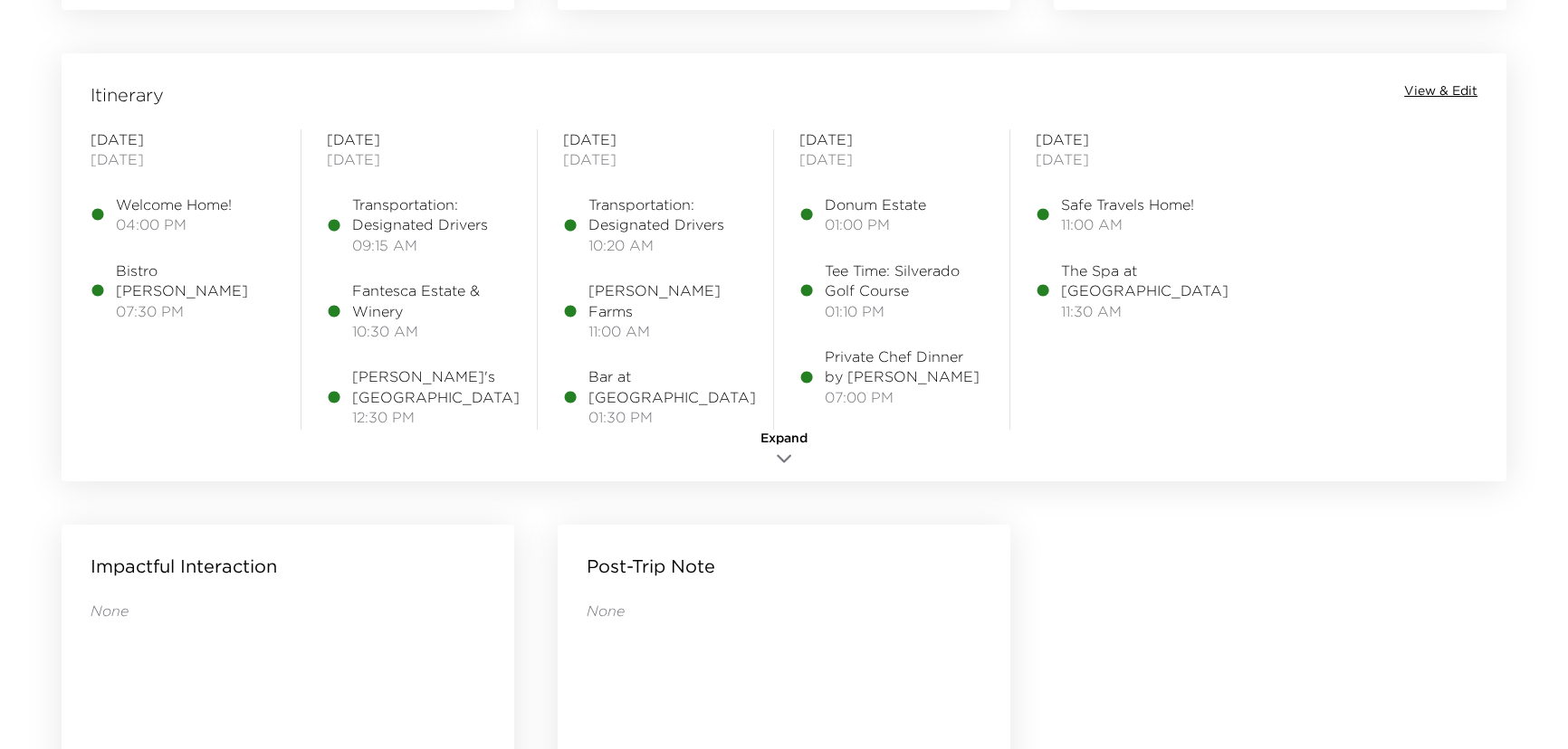
click at [1421, 87] on span "View & Edit" at bounding box center [1441, 91] width 73 height 18
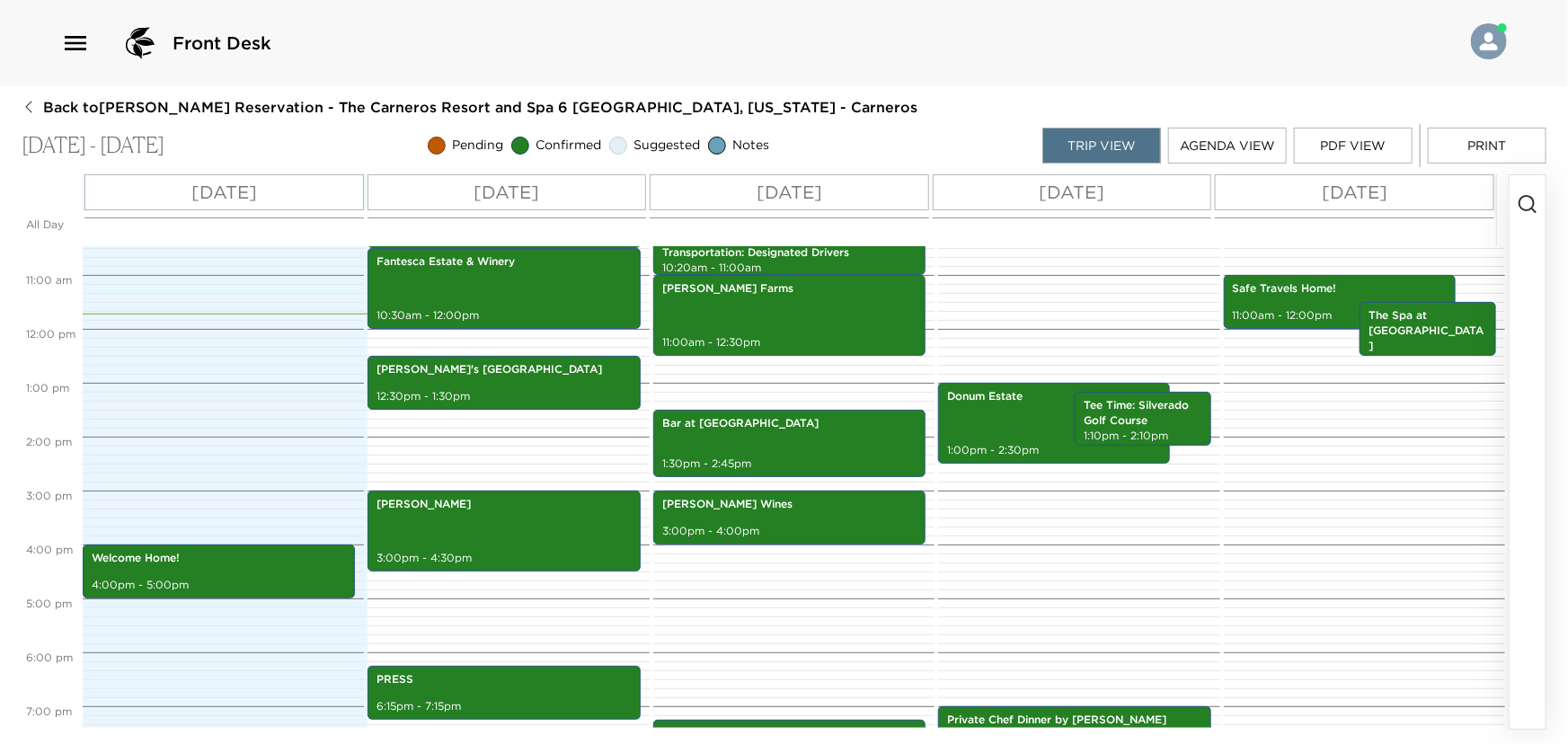
scroll to position [812, 0]
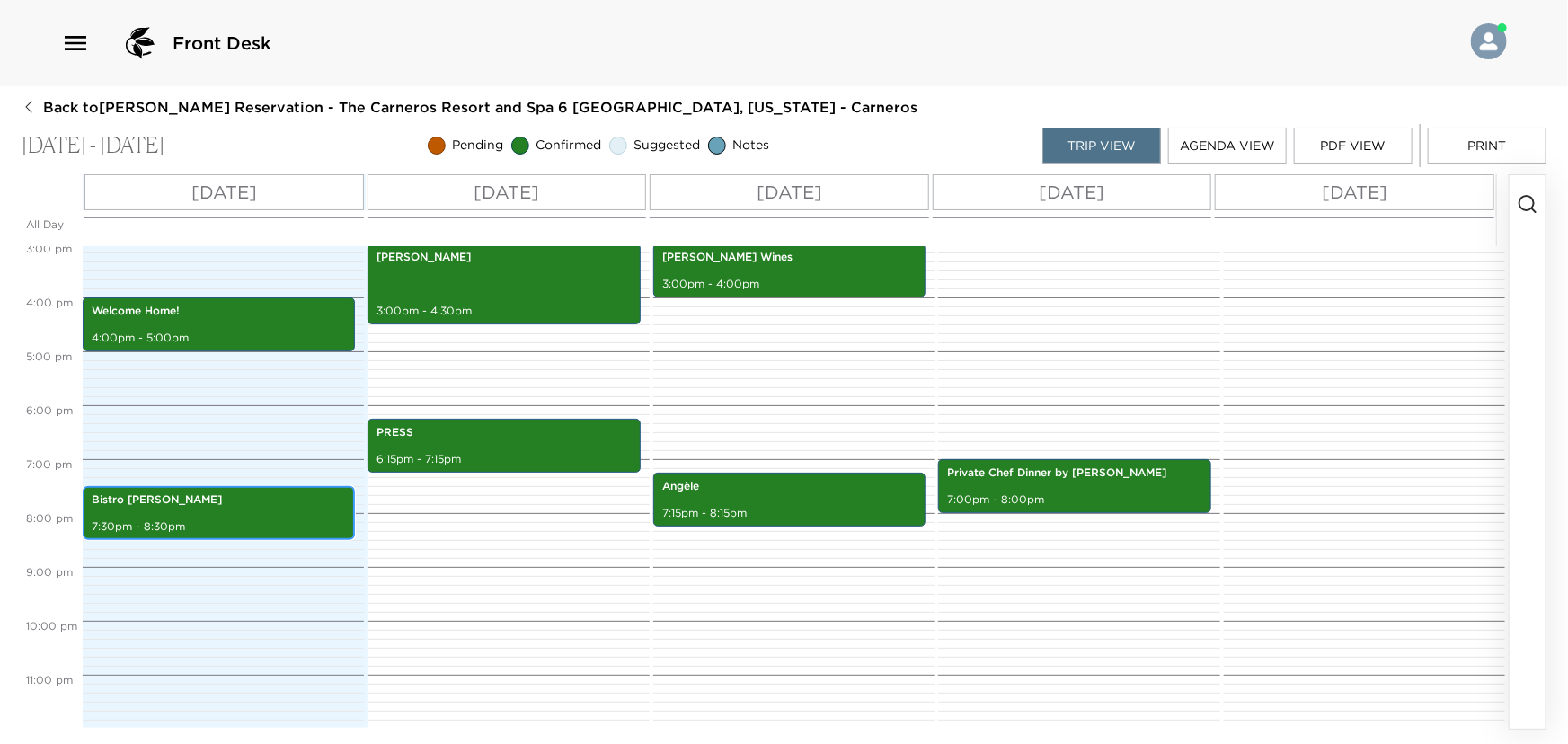
click at [169, 514] on div "Bistro Don Giovanni 7:30pm - 8:30pm" at bounding box center [219, 513] width 261 height 48
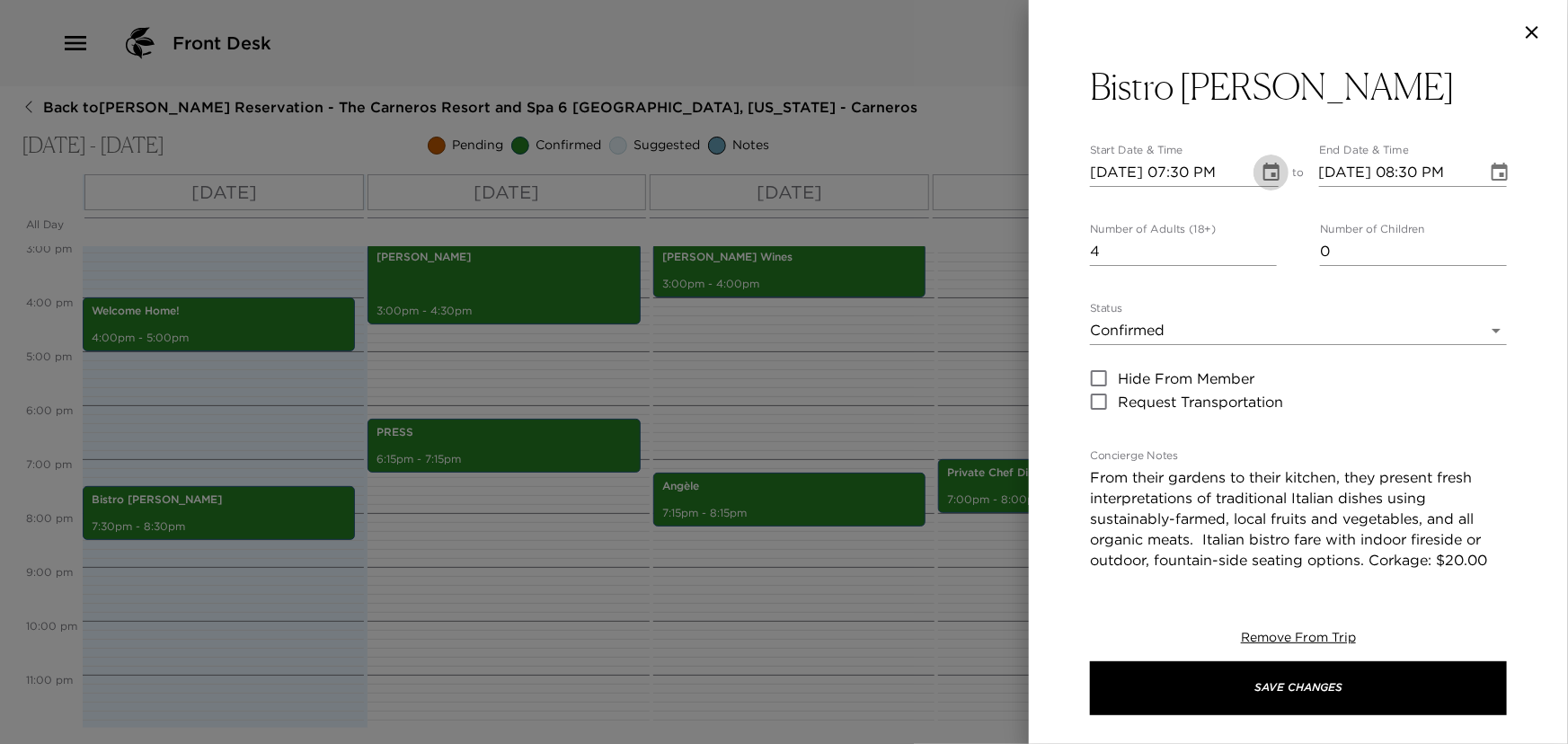
click at [1267, 168] on icon "Choose date, selected date is Oct 2, 2025" at bounding box center [1271, 172] width 16 height 18
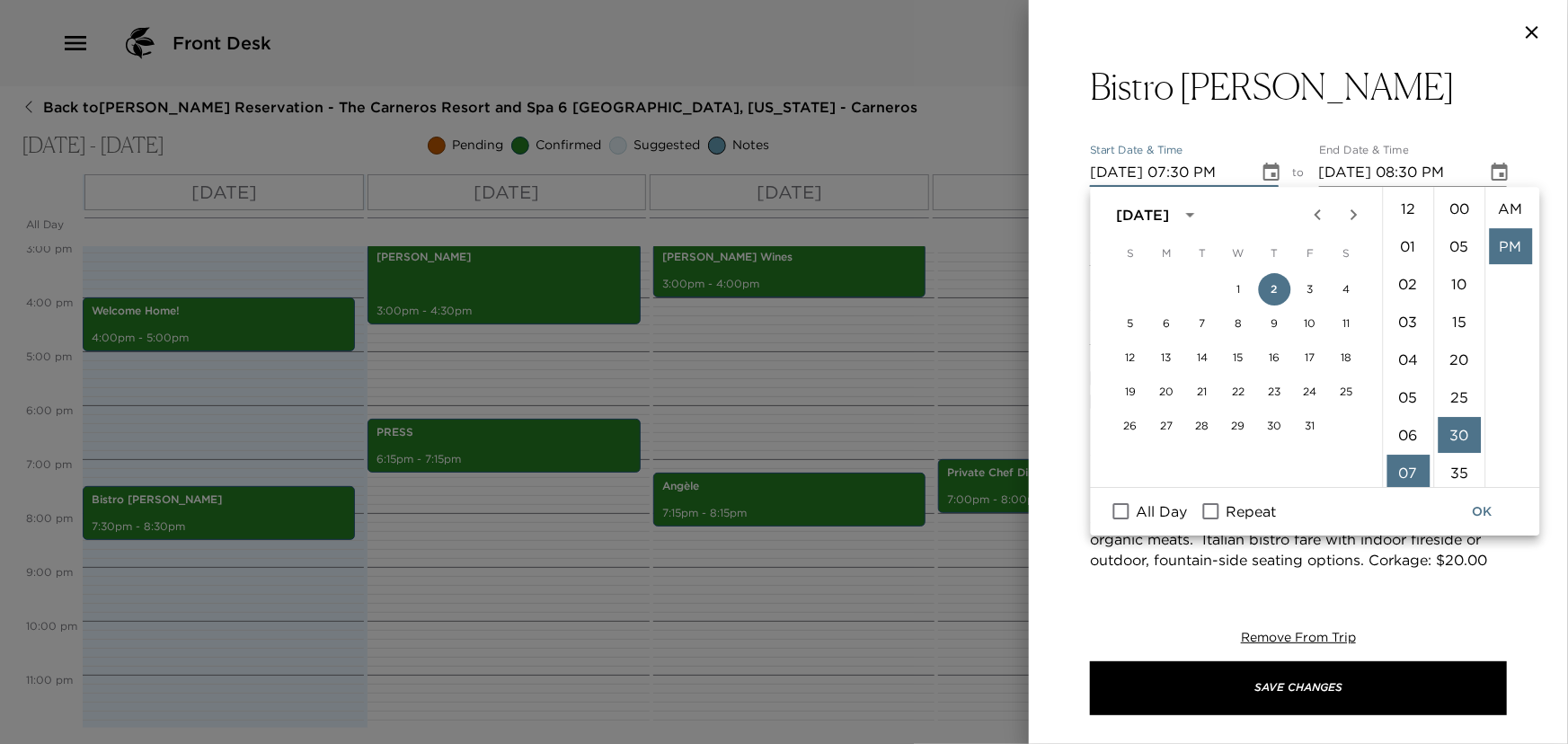
scroll to position [37, 0]
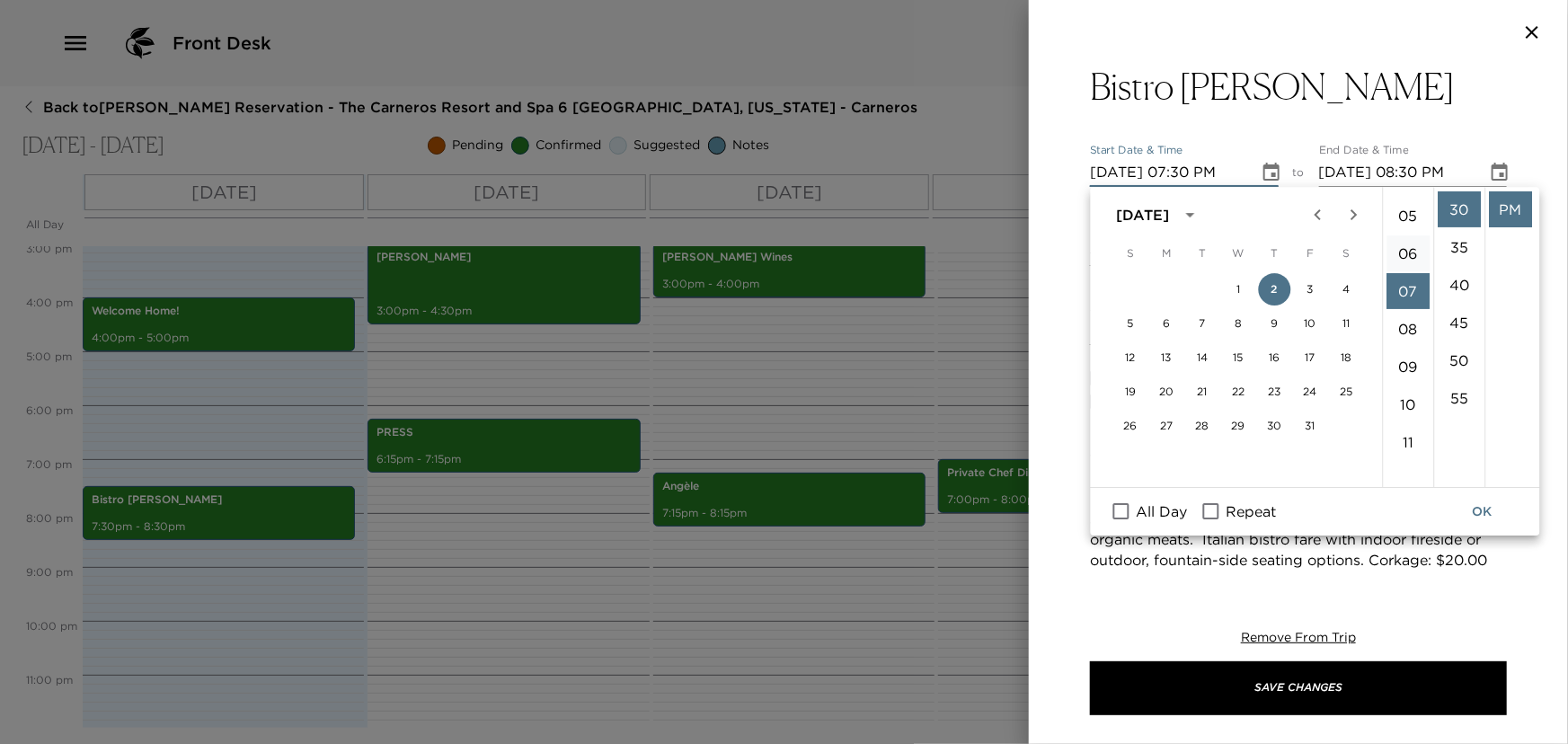
click at [1400, 250] on li "06" at bounding box center [1409, 254] width 43 height 36
type input "10/02/2025 06:30 PM"
click at [1480, 509] on button "OK" at bounding box center [1483, 512] width 58 height 33
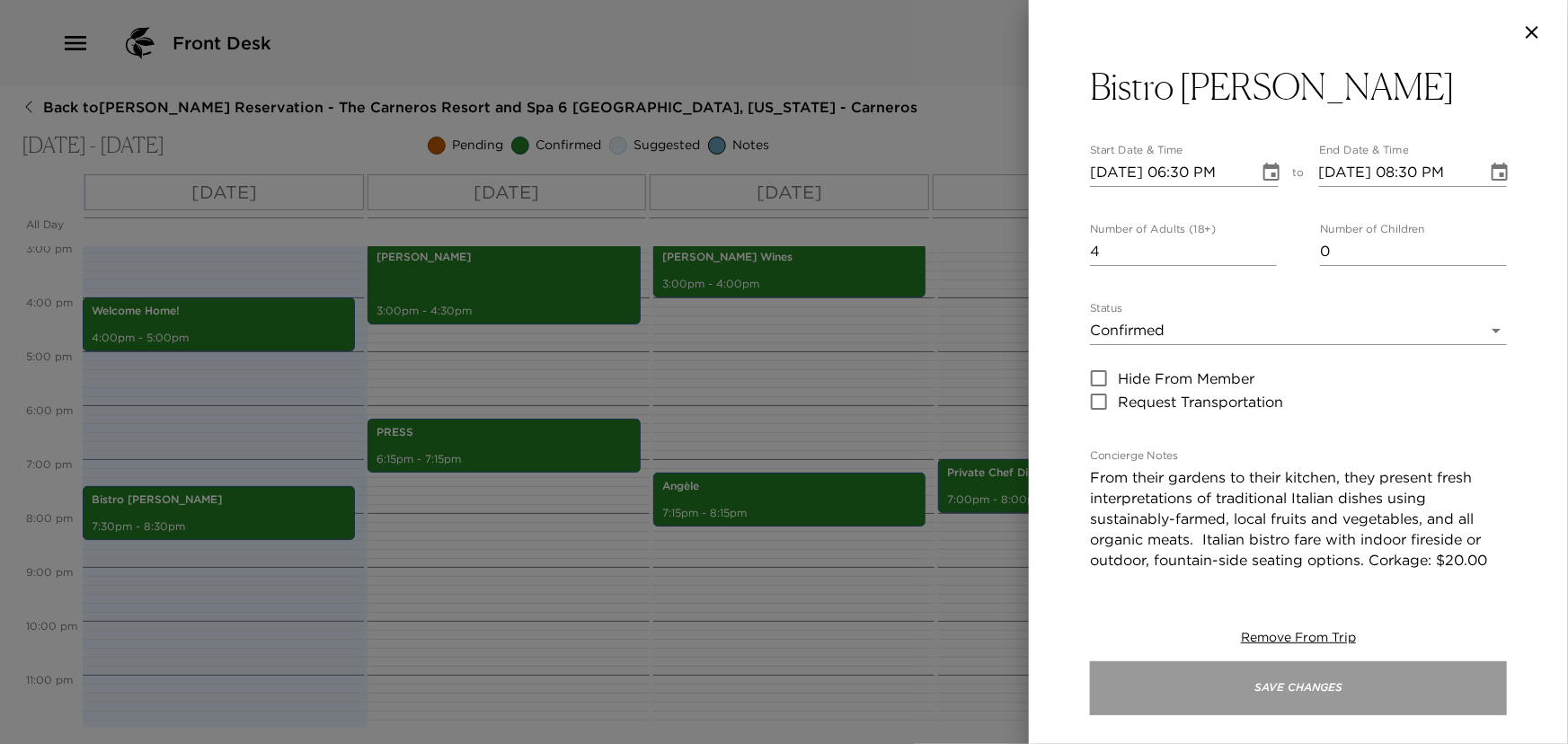
click at [1243, 683] on button "Save Changes" at bounding box center [1299, 688] width 417 height 54
